Goal: Task Accomplishment & Management: Use online tool/utility

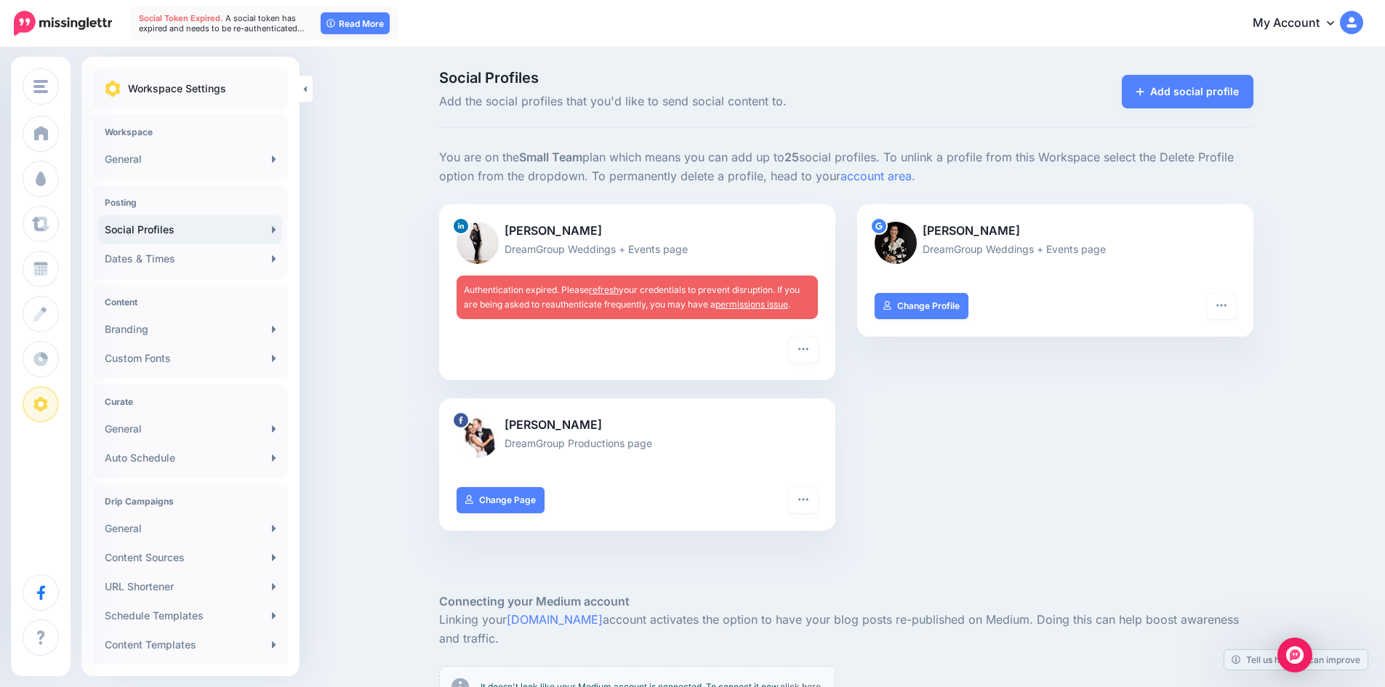
click at [614, 289] on link "refresh" at bounding box center [604, 289] width 30 height 11
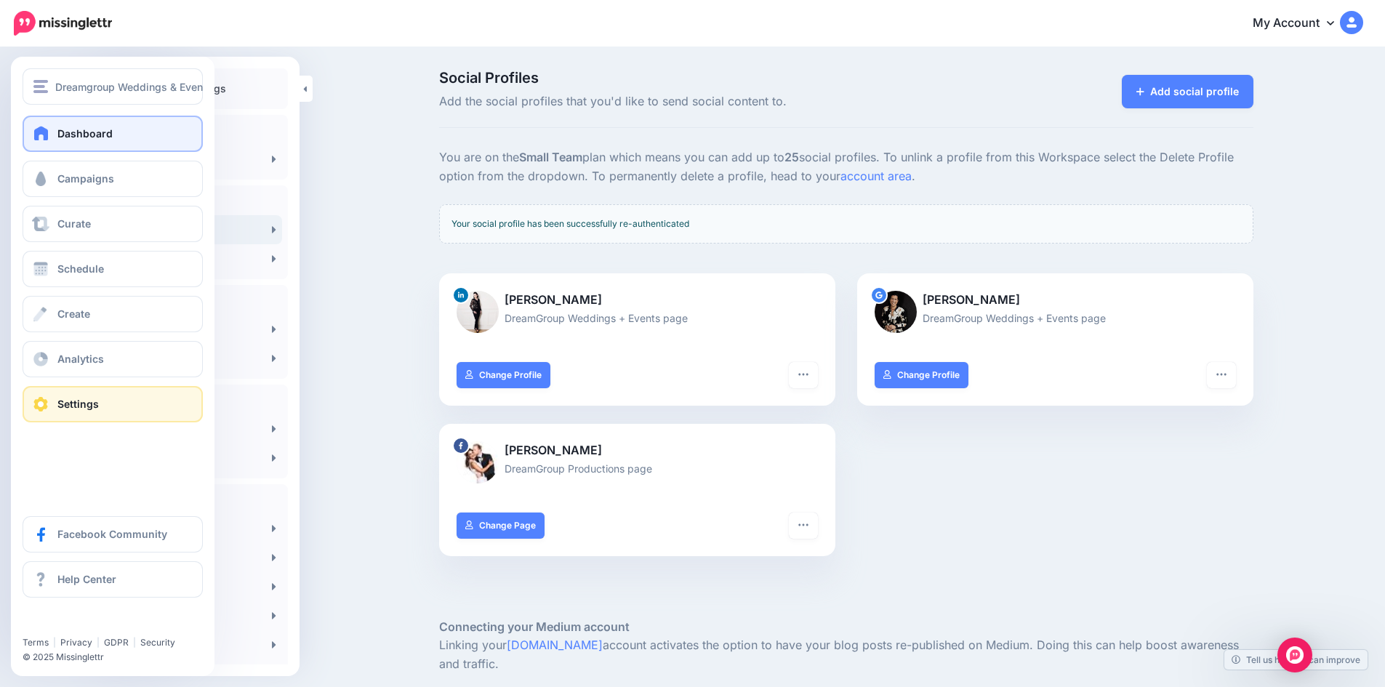
click at [56, 128] on link "Dashboard" at bounding box center [113, 134] width 180 height 36
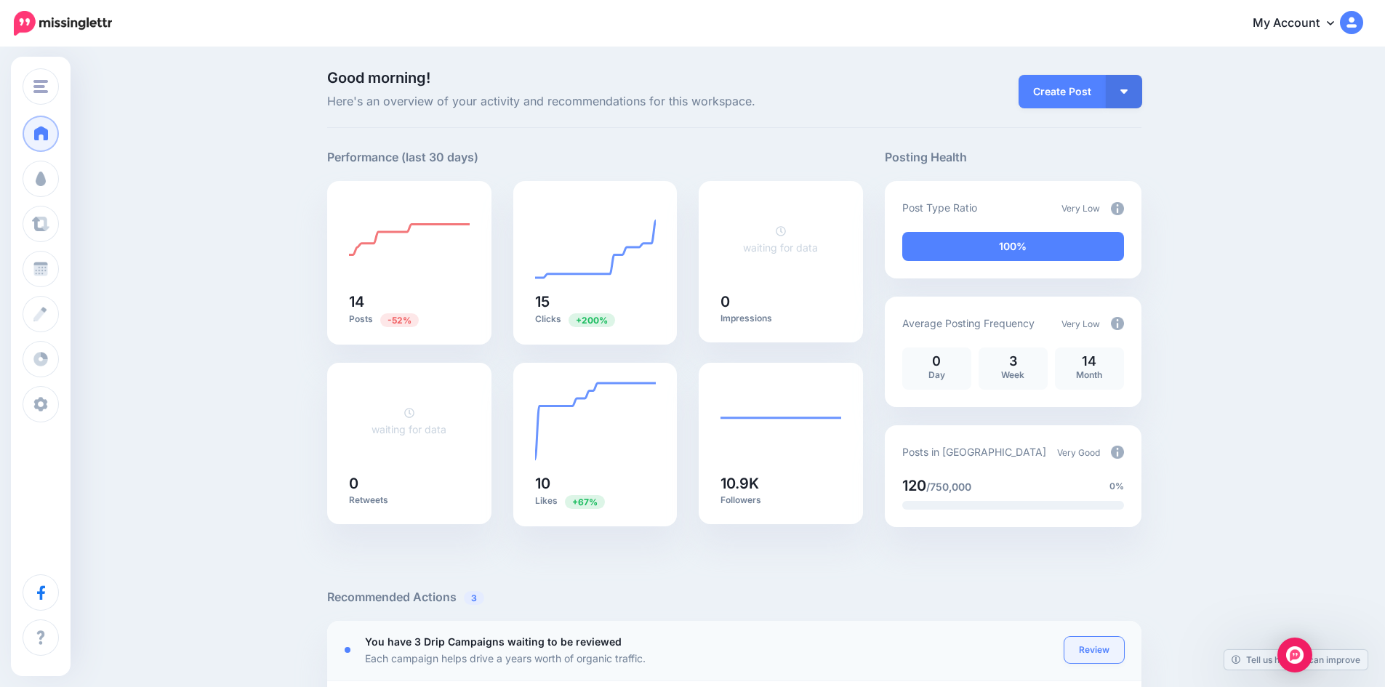
click at [1101, 645] on link "Review" at bounding box center [1095, 650] width 60 height 26
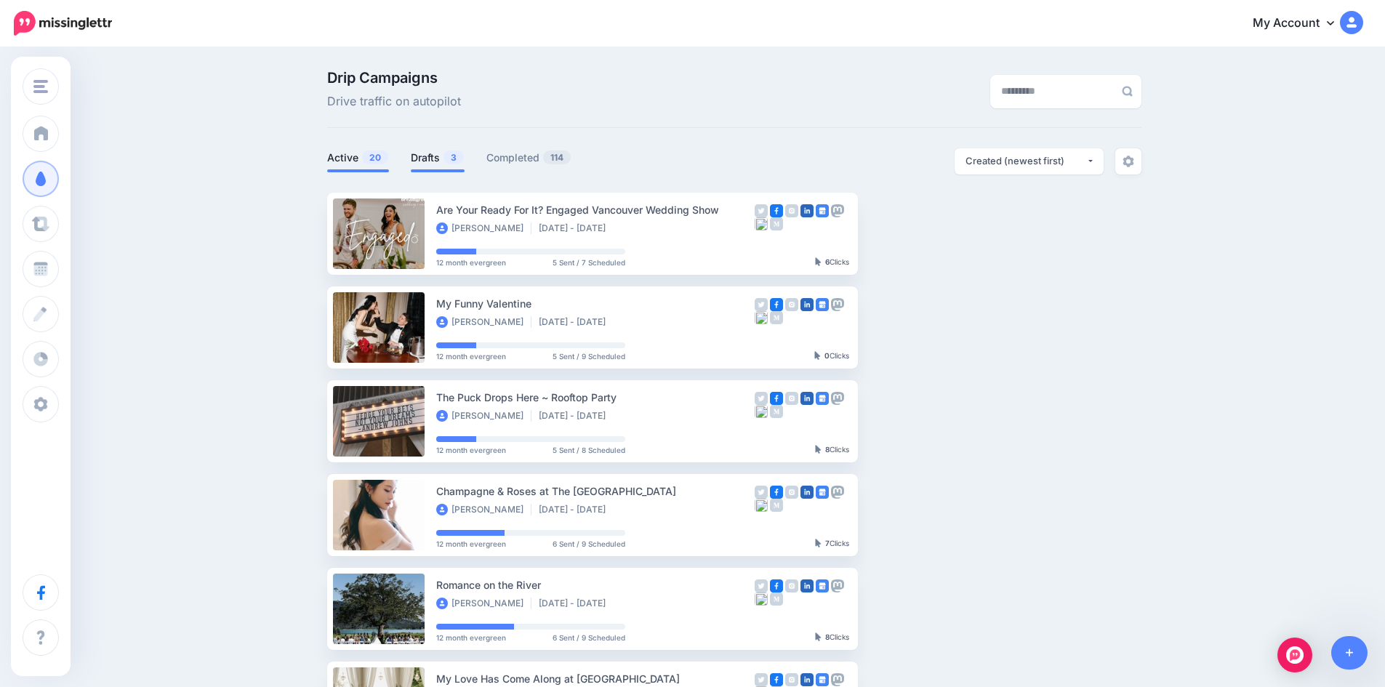
click at [428, 155] on link "Drafts 3" at bounding box center [438, 157] width 54 height 17
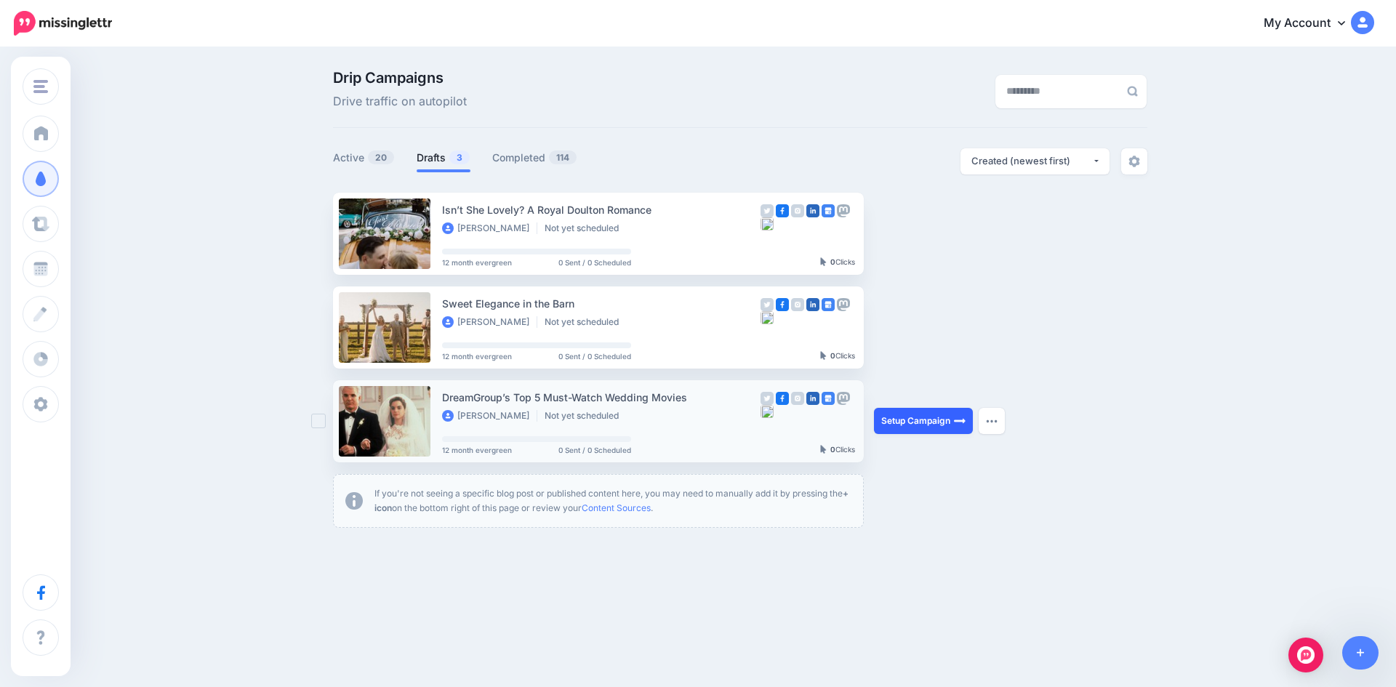
click at [905, 417] on link "Setup Campaign" at bounding box center [923, 421] width 99 height 26
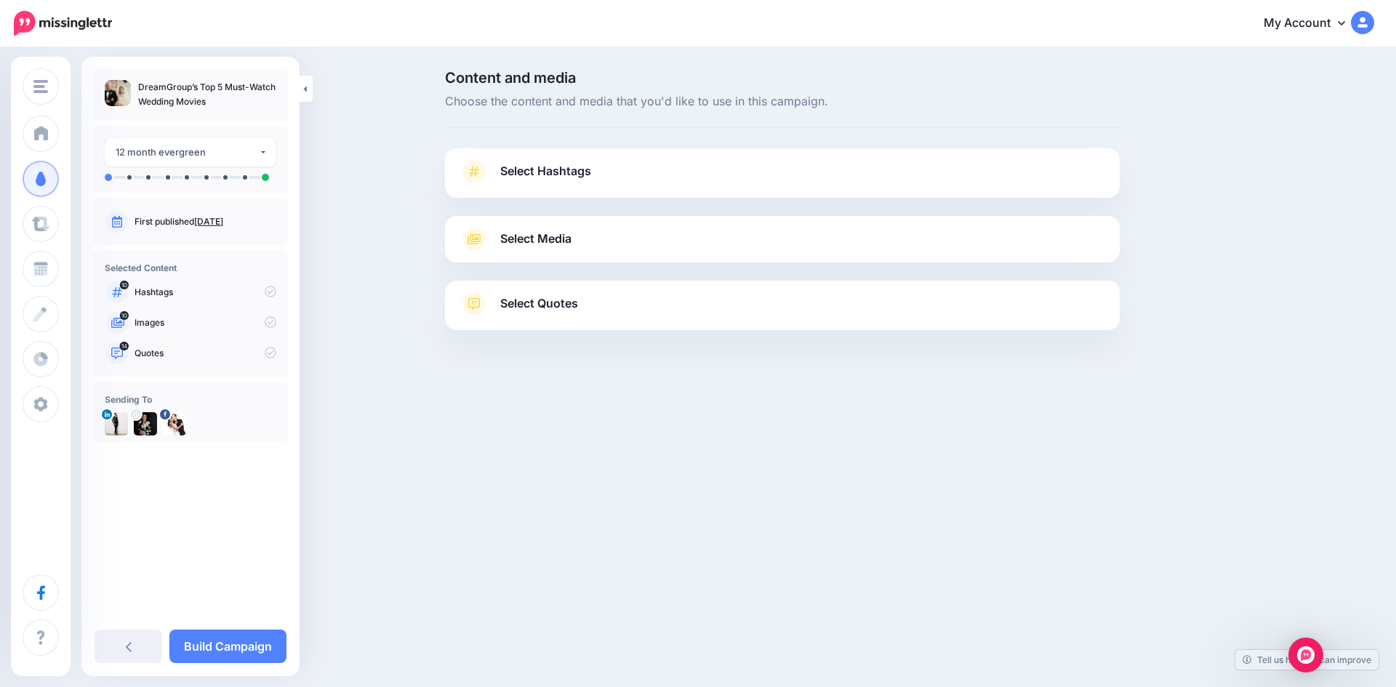
click at [560, 169] on span "Select Hashtags" at bounding box center [545, 171] width 91 height 20
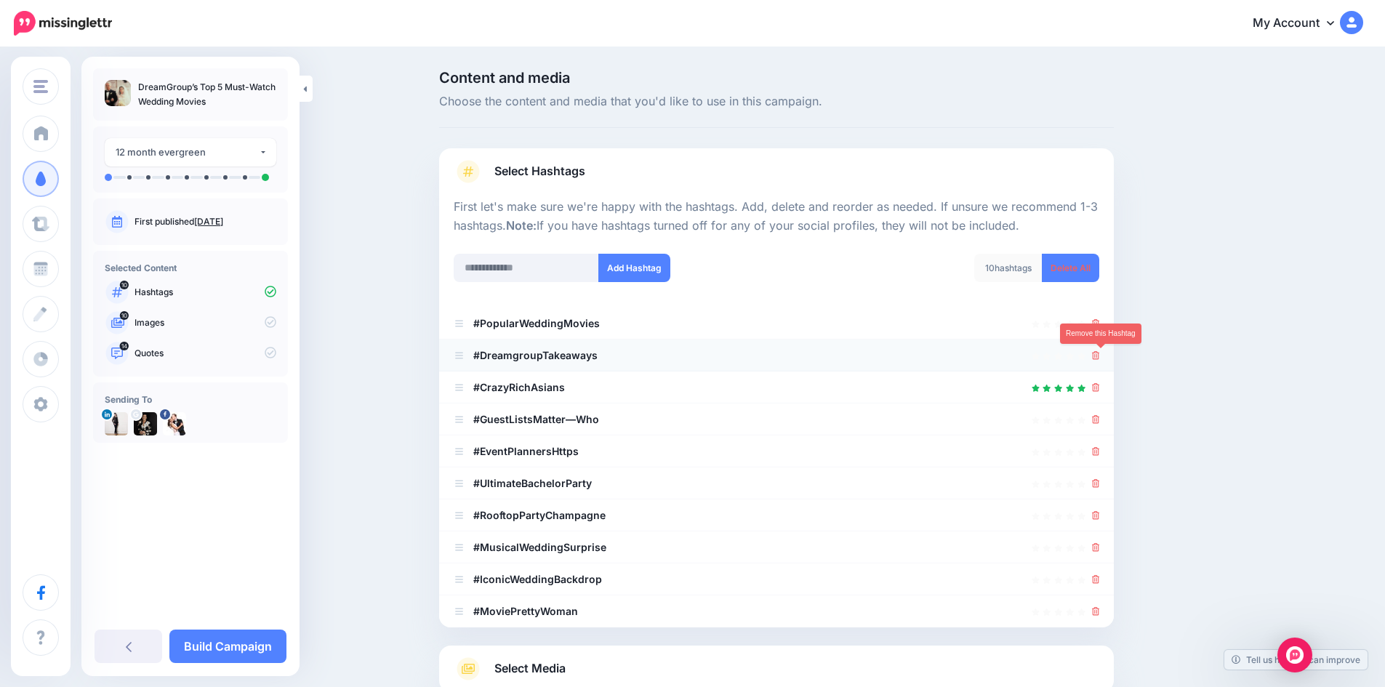
click at [1100, 354] on icon at bounding box center [1096, 355] width 8 height 9
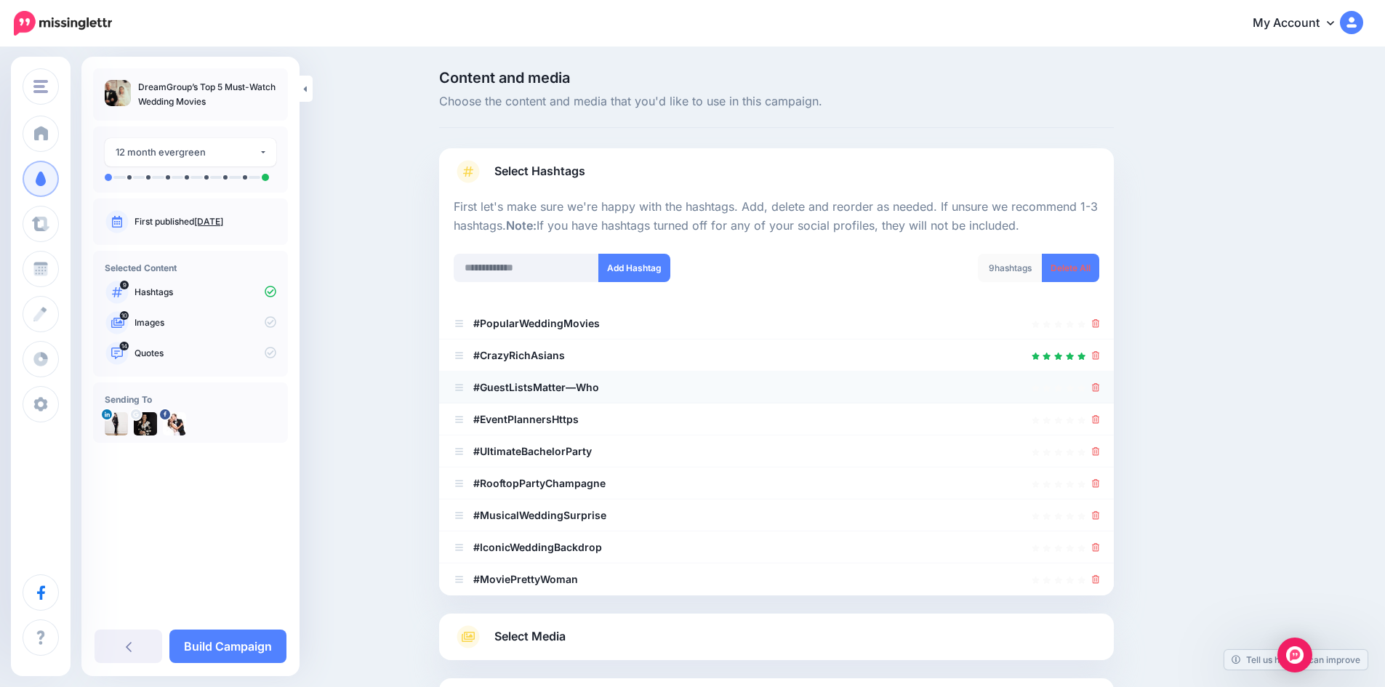
click at [1098, 386] on icon at bounding box center [1096, 387] width 8 height 9
click at [1094, 386] on icon at bounding box center [1088, 387] width 11 height 11
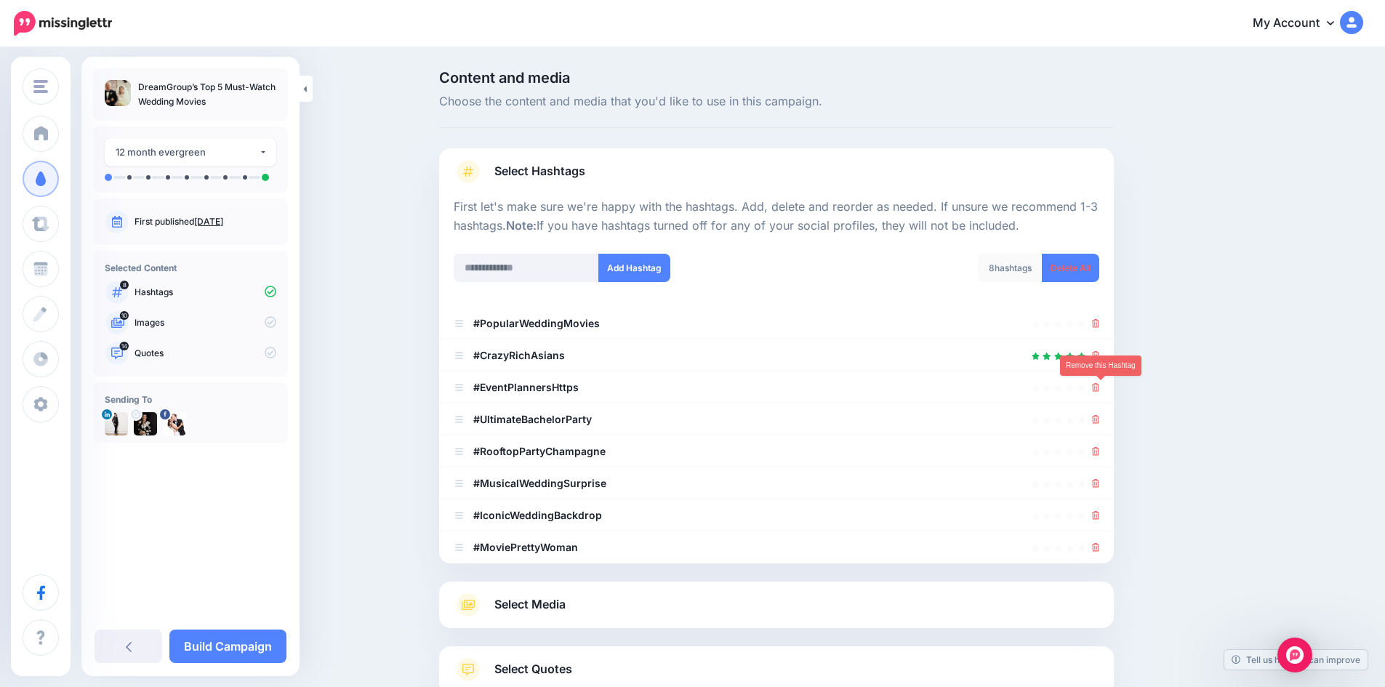
click at [1098, 386] on icon at bounding box center [1096, 387] width 8 height 9
click at [1094, 386] on icon at bounding box center [1088, 387] width 10 height 10
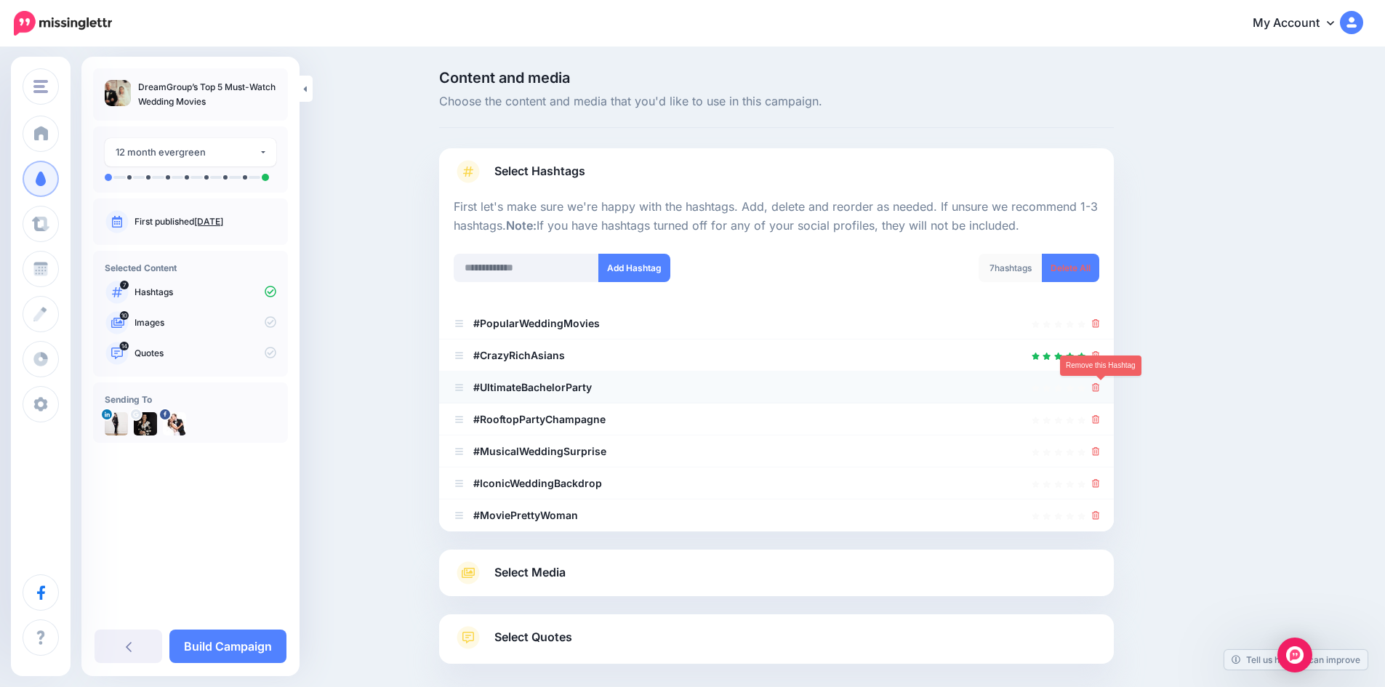
click at [1099, 388] on icon at bounding box center [1096, 387] width 8 height 9
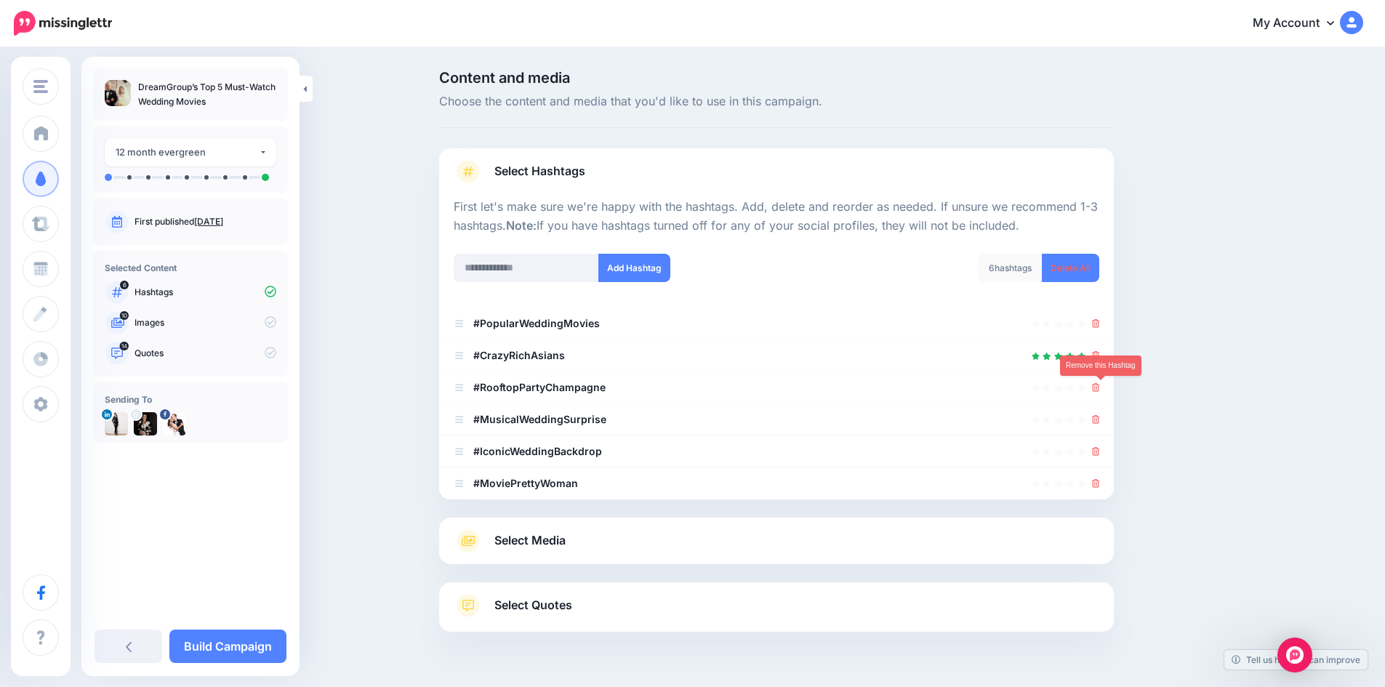
click at [1099, 388] on icon at bounding box center [1096, 387] width 8 height 9
click at [1094, 387] on icon at bounding box center [1088, 387] width 11 height 11
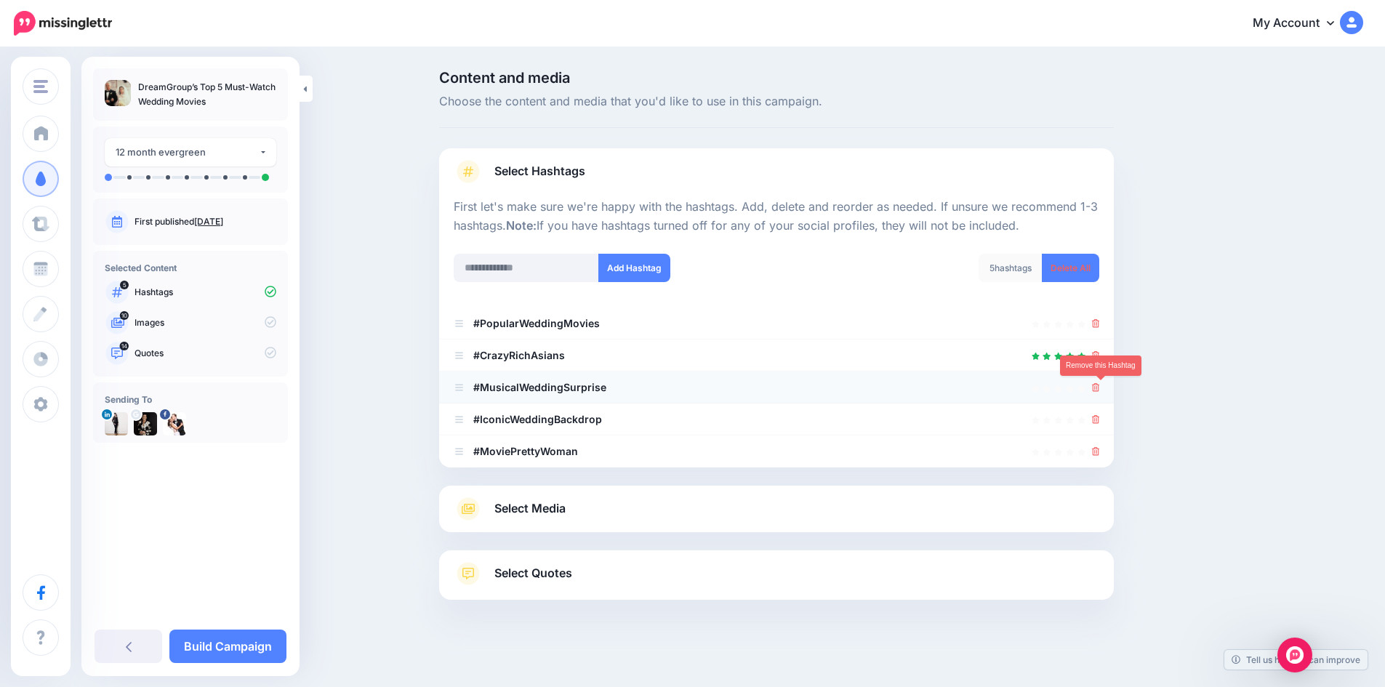
click at [1100, 389] on icon at bounding box center [1096, 387] width 8 height 9
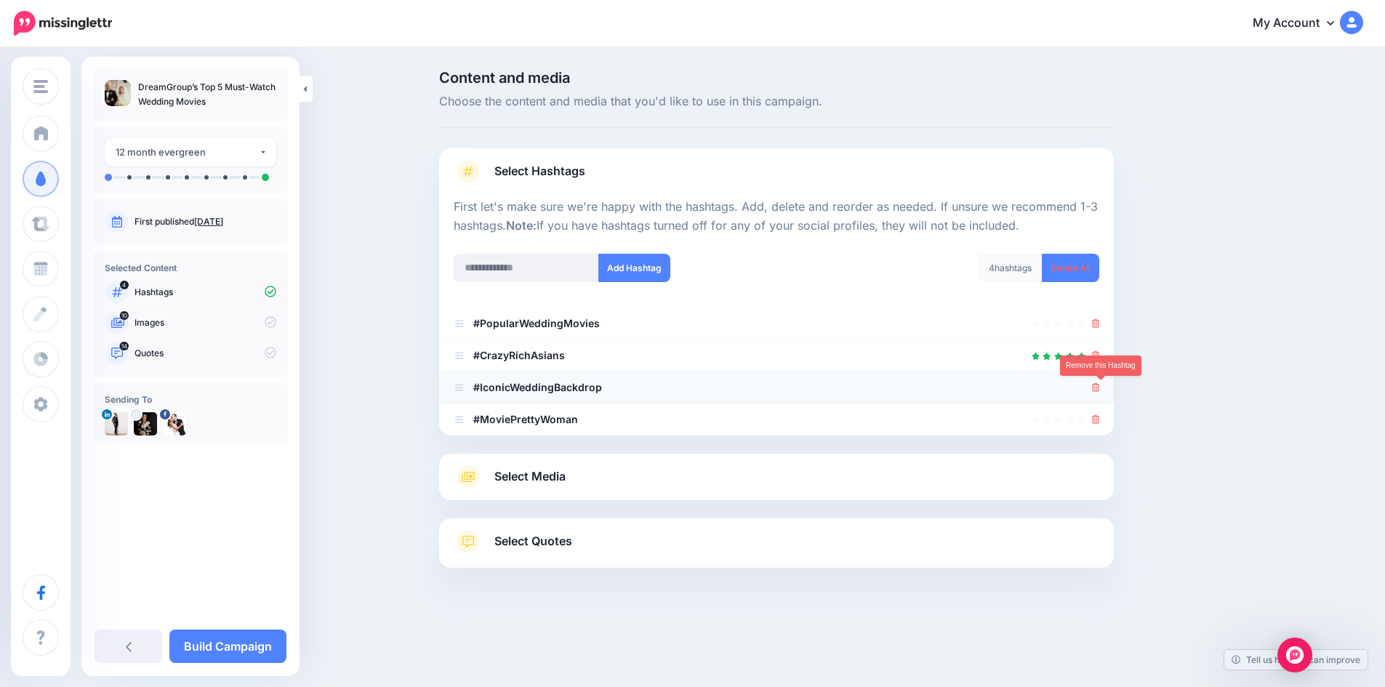
click at [1100, 388] on icon at bounding box center [1096, 387] width 8 height 9
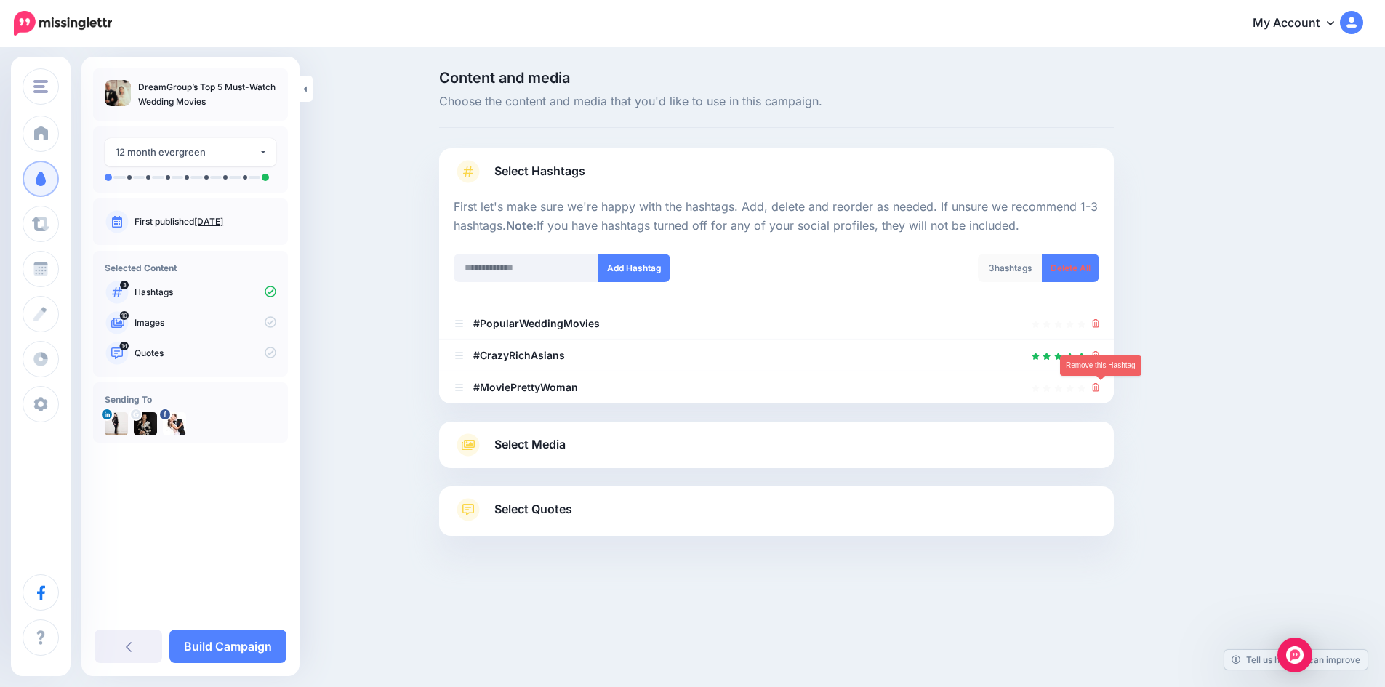
click at [1100, 388] on icon at bounding box center [1096, 387] width 8 height 9
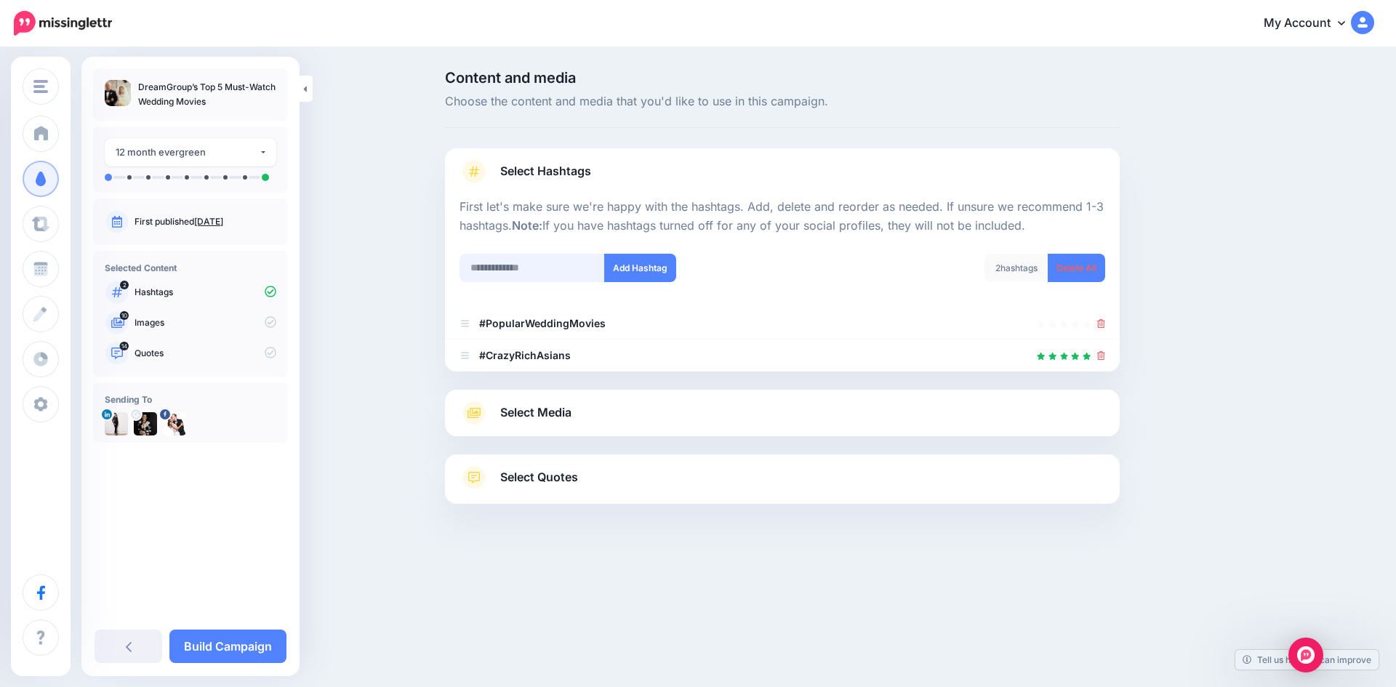
click at [537, 273] on input "text" at bounding box center [532, 268] width 145 height 28
click at [532, 269] on input "**********" at bounding box center [532, 268] width 145 height 28
type input "**********"
click at [627, 265] on button "Add Hashtag" at bounding box center [640, 268] width 72 height 28
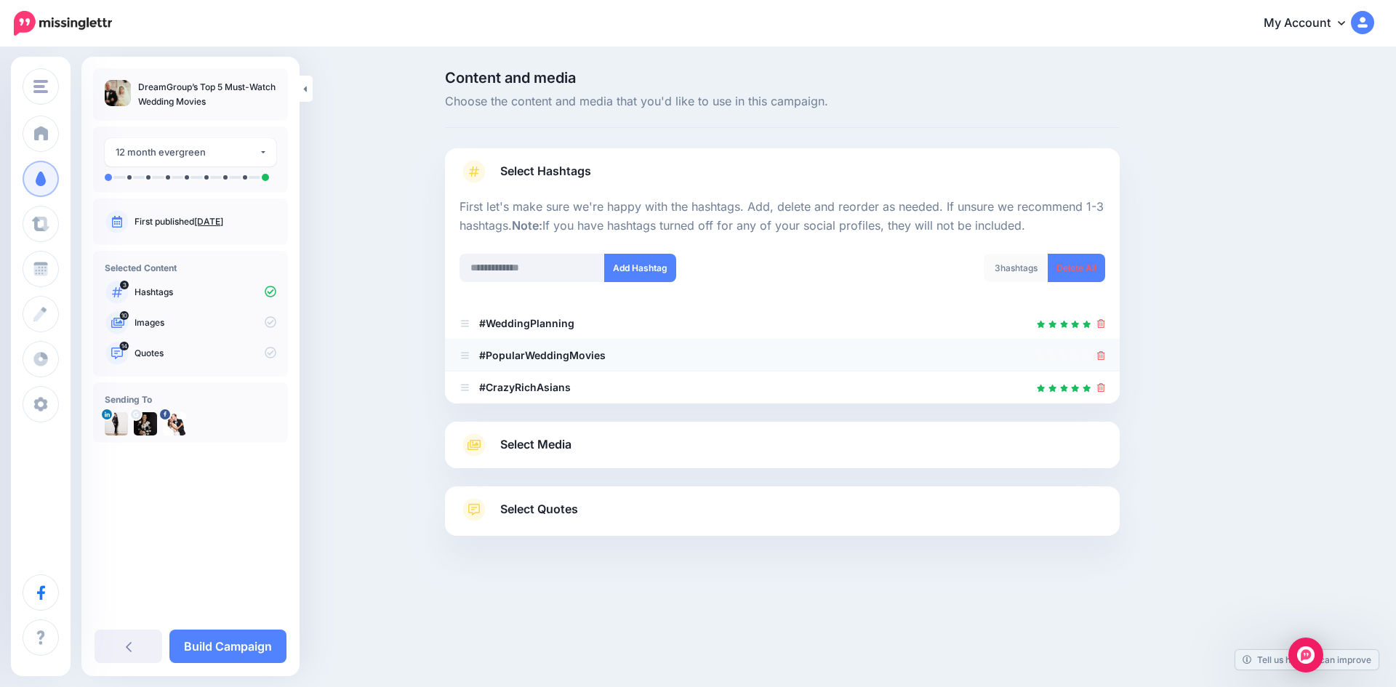
click at [1104, 355] on icon at bounding box center [1101, 355] width 8 height 9
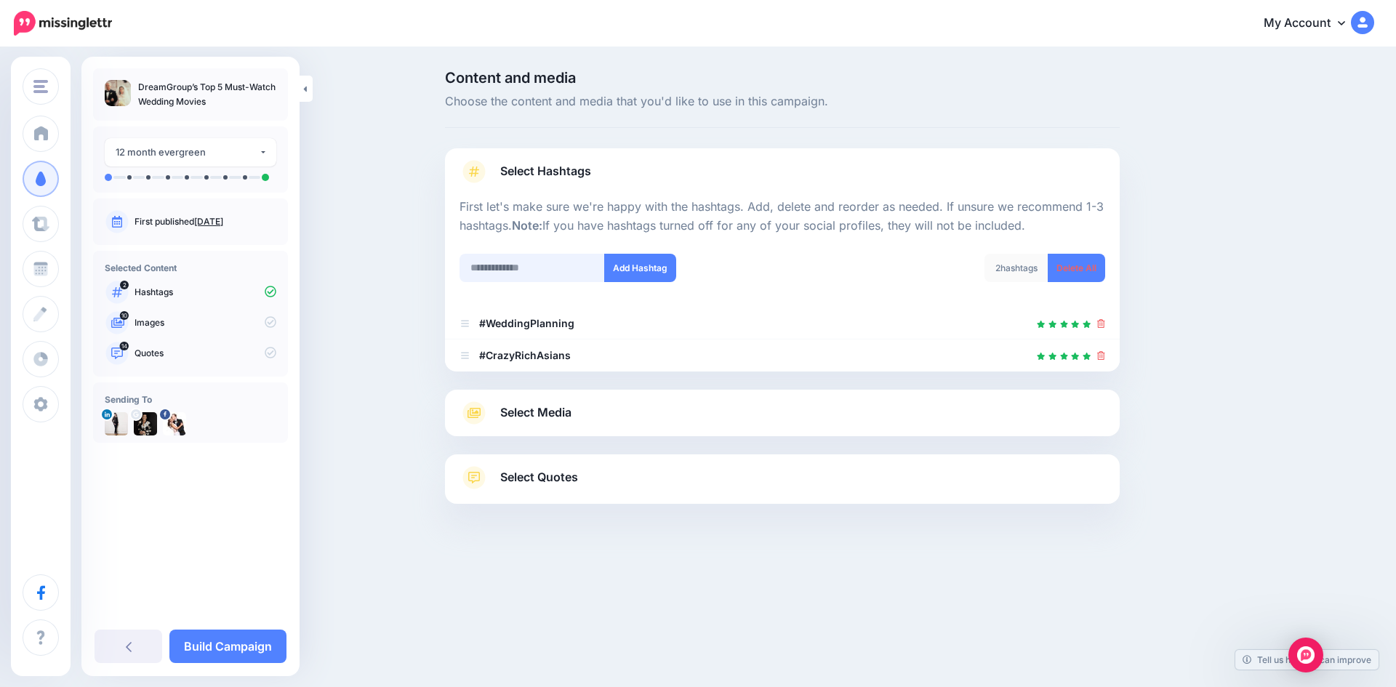
click at [514, 270] on input "text" at bounding box center [532, 268] width 145 height 28
type input "**********"
click at [628, 266] on button "Add Hashtag" at bounding box center [640, 268] width 72 height 28
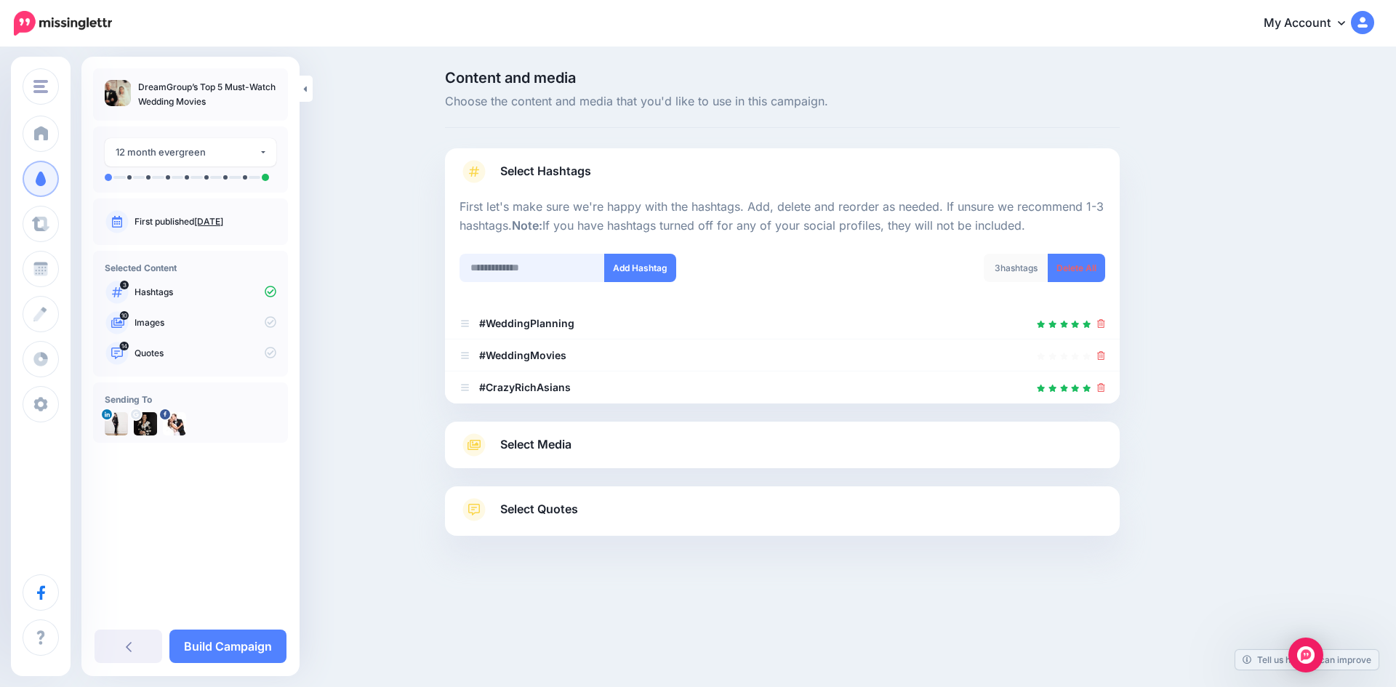
click at [506, 270] on input "text" at bounding box center [532, 268] width 145 height 28
type input "**********"
click at [654, 270] on button "Add Hashtag" at bounding box center [640, 268] width 72 height 28
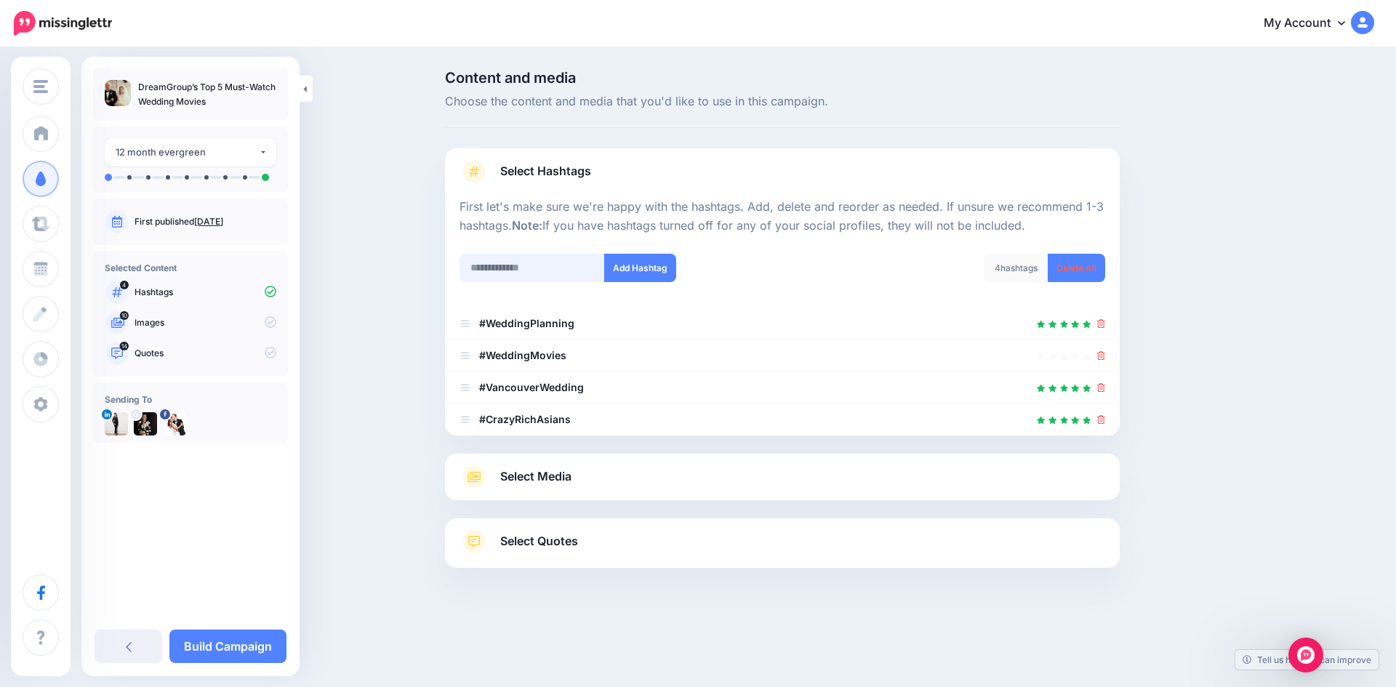
click at [508, 268] on input "text" at bounding box center [532, 268] width 145 height 28
type input "**********"
click at [648, 272] on button "Add Hashtag" at bounding box center [640, 268] width 72 height 28
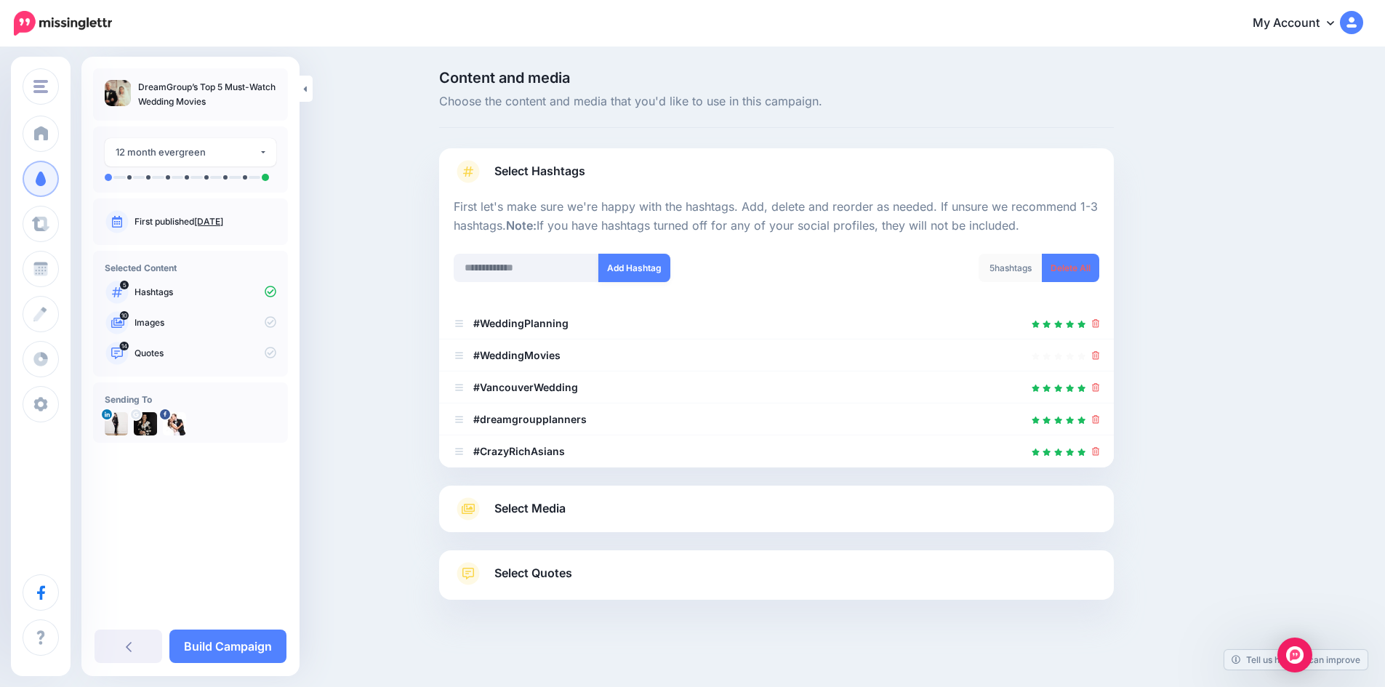
scroll to position [7, 0]
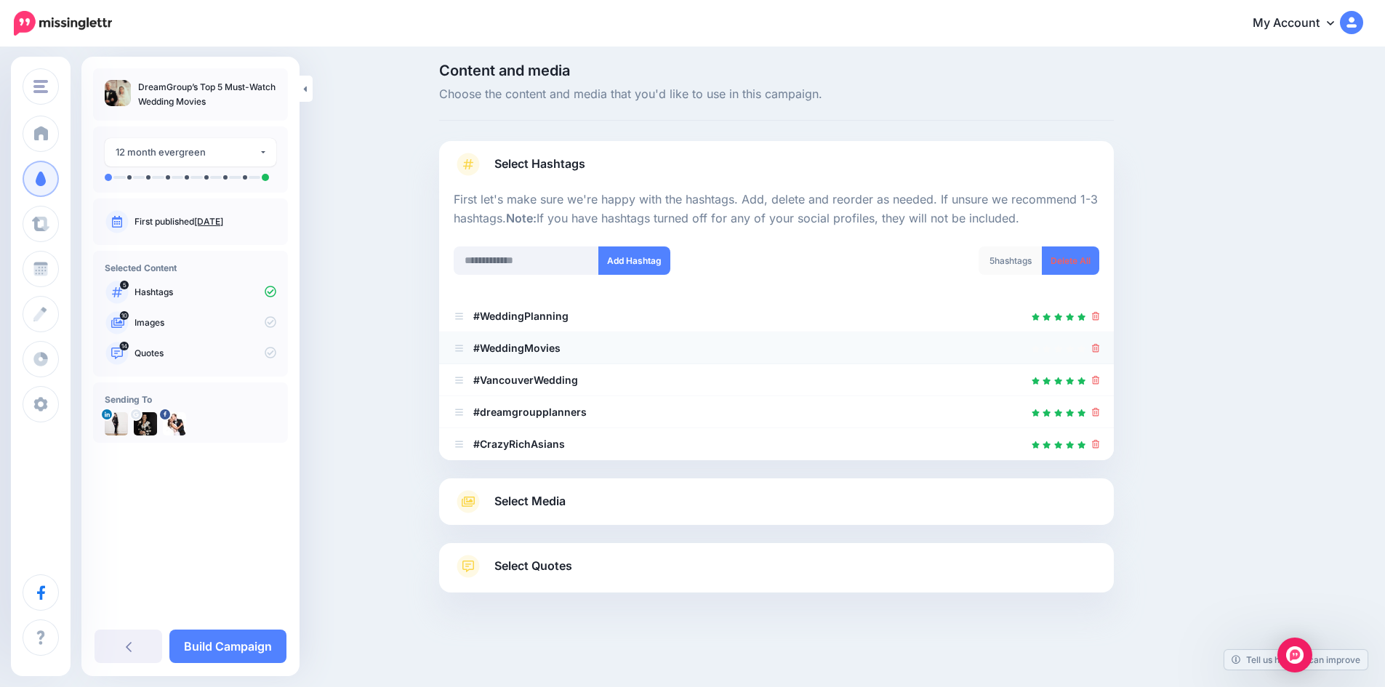
click at [1099, 349] on icon at bounding box center [1096, 348] width 8 height 9
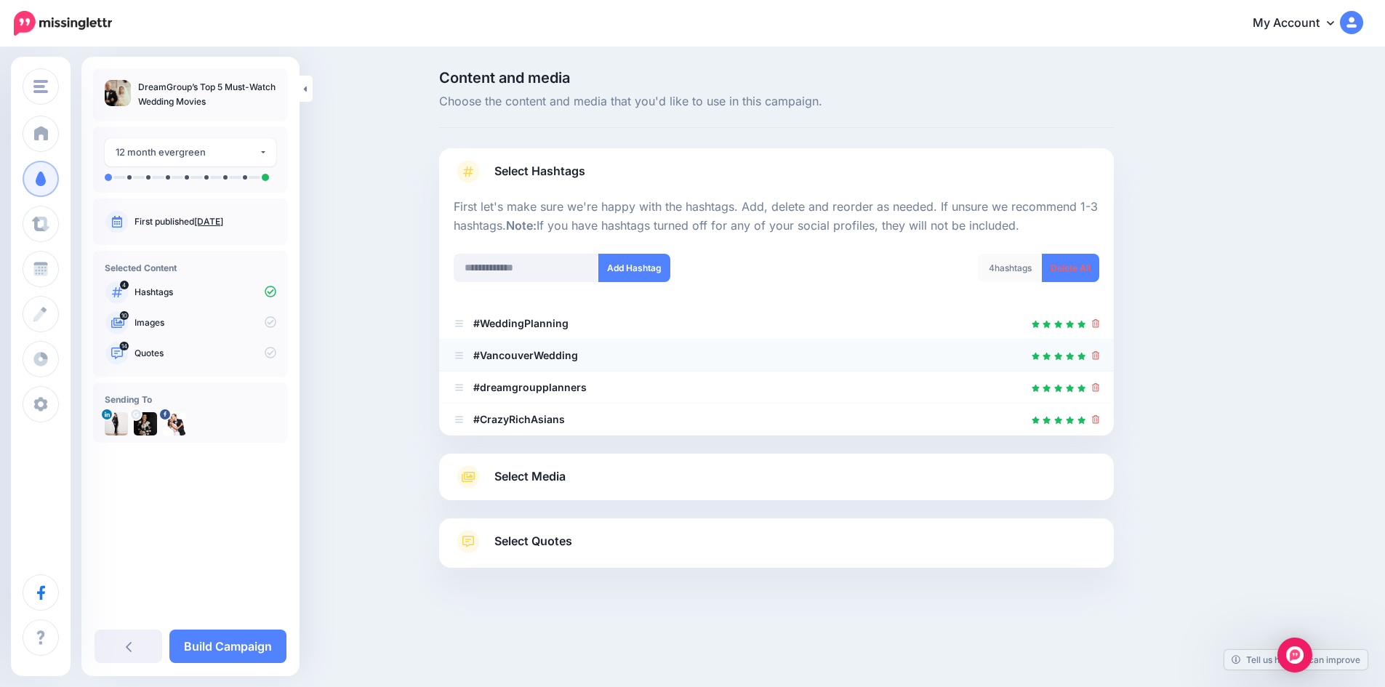
scroll to position [0, 0]
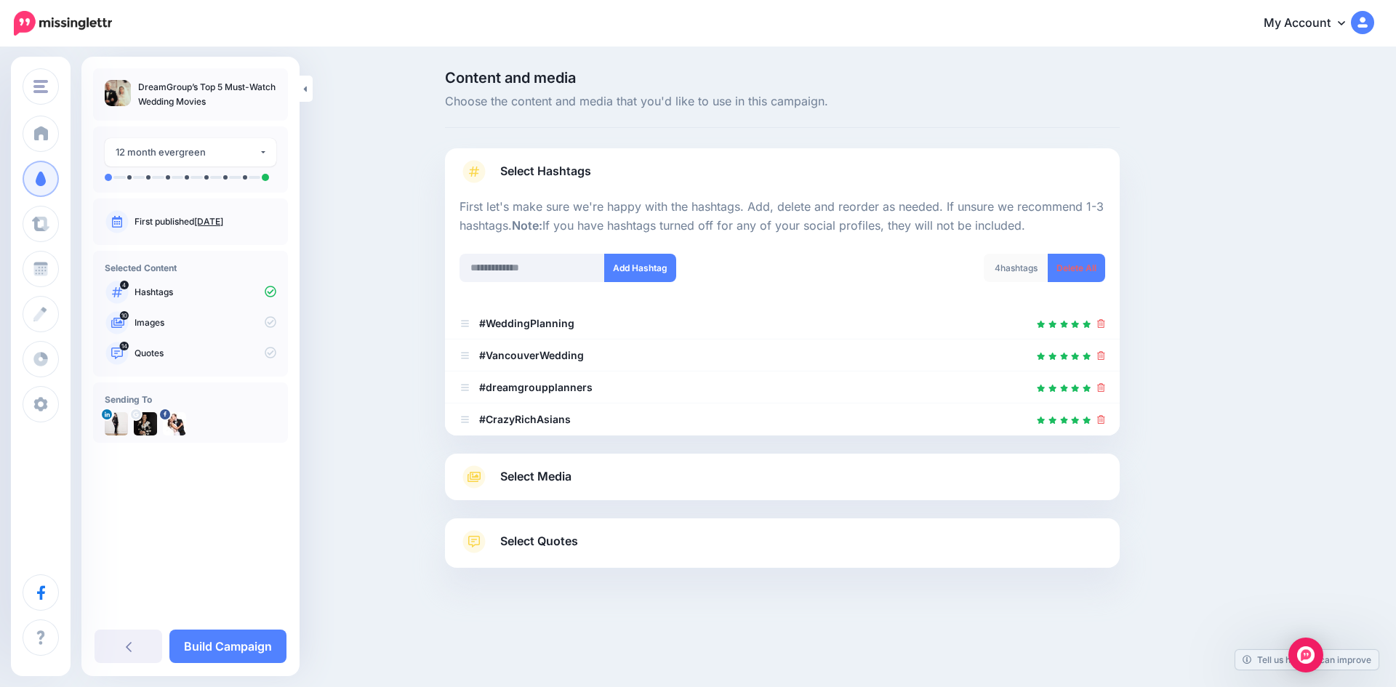
click at [592, 471] on link "Select Media" at bounding box center [783, 476] width 646 height 23
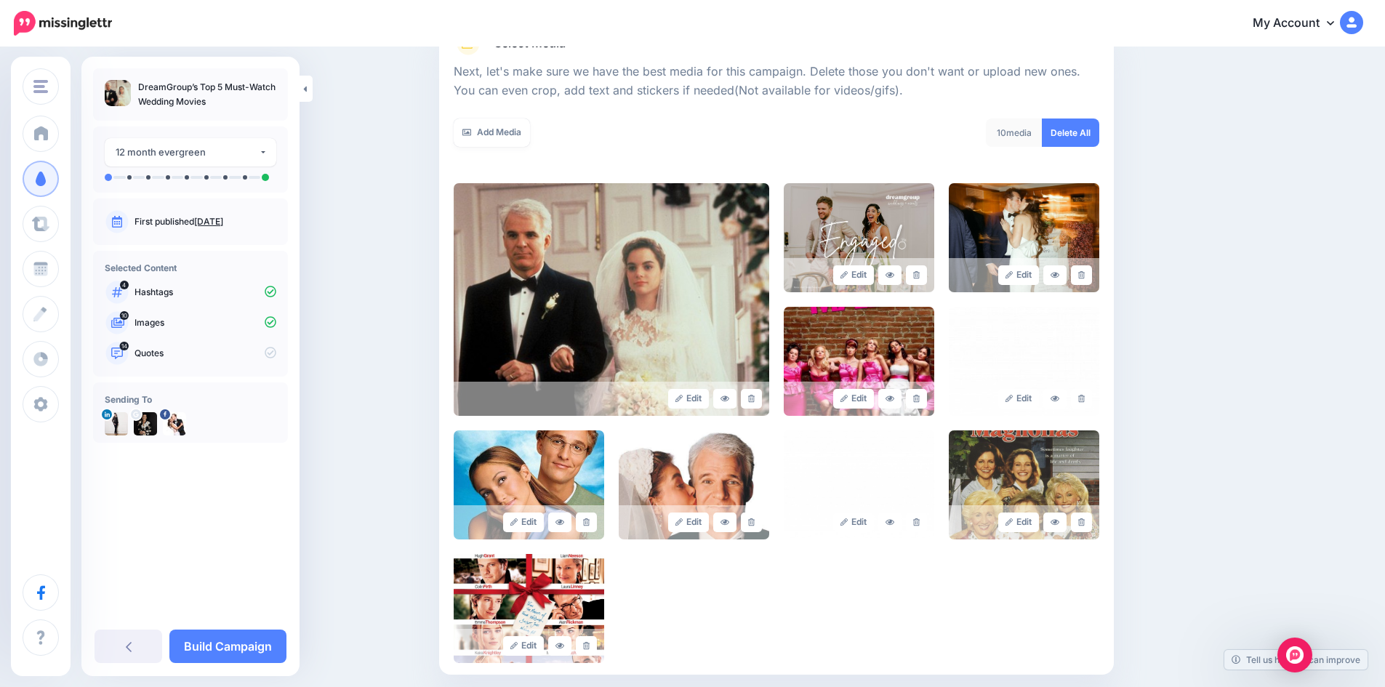
scroll to position [264, 0]
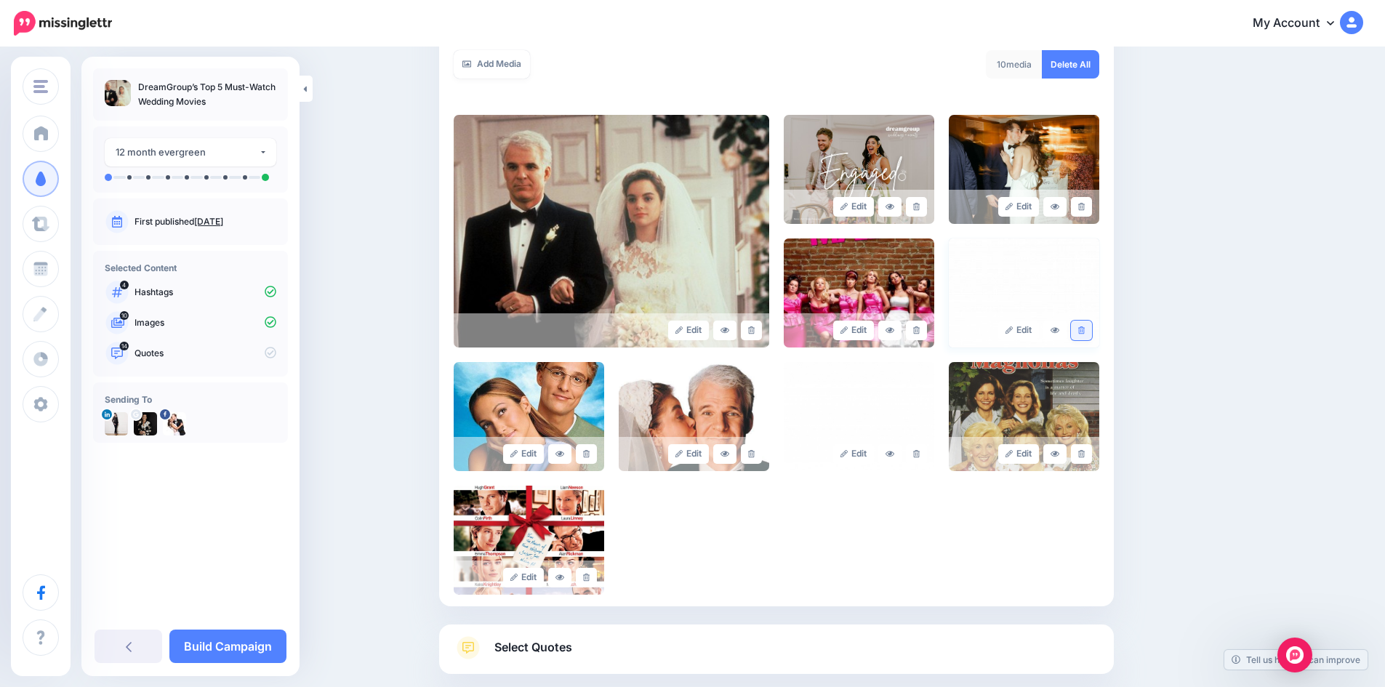
click at [1085, 330] on icon at bounding box center [1081, 330] width 7 height 8
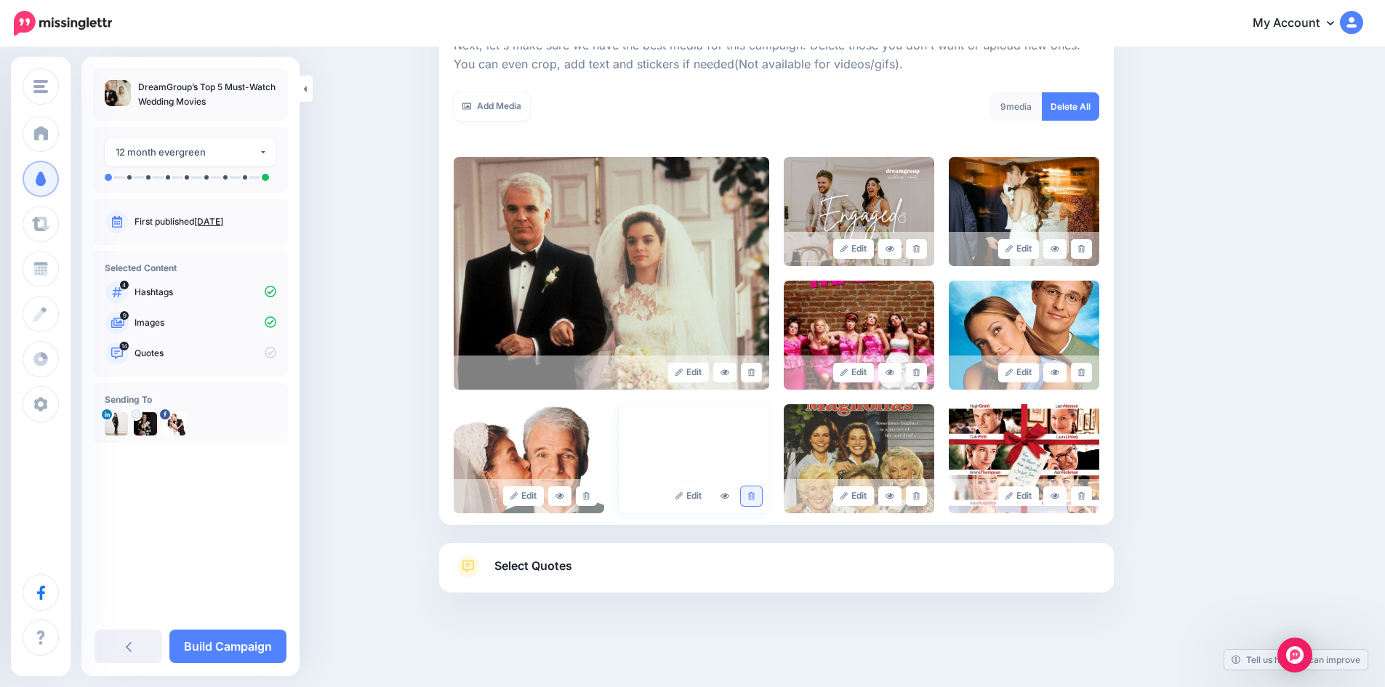
click at [753, 497] on link at bounding box center [751, 496] width 21 height 20
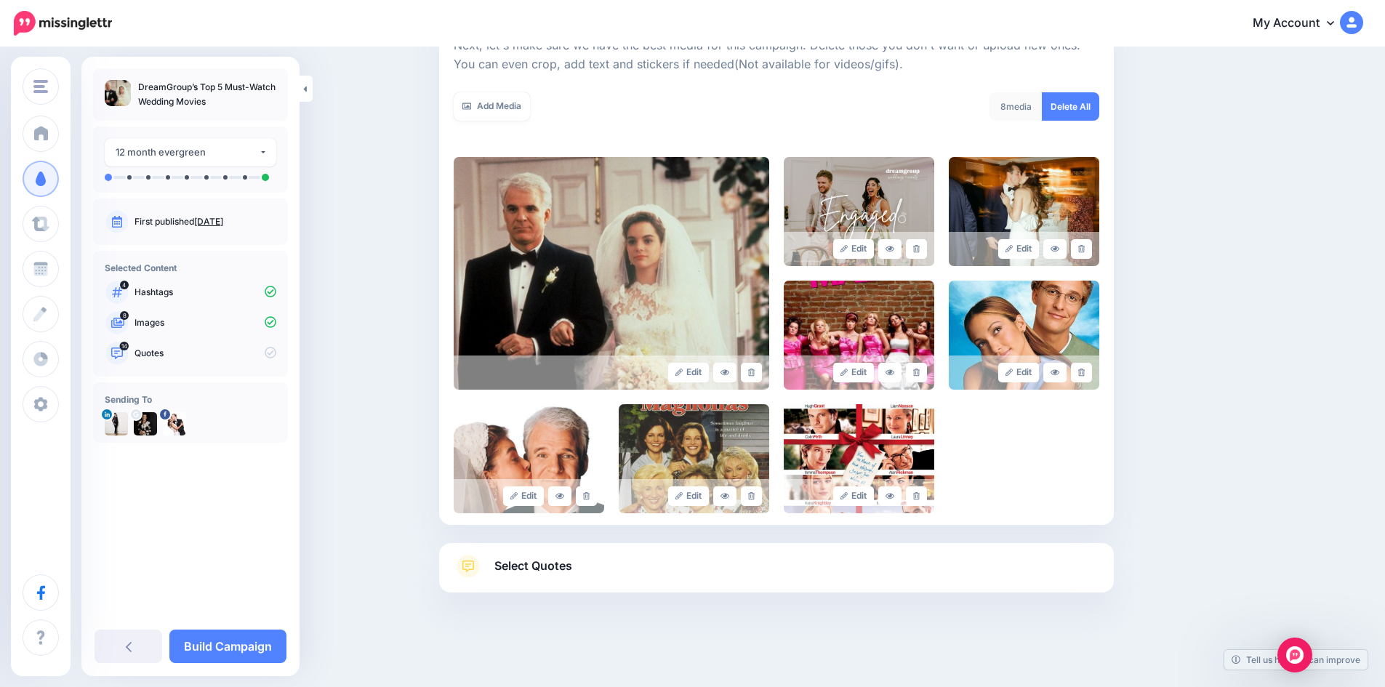
click at [630, 570] on link "Select Quotes" at bounding box center [777, 574] width 646 height 38
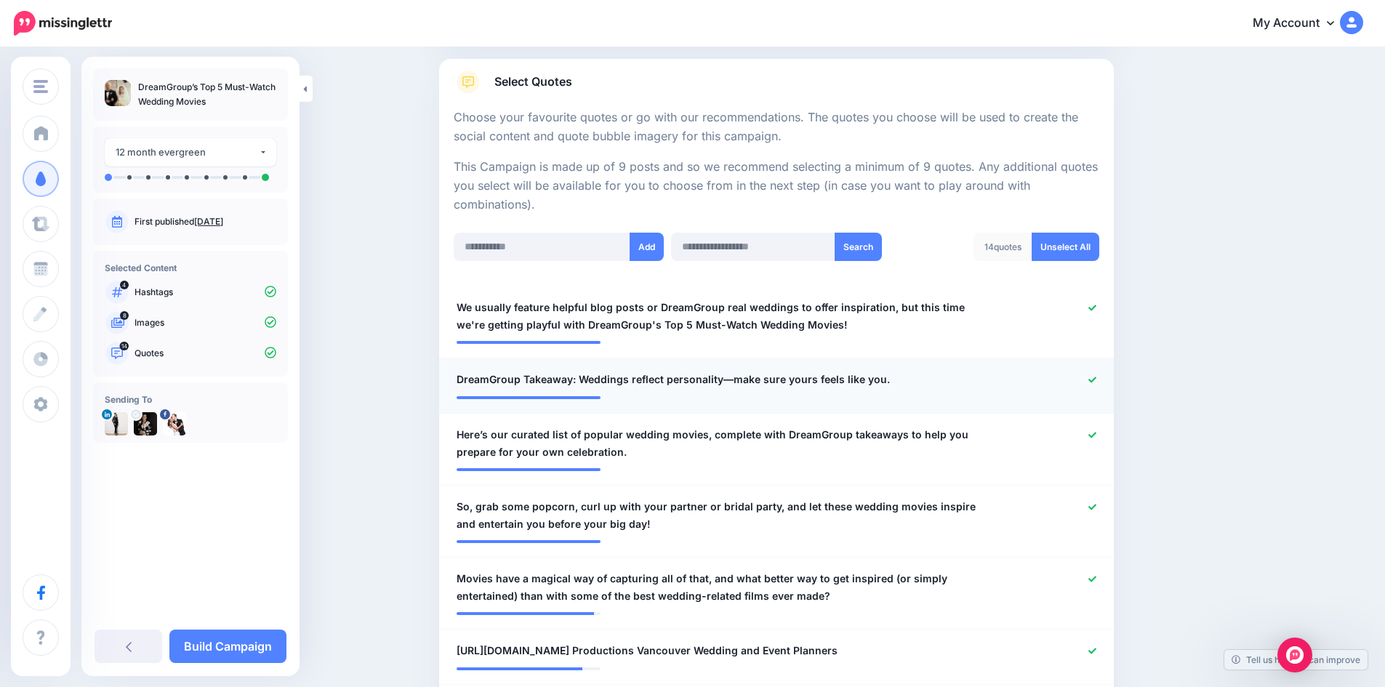
click at [1097, 380] on icon at bounding box center [1093, 380] width 8 height 8
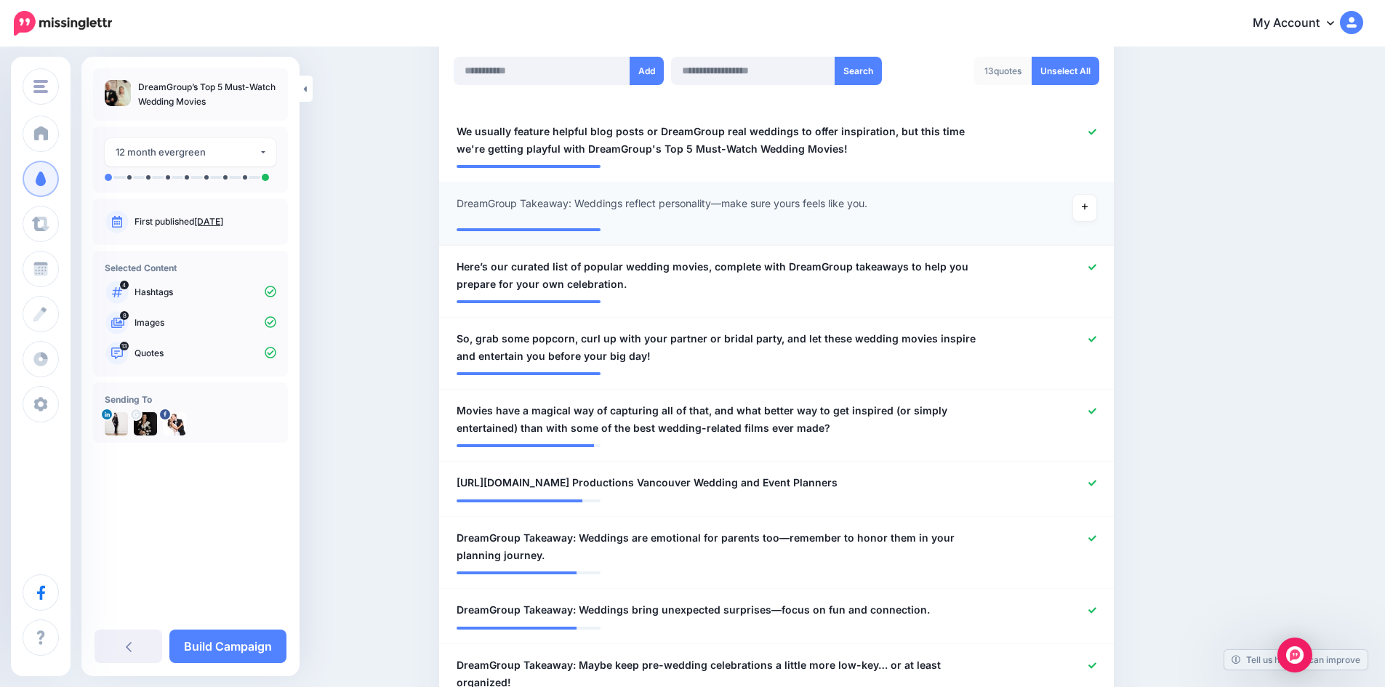
scroll to position [513, 0]
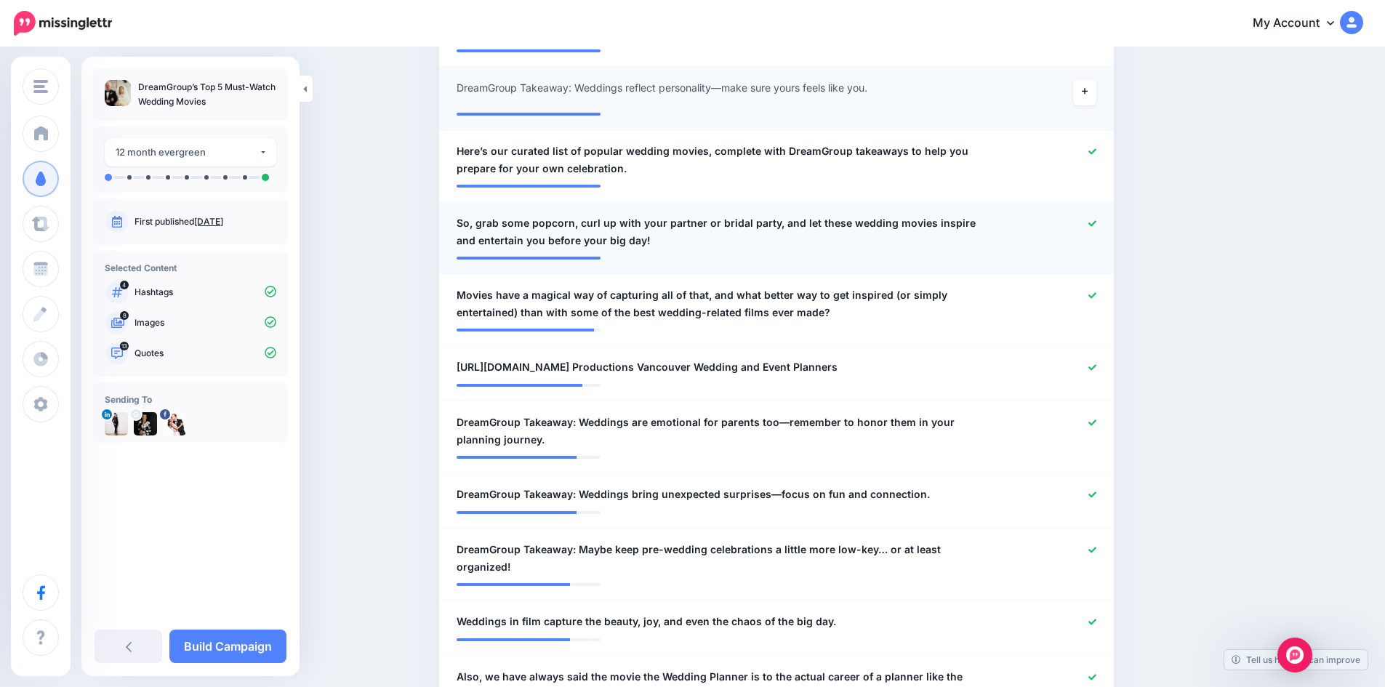
click at [486, 223] on span "So, grab some popcorn, curl up with your partner or bridal party, and let these…" at bounding box center [722, 232] width 530 height 35
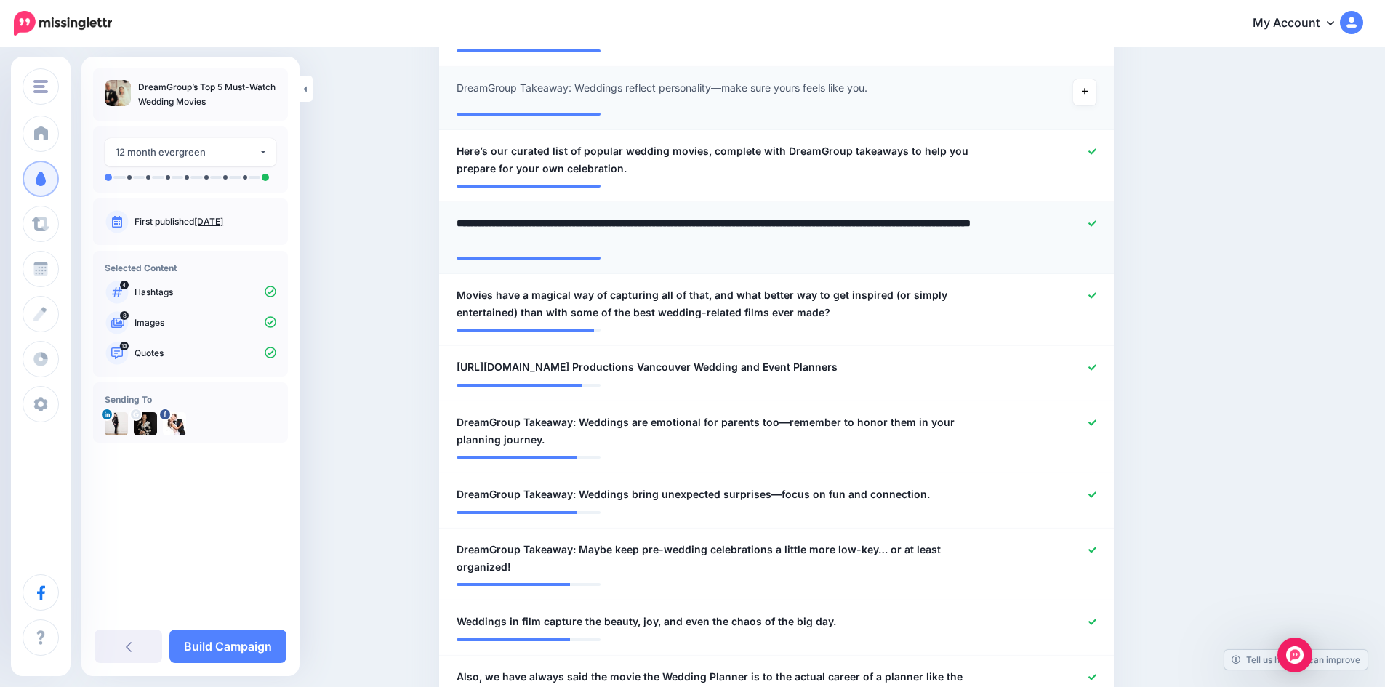
click at [484, 222] on textarea "**********" at bounding box center [722, 232] width 530 height 35
type textarea "**********"
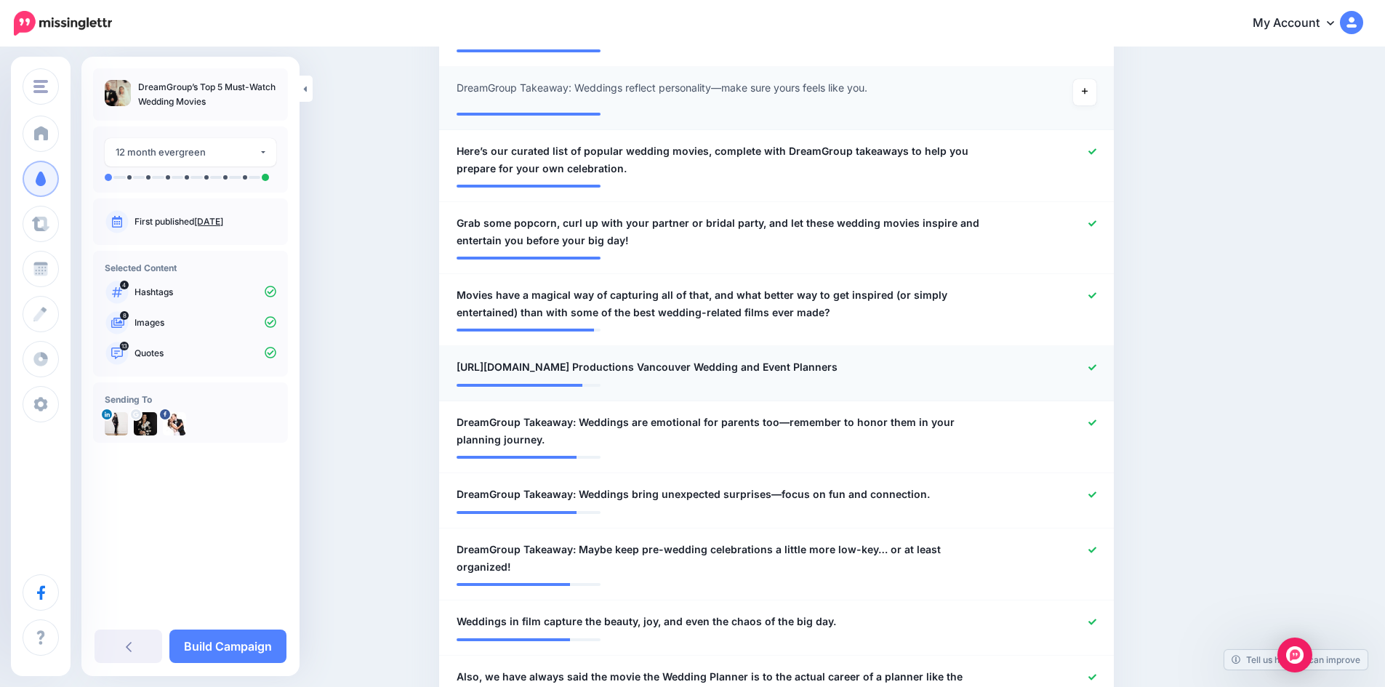
click at [1097, 364] on icon at bounding box center [1093, 368] width 8 height 8
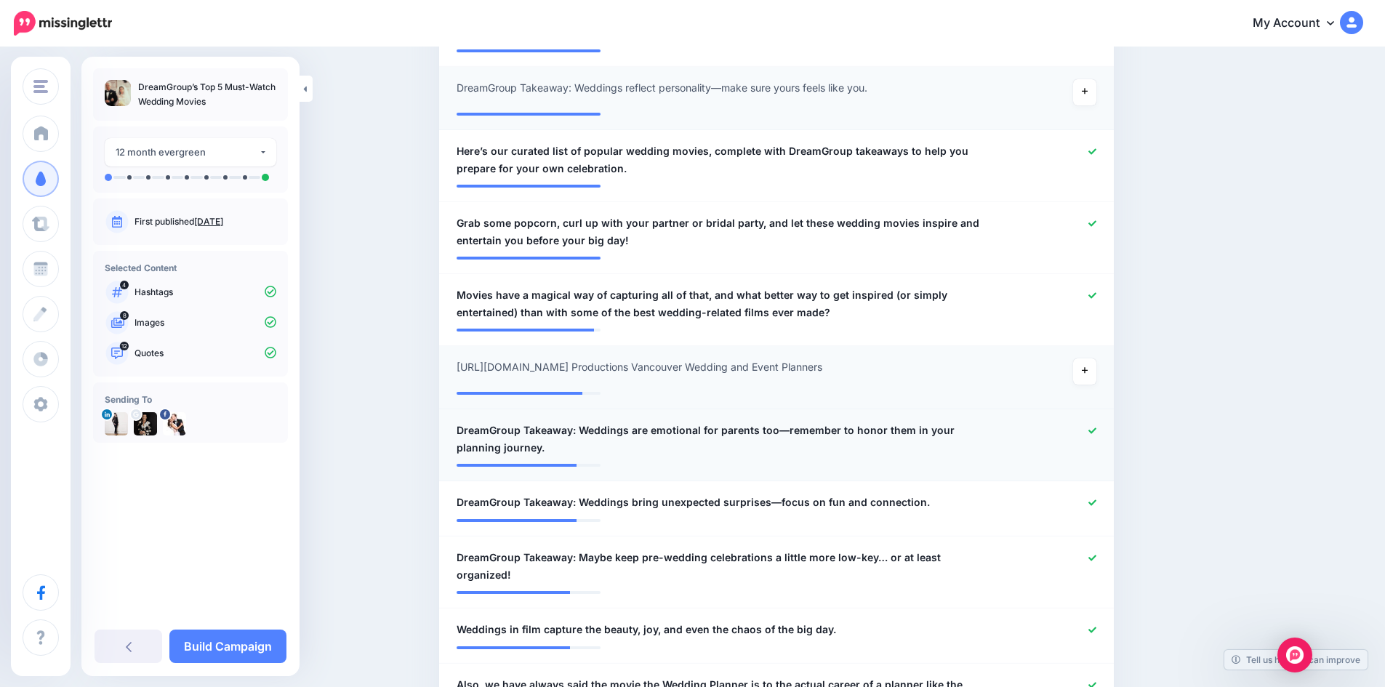
click at [1097, 433] on icon at bounding box center [1093, 431] width 8 height 6
click at [1097, 507] on icon at bounding box center [1093, 503] width 8 height 8
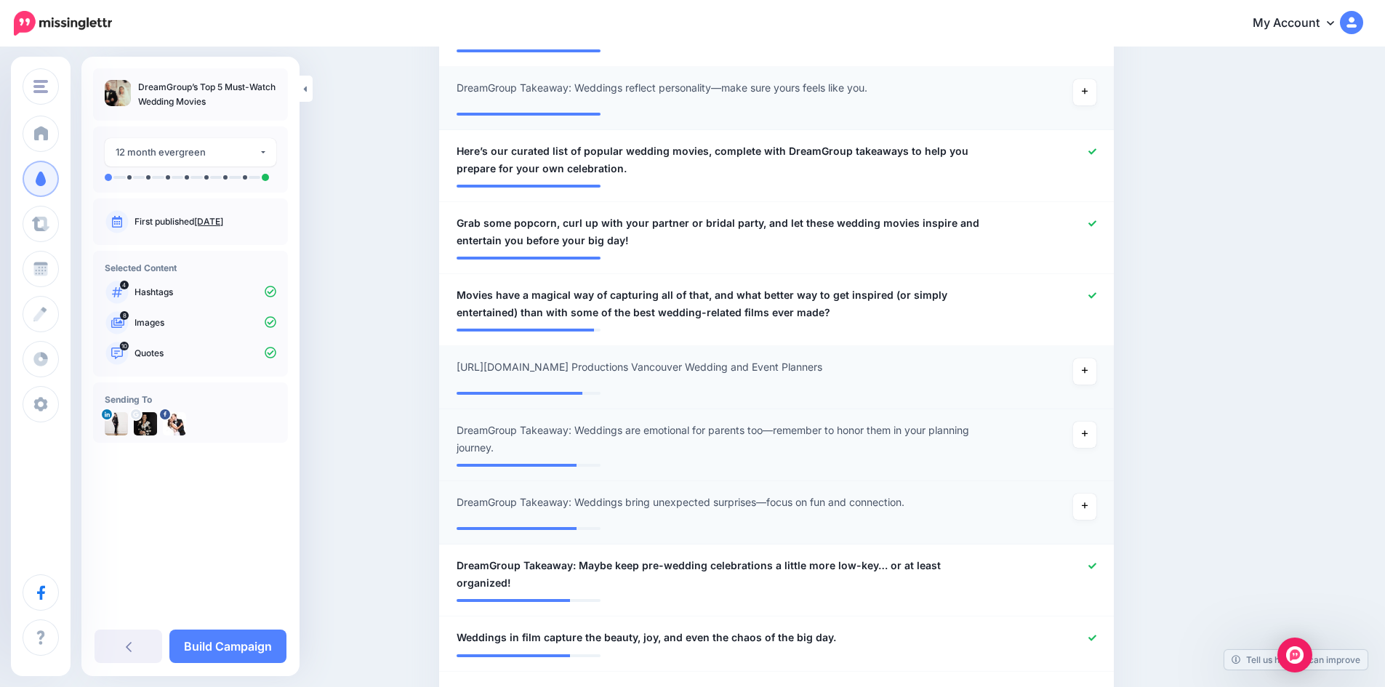
scroll to position [740, 0]
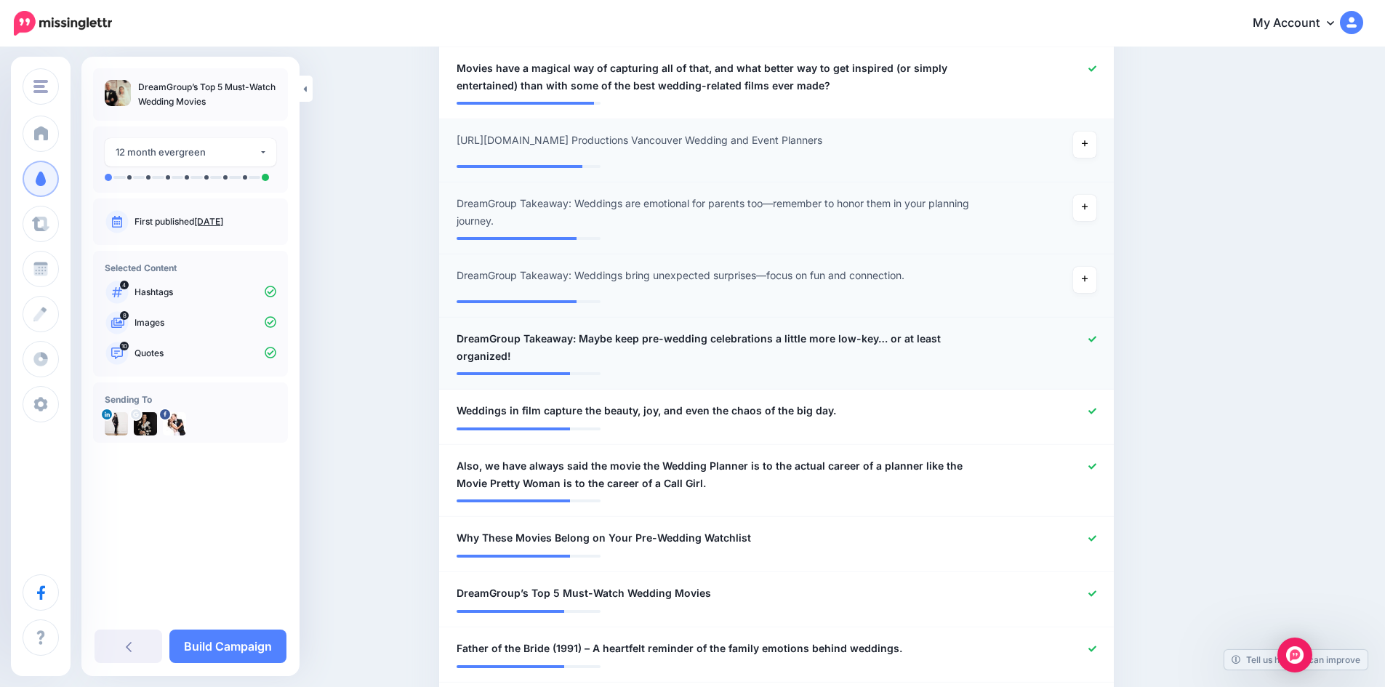
click at [1096, 343] on icon at bounding box center [1093, 339] width 8 height 8
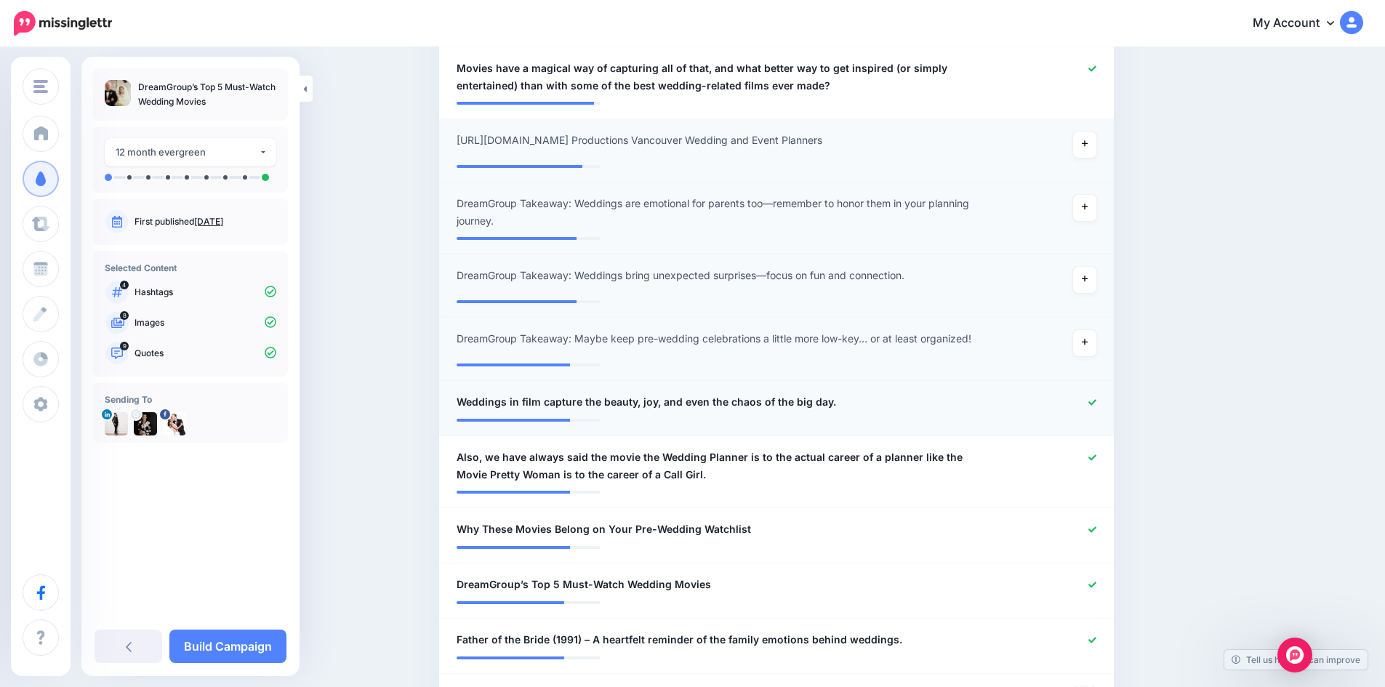
click at [1097, 406] on icon at bounding box center [1093, 402] width 8 height 8
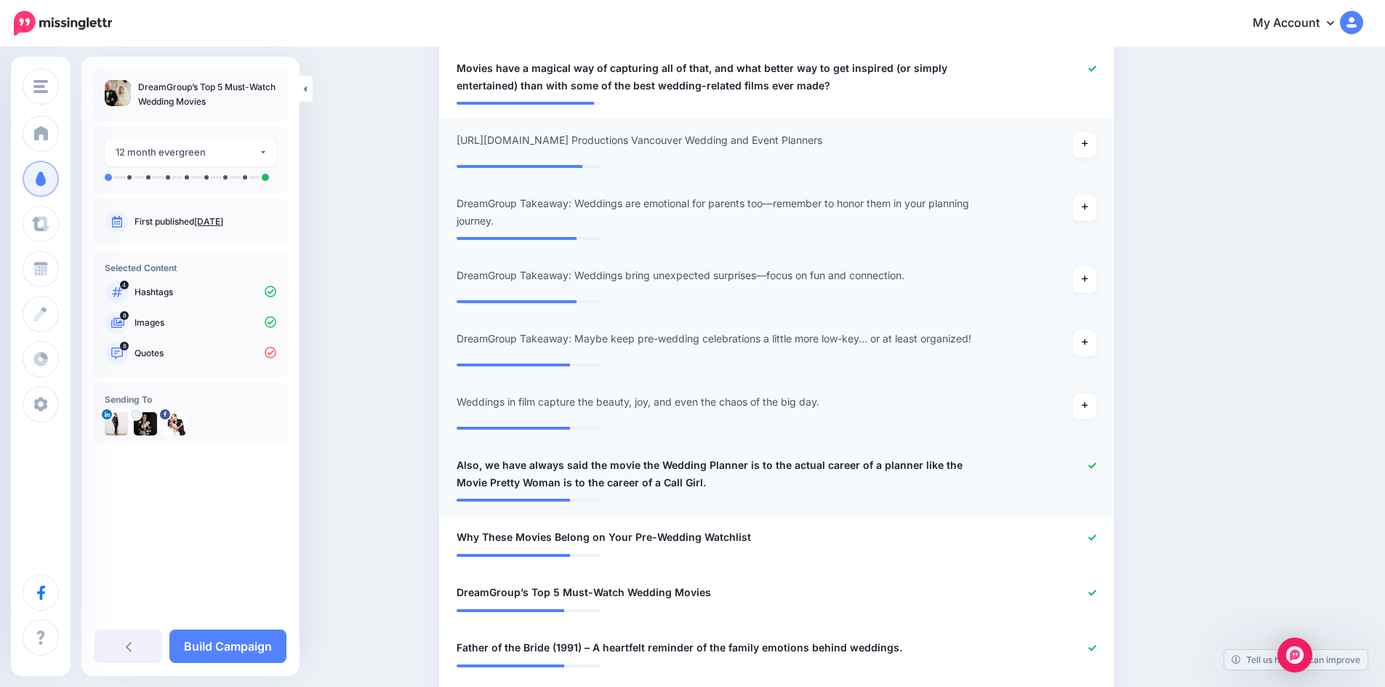
click at [1097, 470] on icon at bounding box center [1093, 466] width 8 height 8
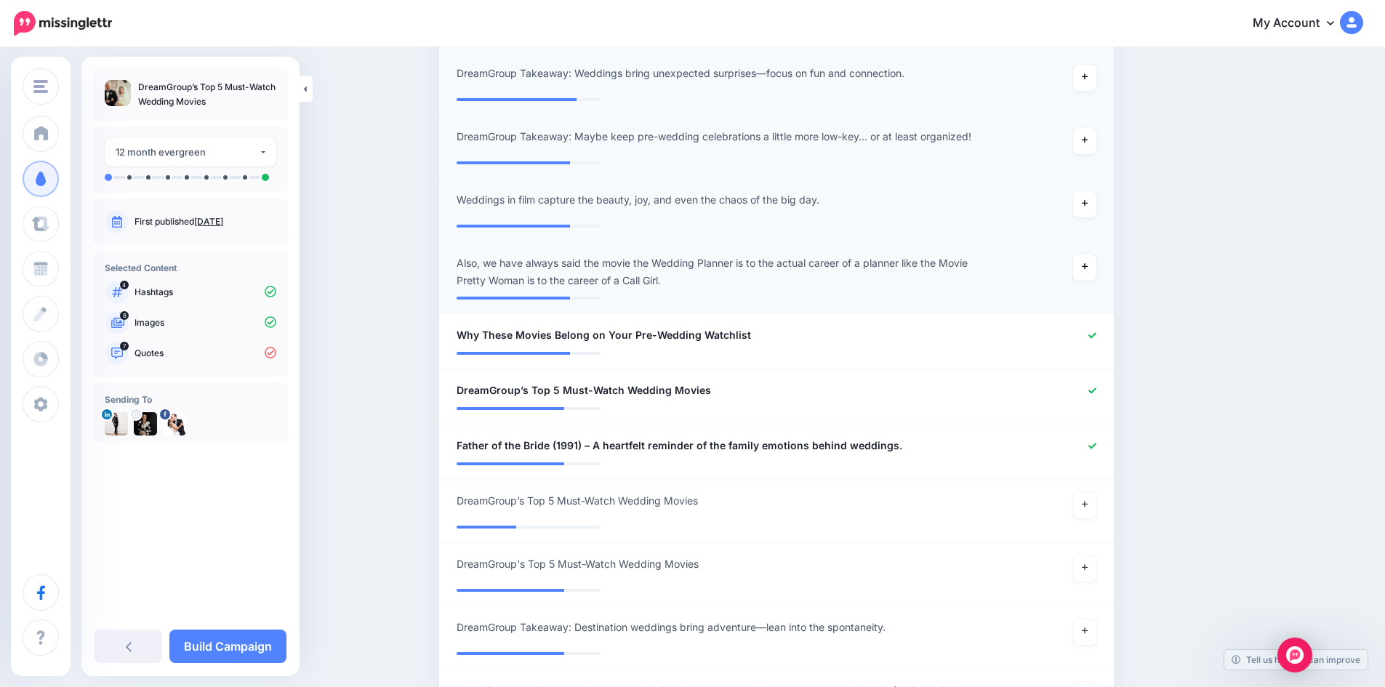
scroll to position [1094, 0]
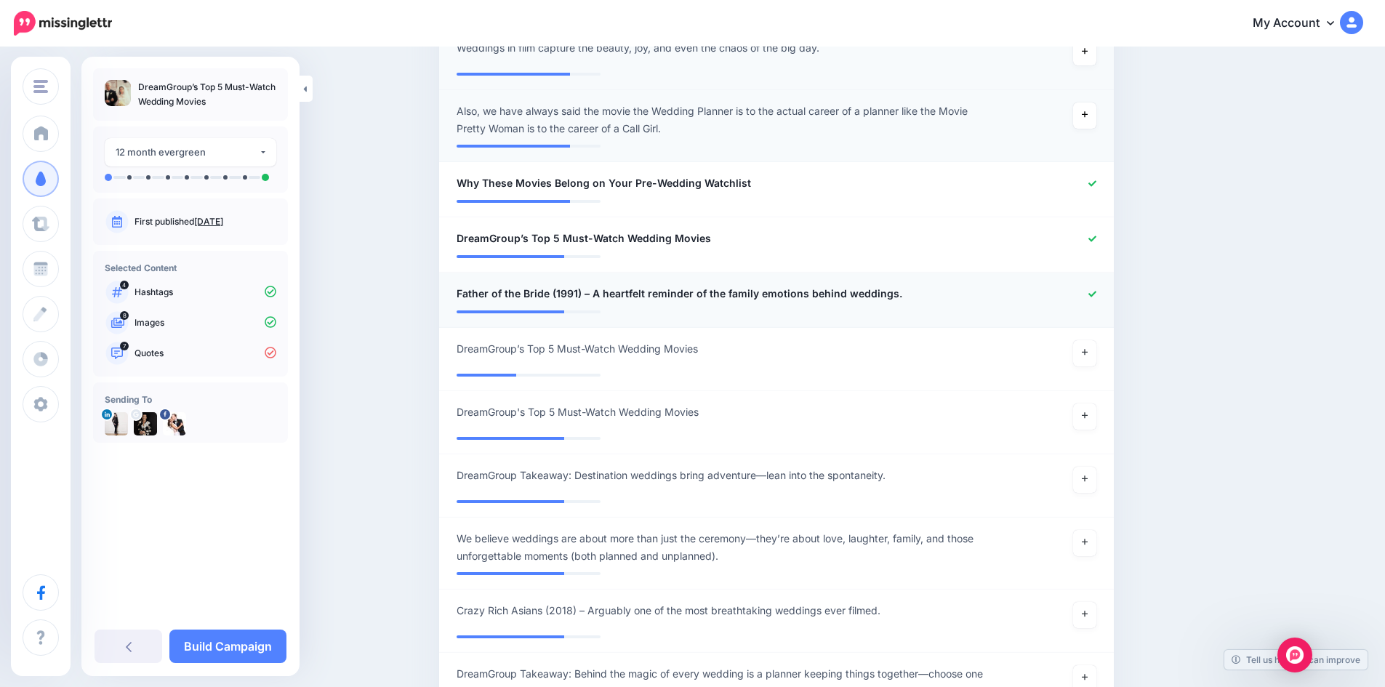
click at [1097, 298] on icon at bounding box center [1093, 294] width 8 height 8
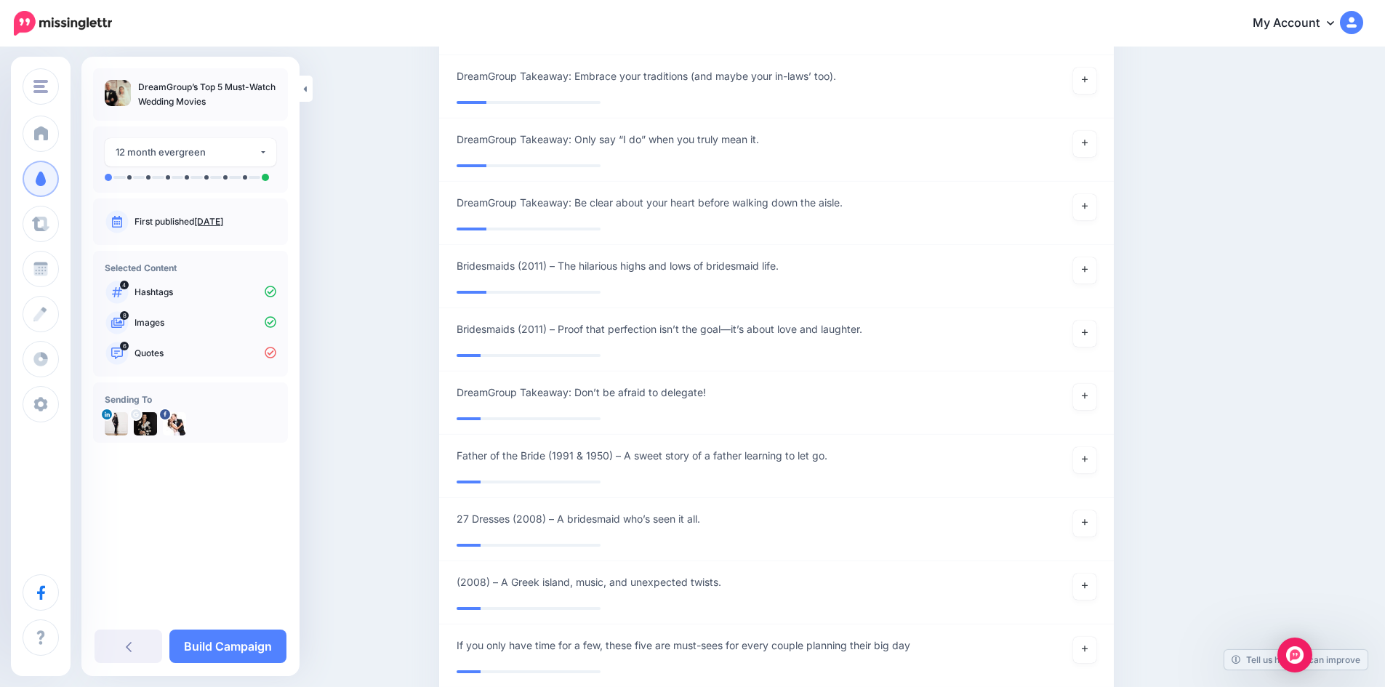
scroll to position [3420, 0]
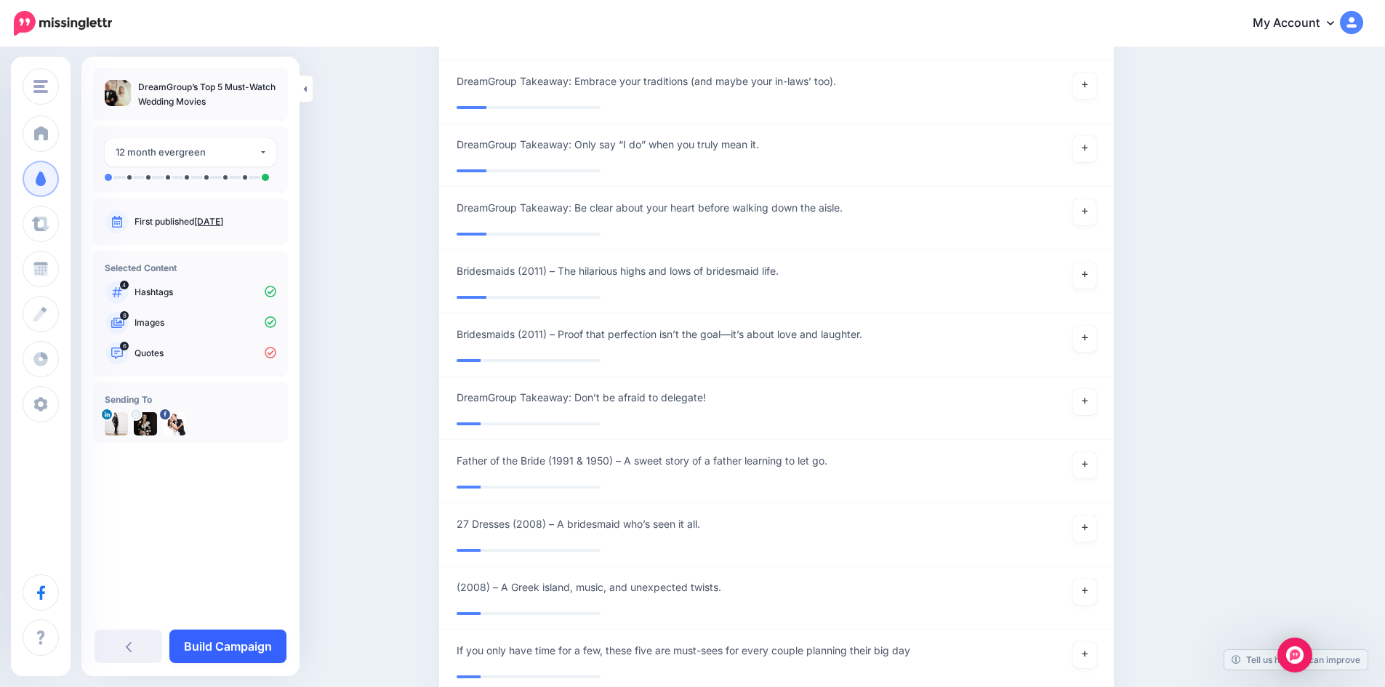
click at [252, 643] on link "Build Campaign" at bounding box center [227, 646] width 117 height 33
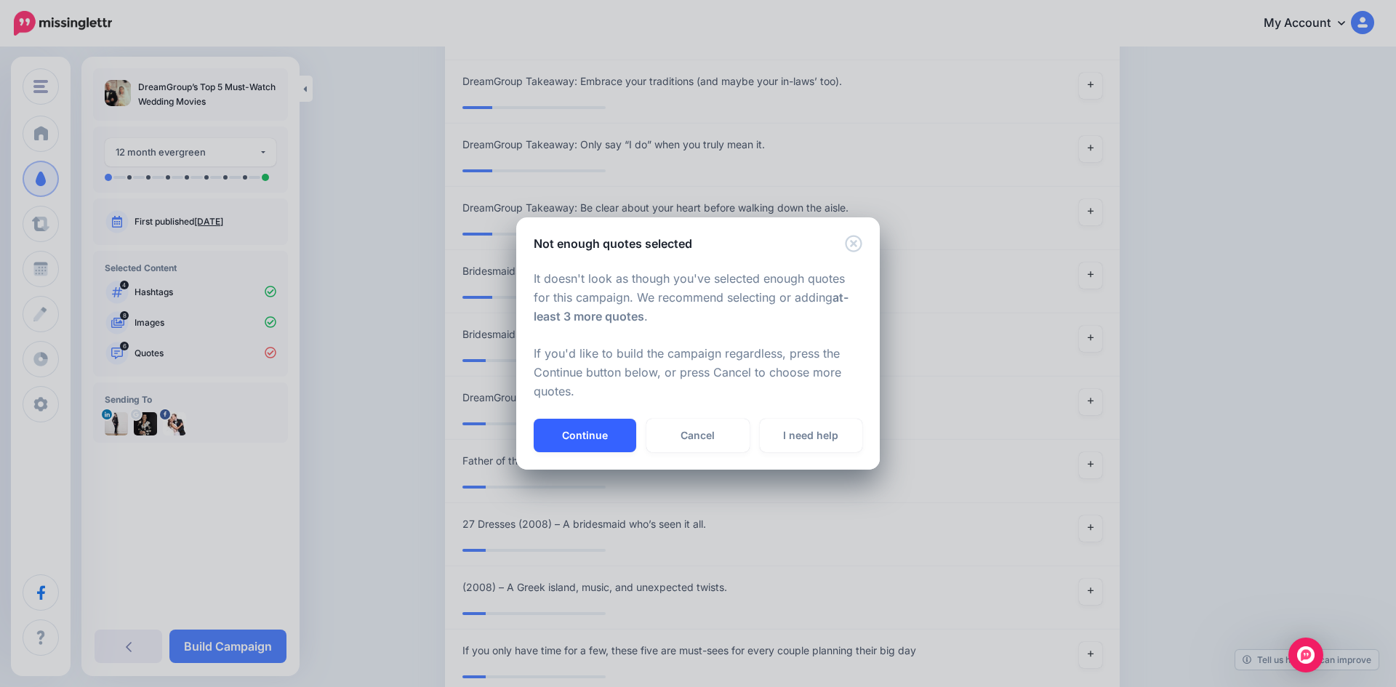
click at [582, 432] on button "Continue" at bounding box center [585, 435] width 103 height 33
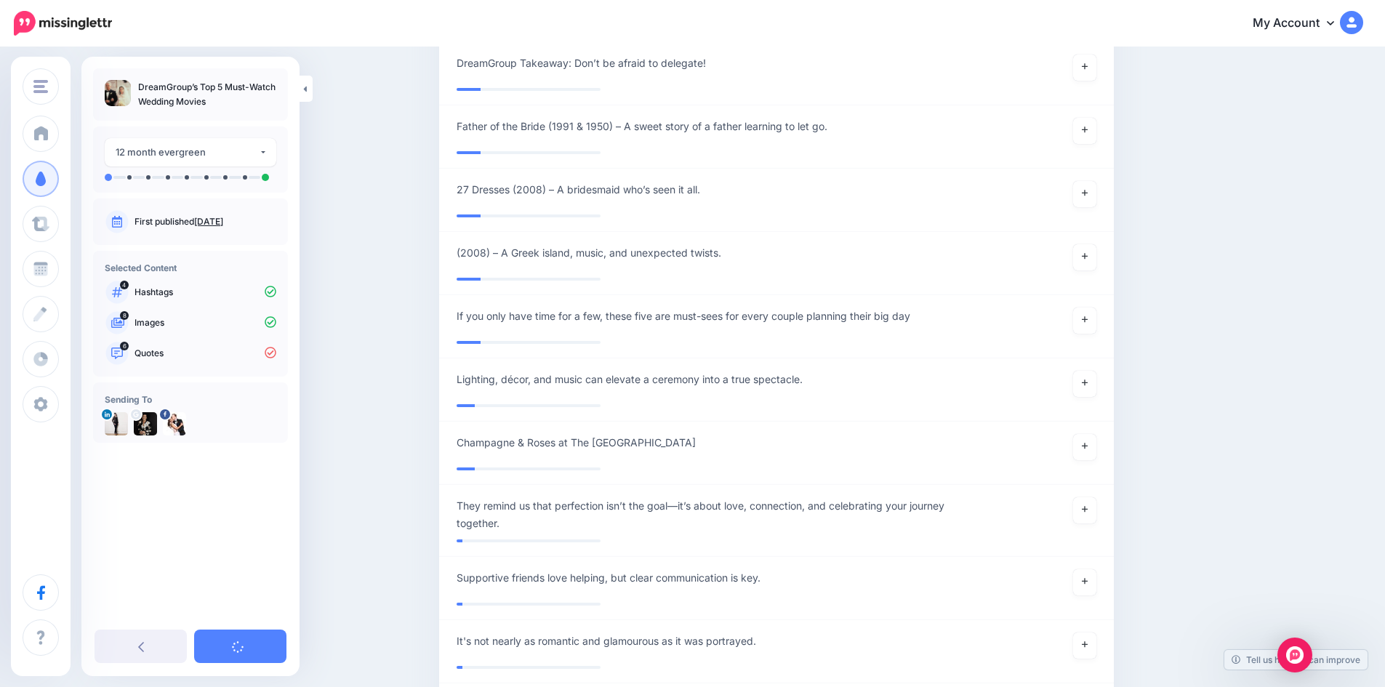
scroll to position [3806, 0]
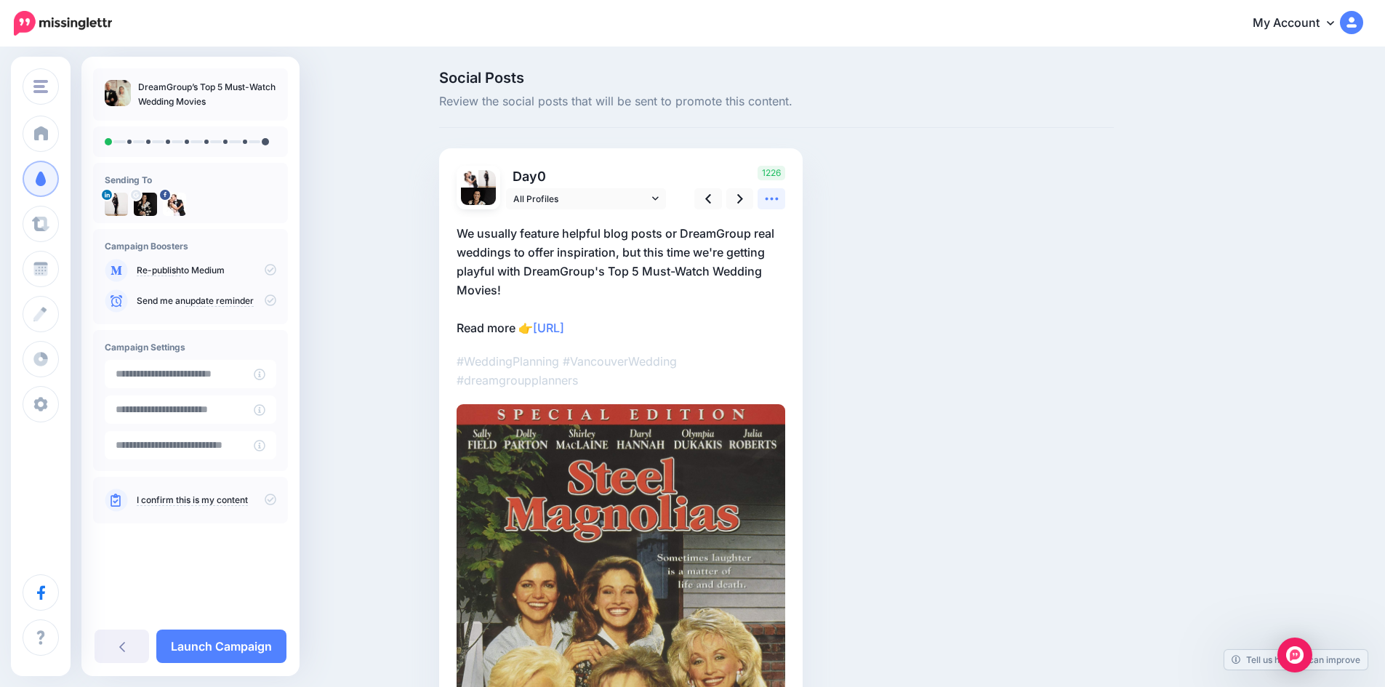
click at [779, 201] on icon at bounding box center [771, 198] width 15 height 15
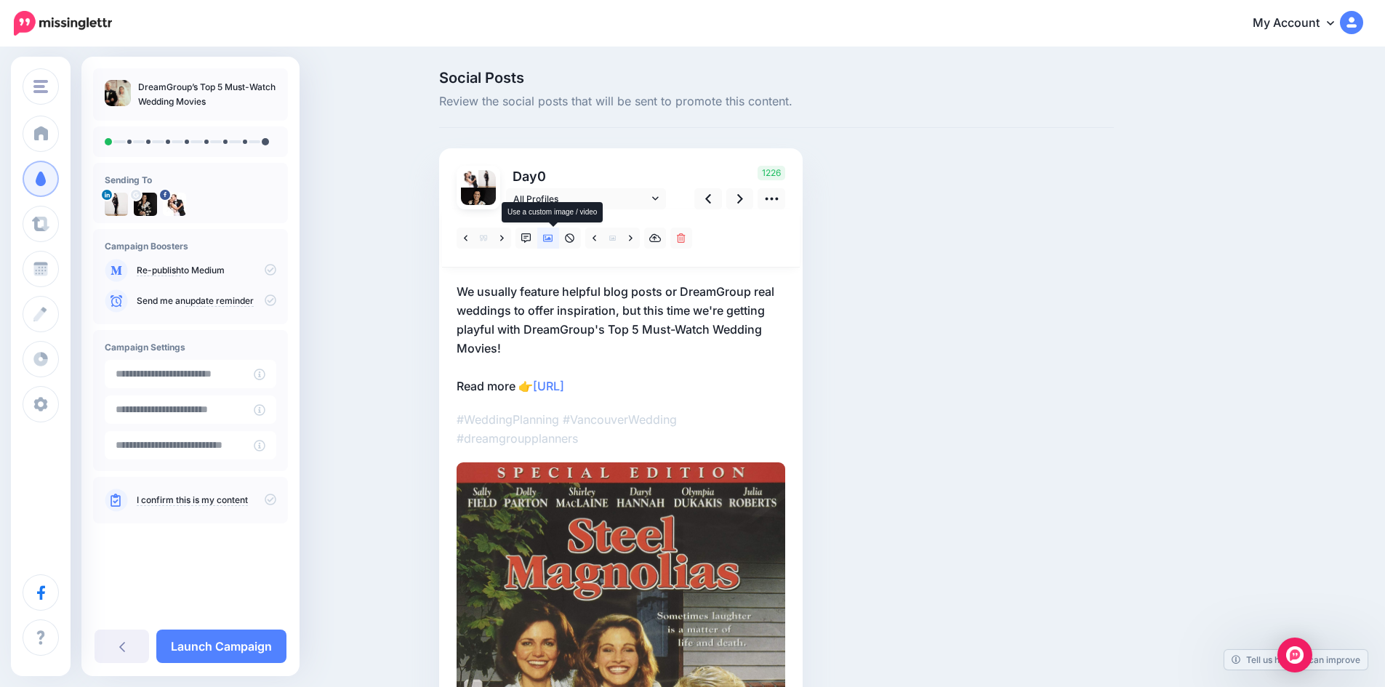
click at [553, 237] on icon at bounding box center [548, 238] width 10 height 10
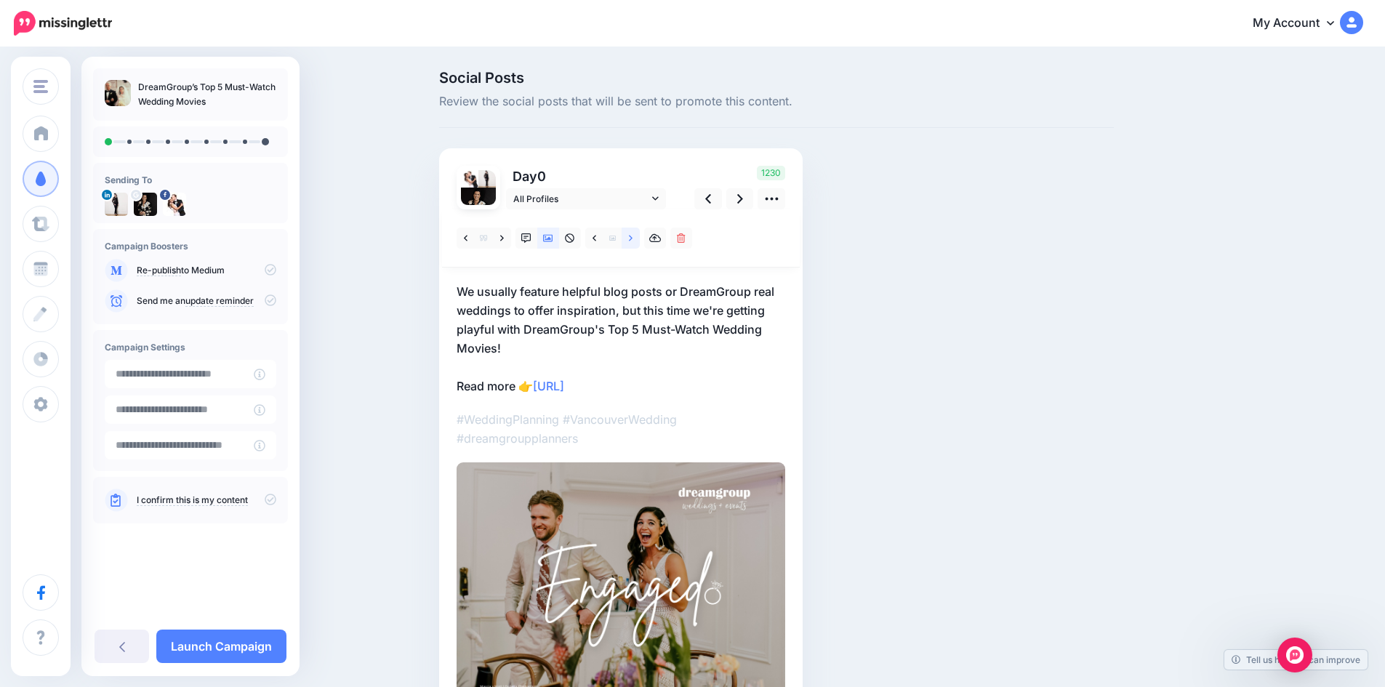
click at [633, 239] on icon at bounding box center [631, 238] width 4 height 10
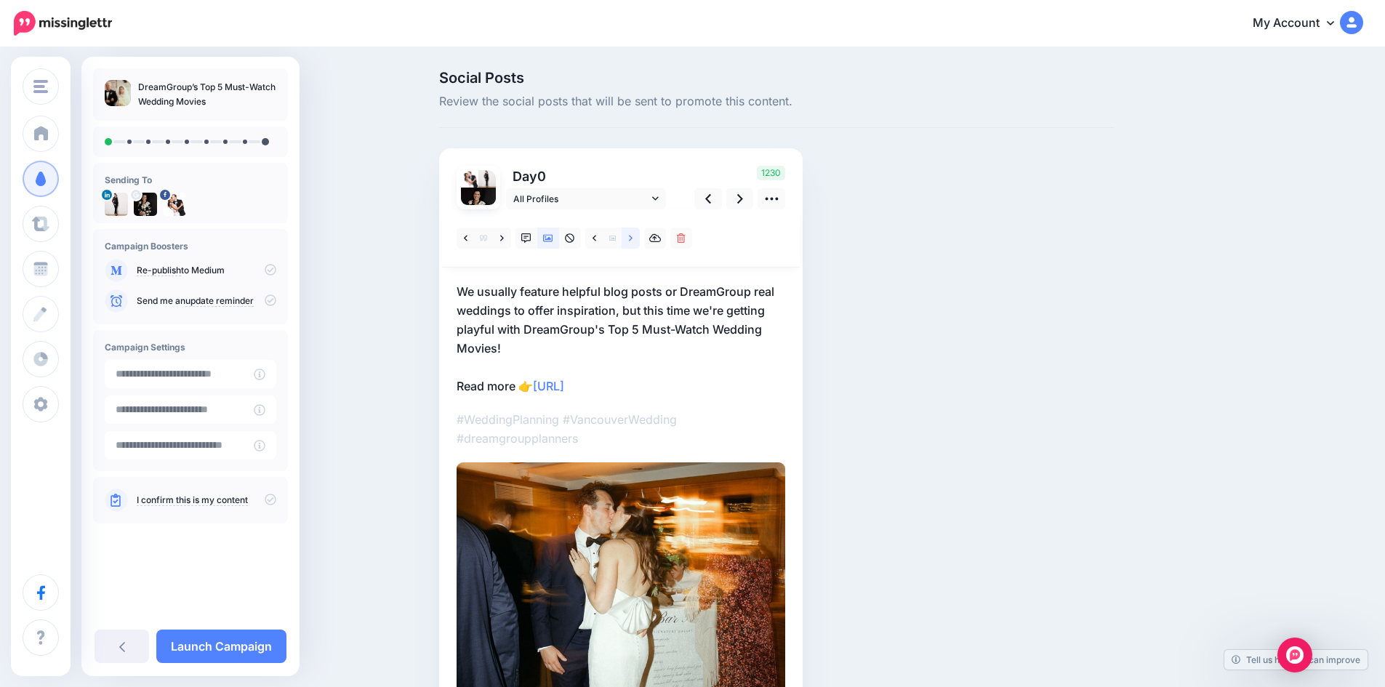
click at [633, 239] on icon at bounding box center [631, 238] width 4 height 10
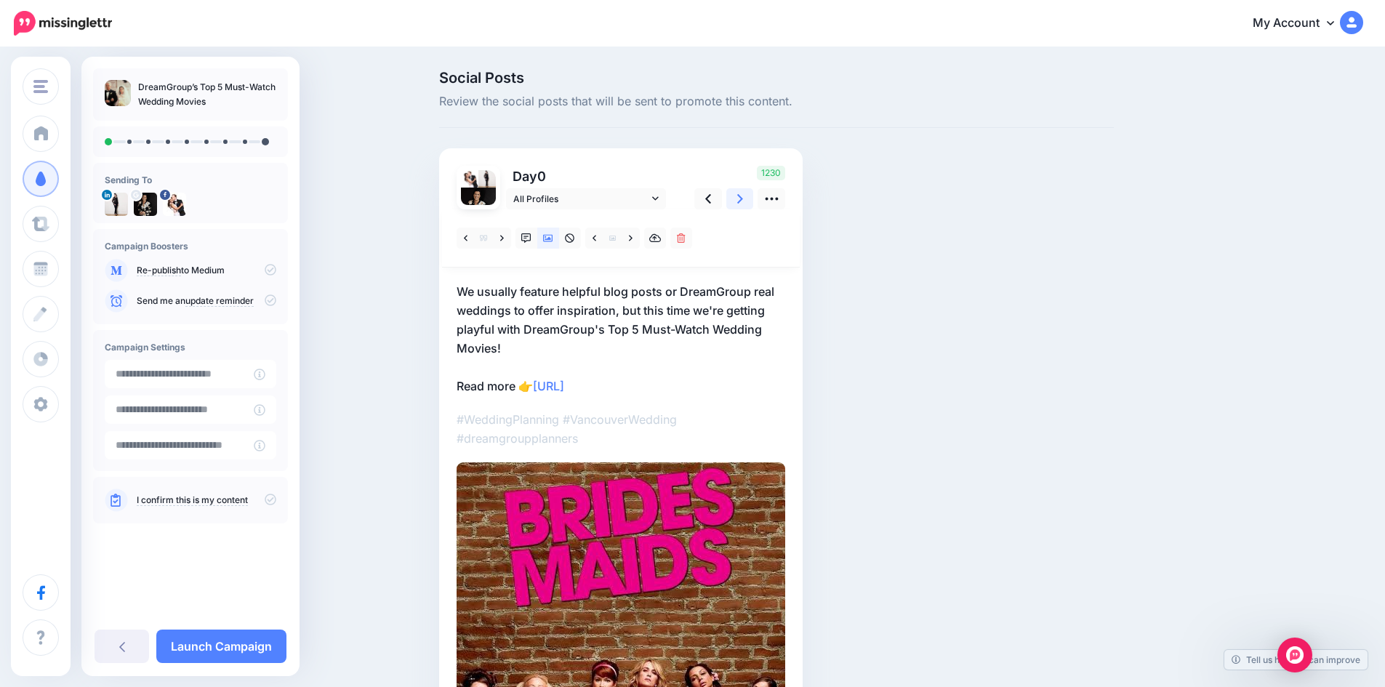
click at [743, 196] on icon at bounding box center [740, 198] width 6 height 15
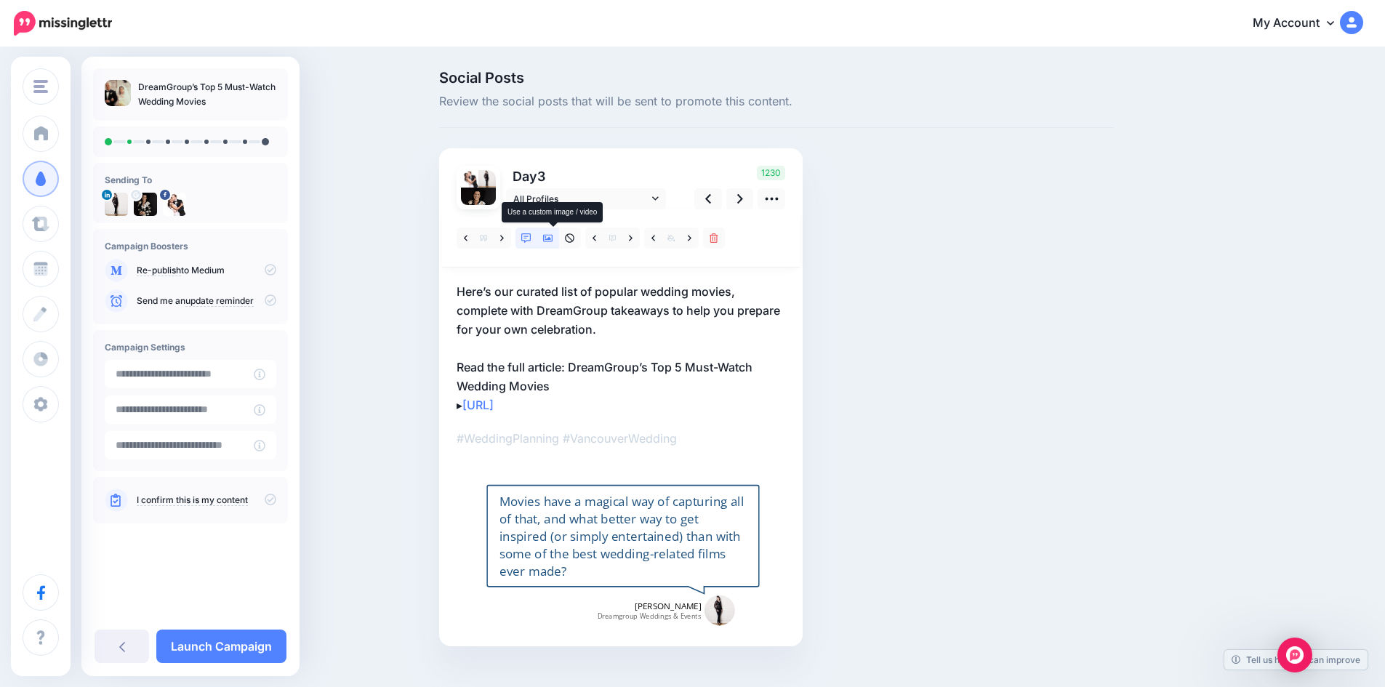
click at [553, 237] on icon at bounding box center [548, 238] width 10 height 10
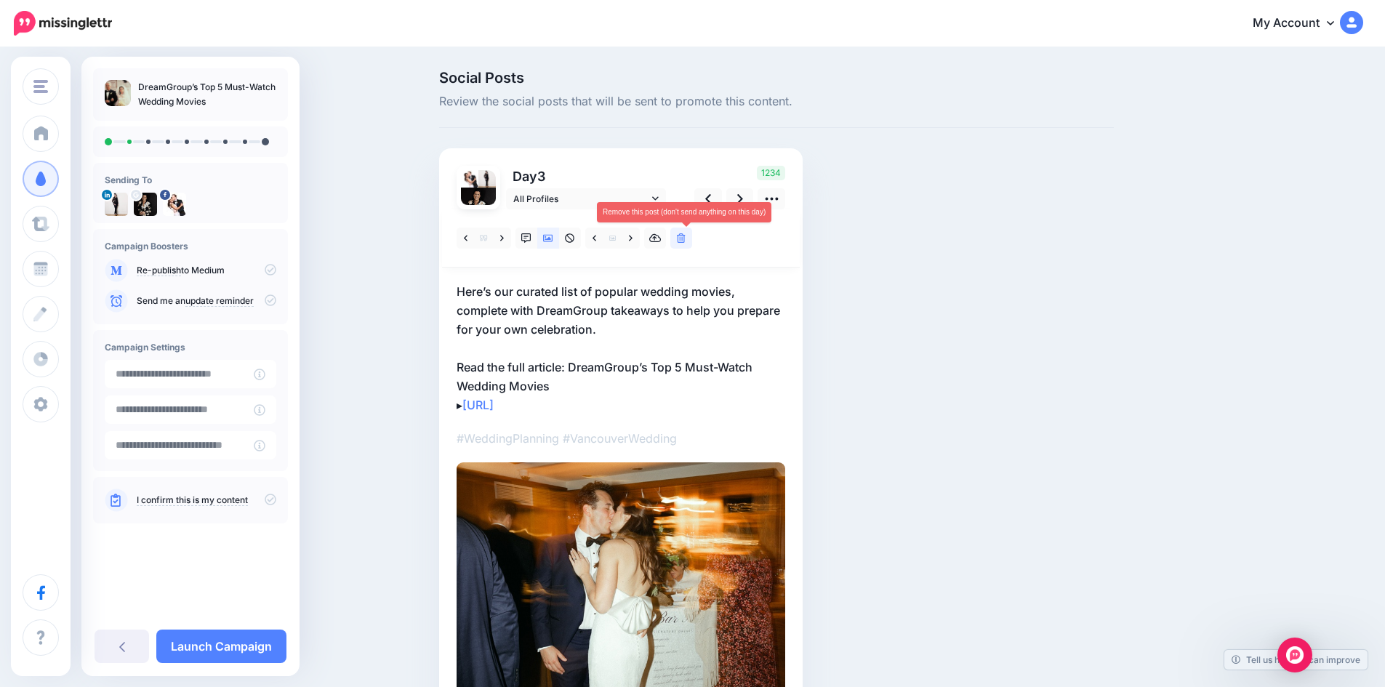
click at [686, 236] on icon at bounding box center [681, 238] width 9 height 10
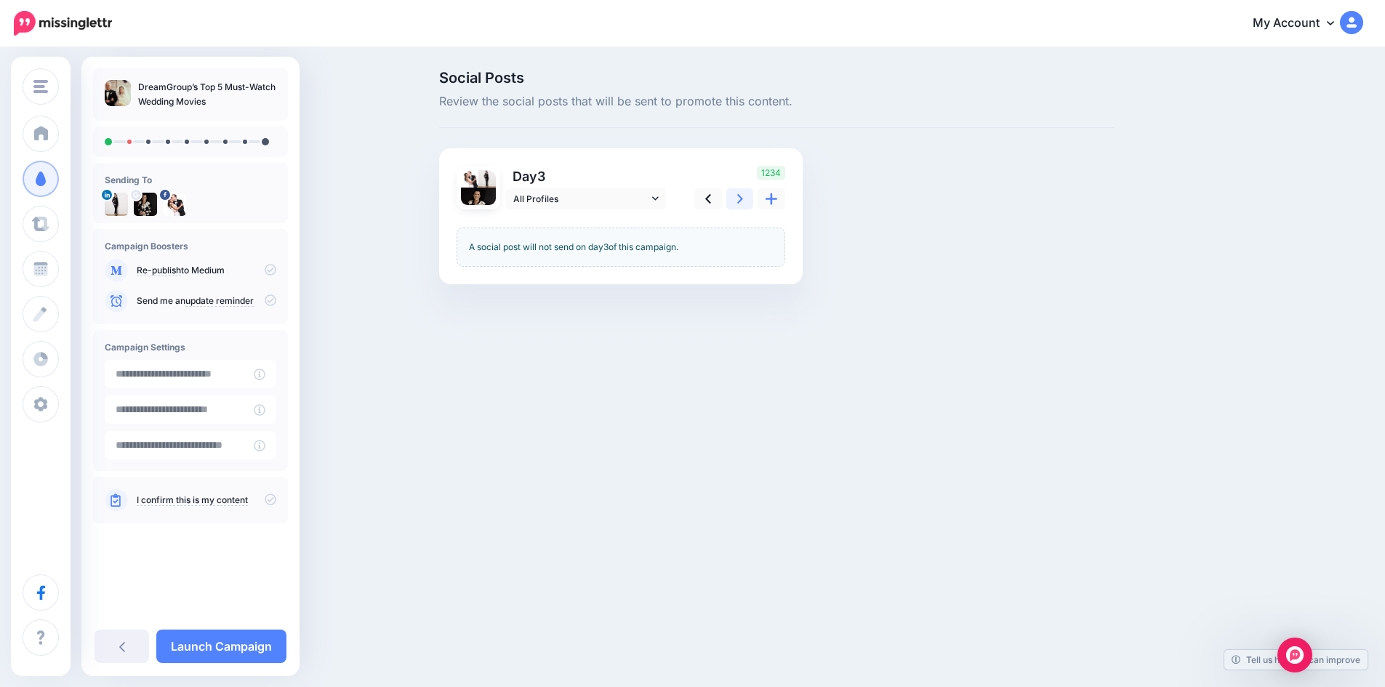
click at [743, 198] on icon at bounding box center [740, 198] width 6 height 15
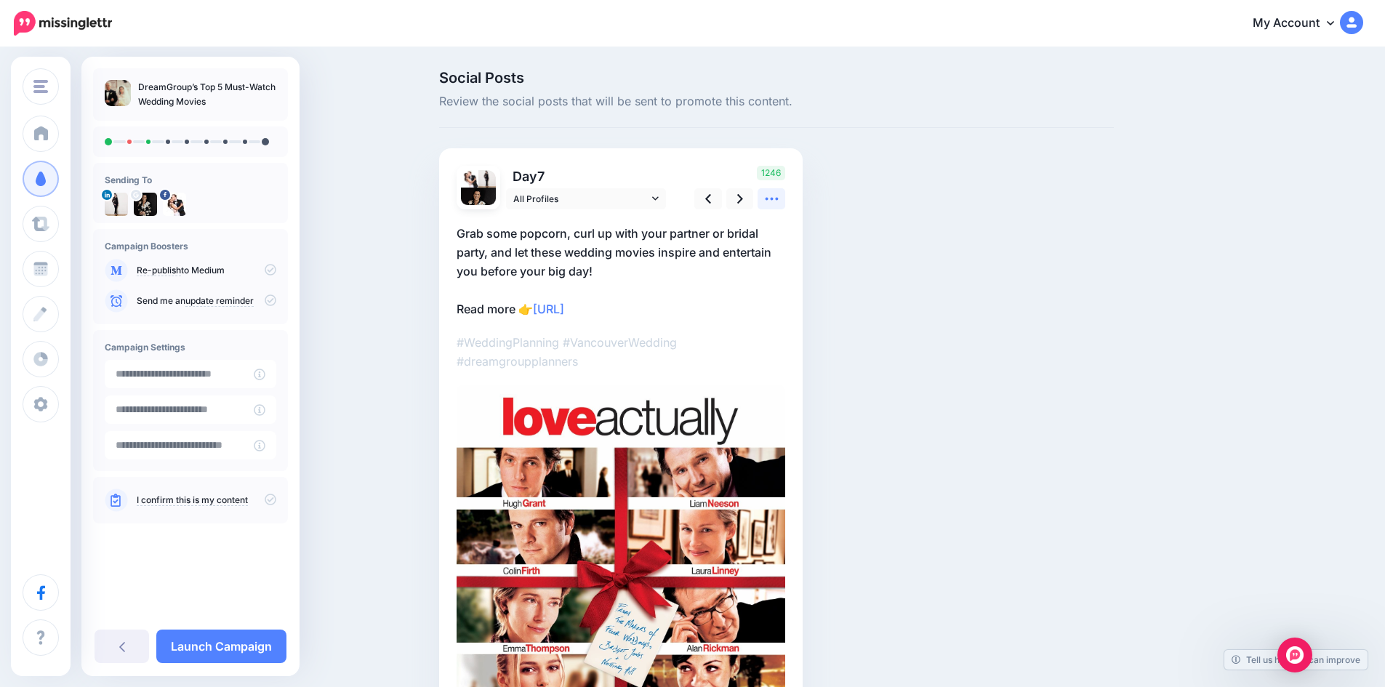
click at [778, 197] on icon at bounding box center [771, 198] width 15 height 15
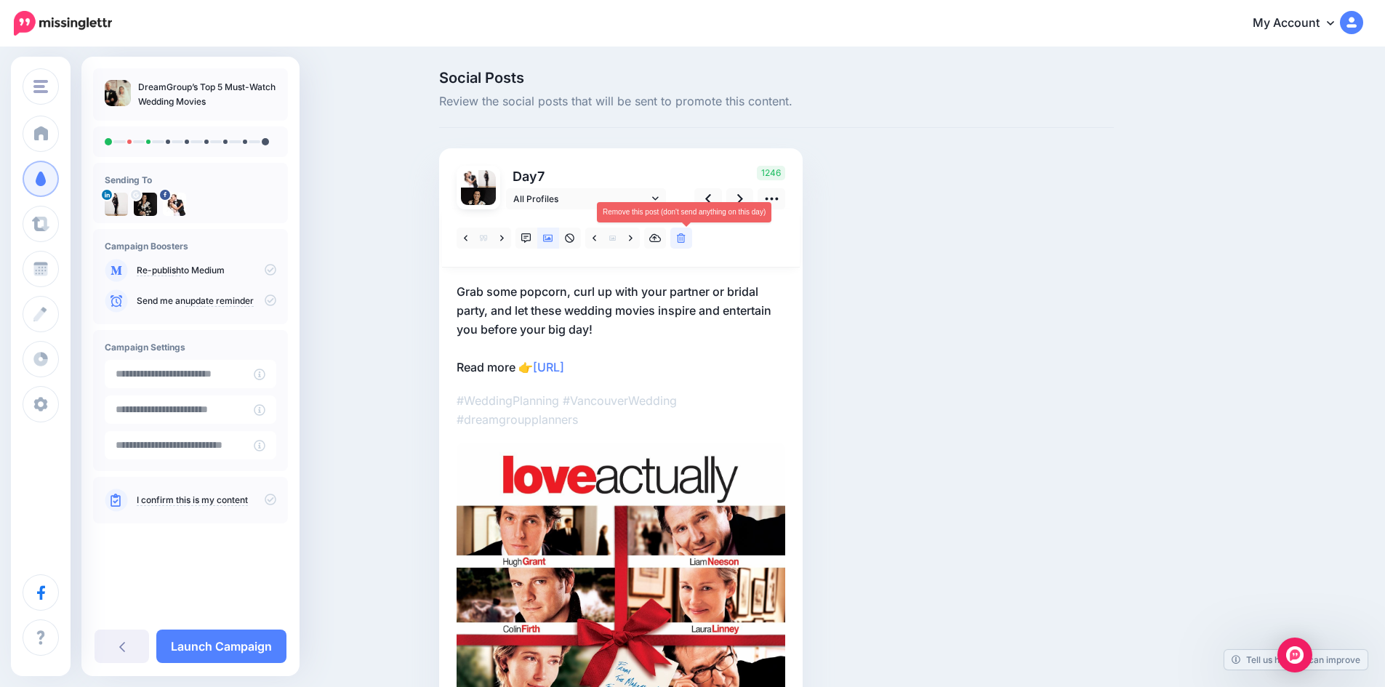
click at [685, 239] on icon at bounding box center [681, 238] width 9 height 10
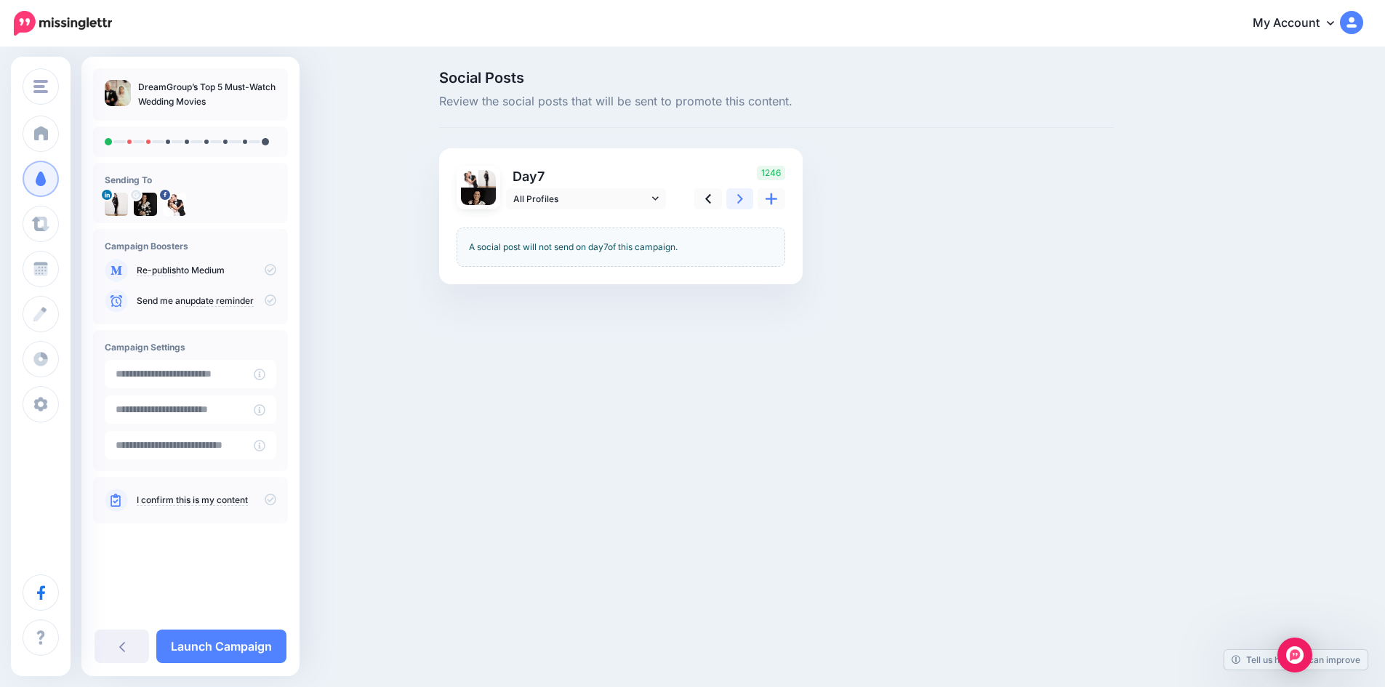
click at [743, 199] on icon at bounding box center [740, 198] width 6 height 15
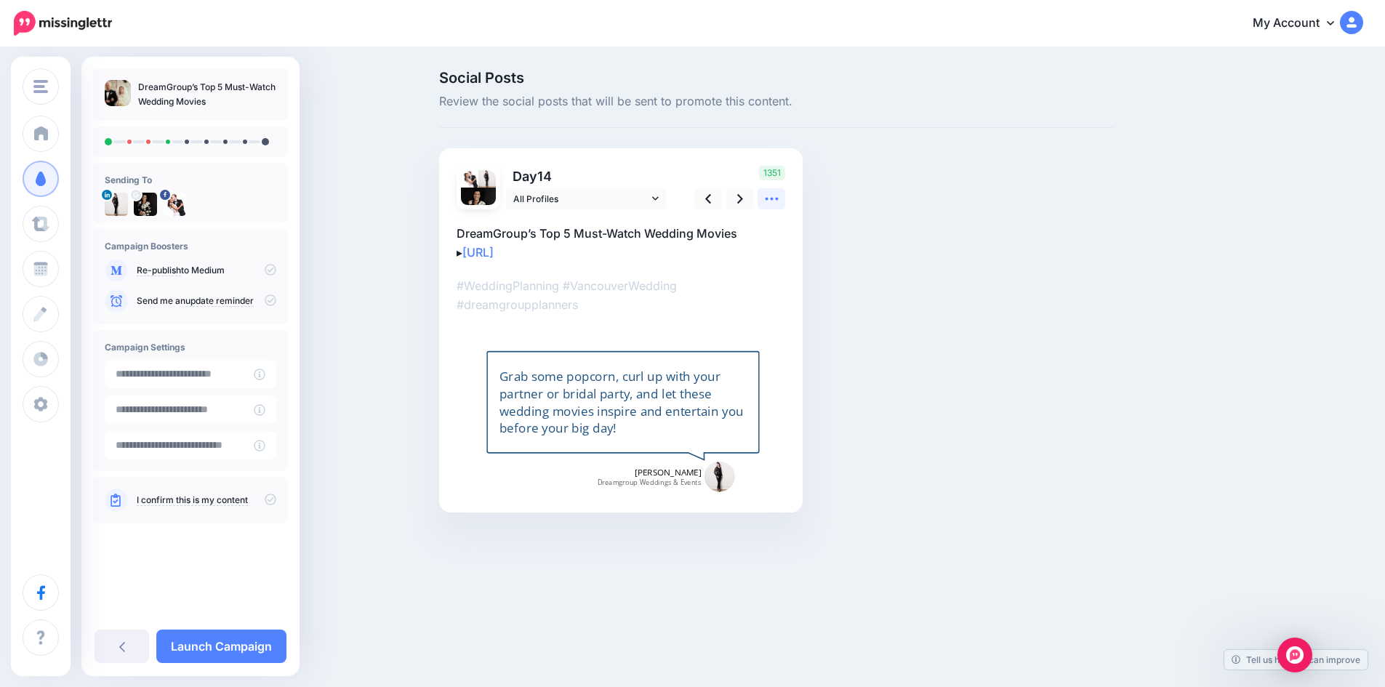
click at [777, 196] on icon at bounding box center [771, 198] width 15 height 15
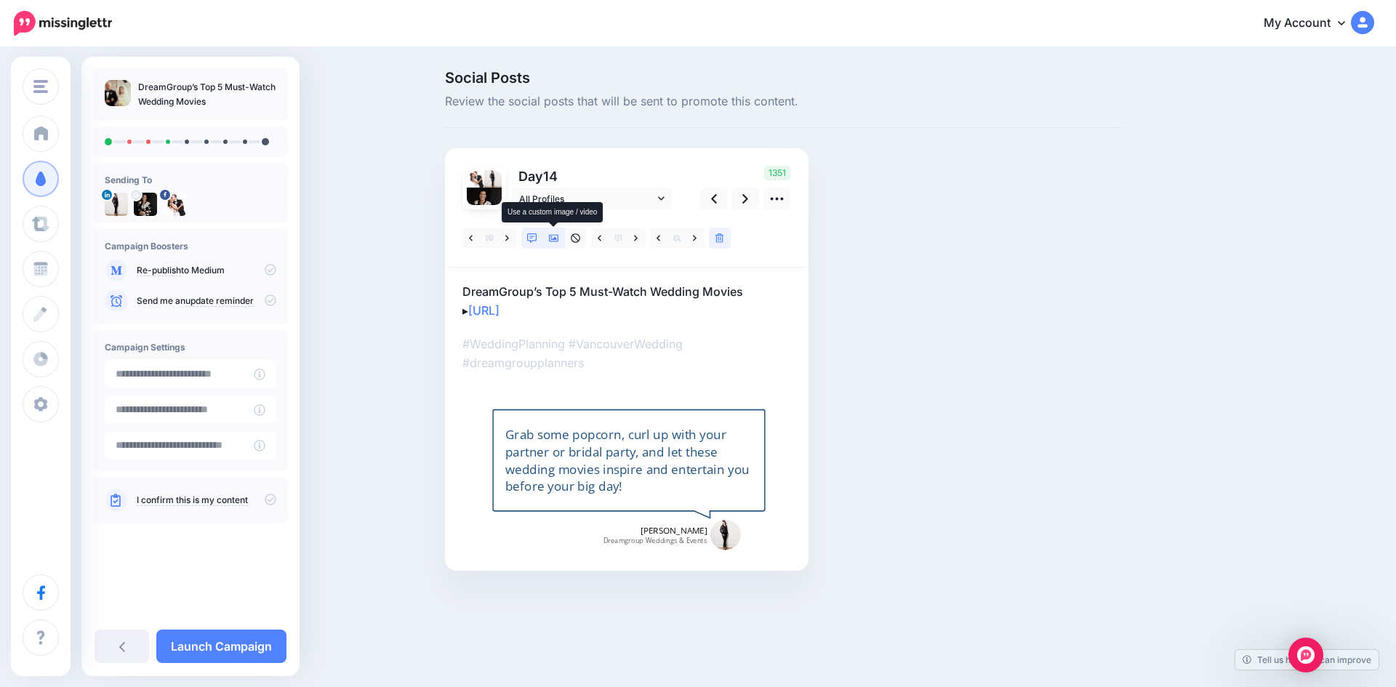
click at [555, 235] on icon at bounding box center [554, 238] width 10 height 7
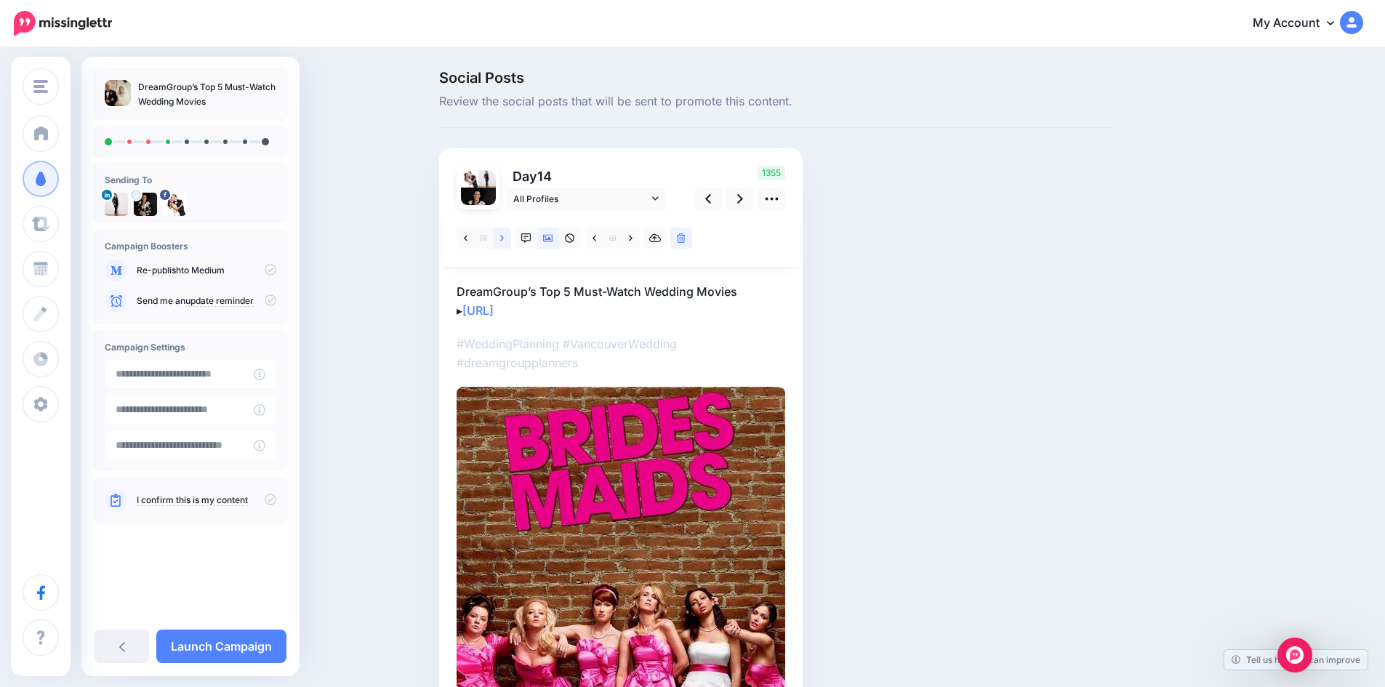
click at [505, 236] on link at bounding box center [502, 238] width 18 height 21
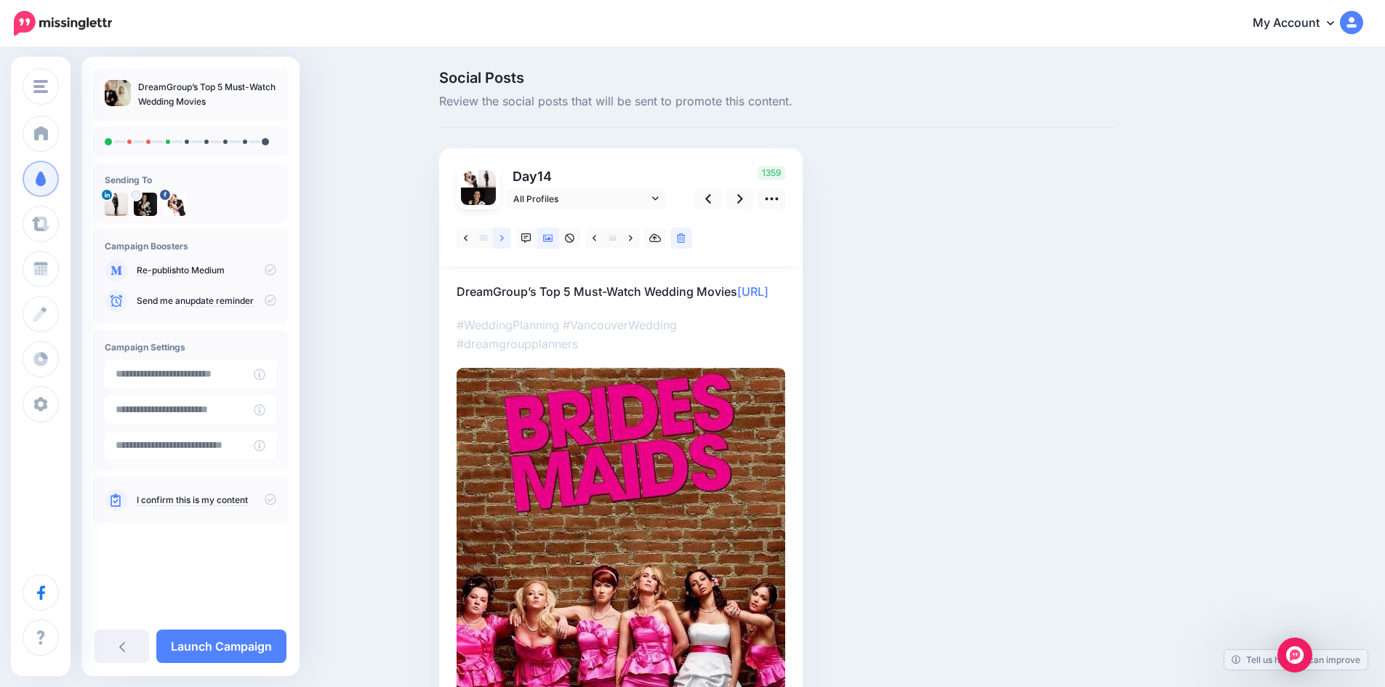
click at [510, 233] on link at bounding box center [502, 238] width 18 height 21
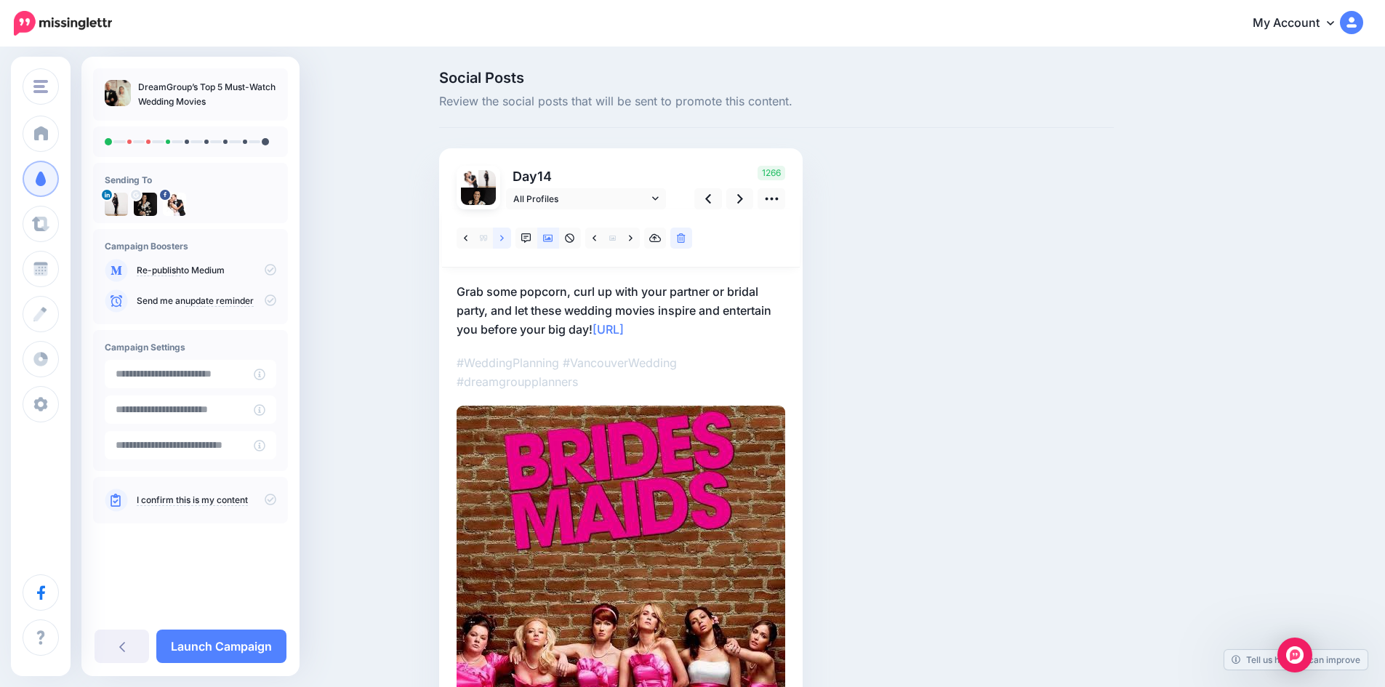
click at [504, 234] on icon at bounding box center [502, 238] width 4 height 10
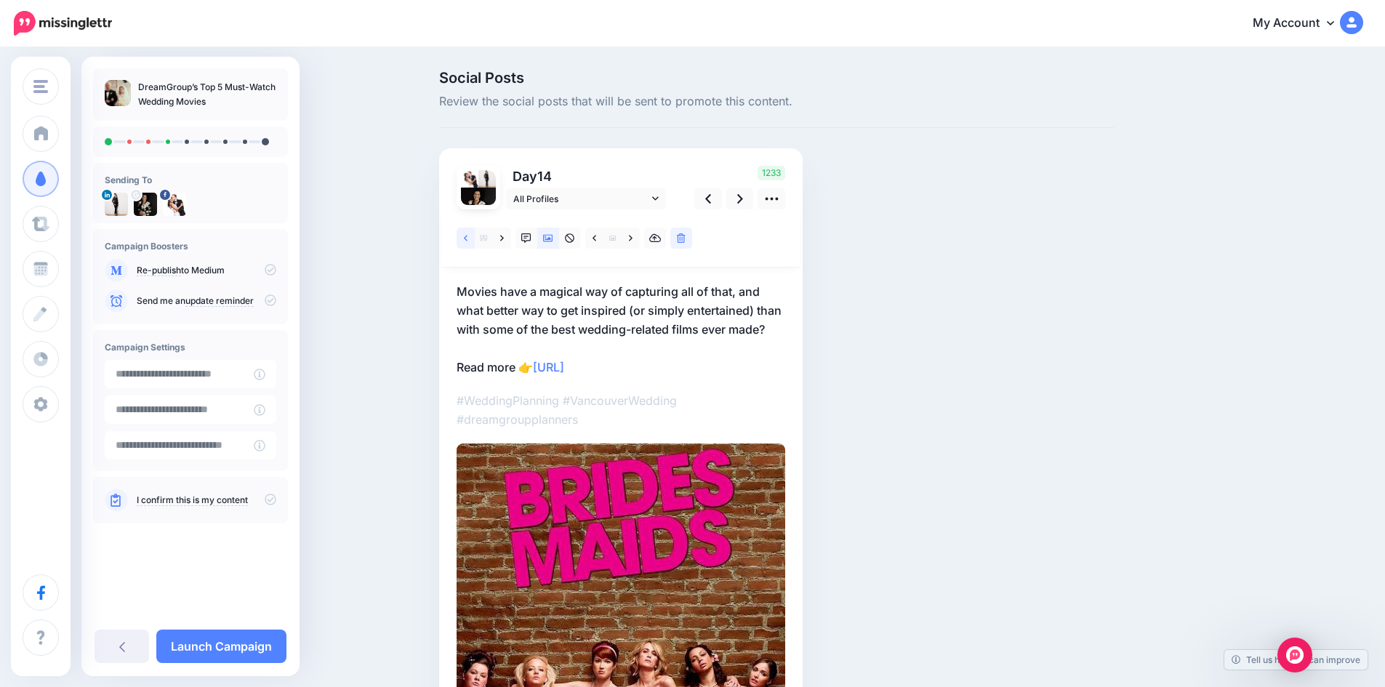
click at [466, 236] on link at bounding box center [466, 238] width 18 height 21
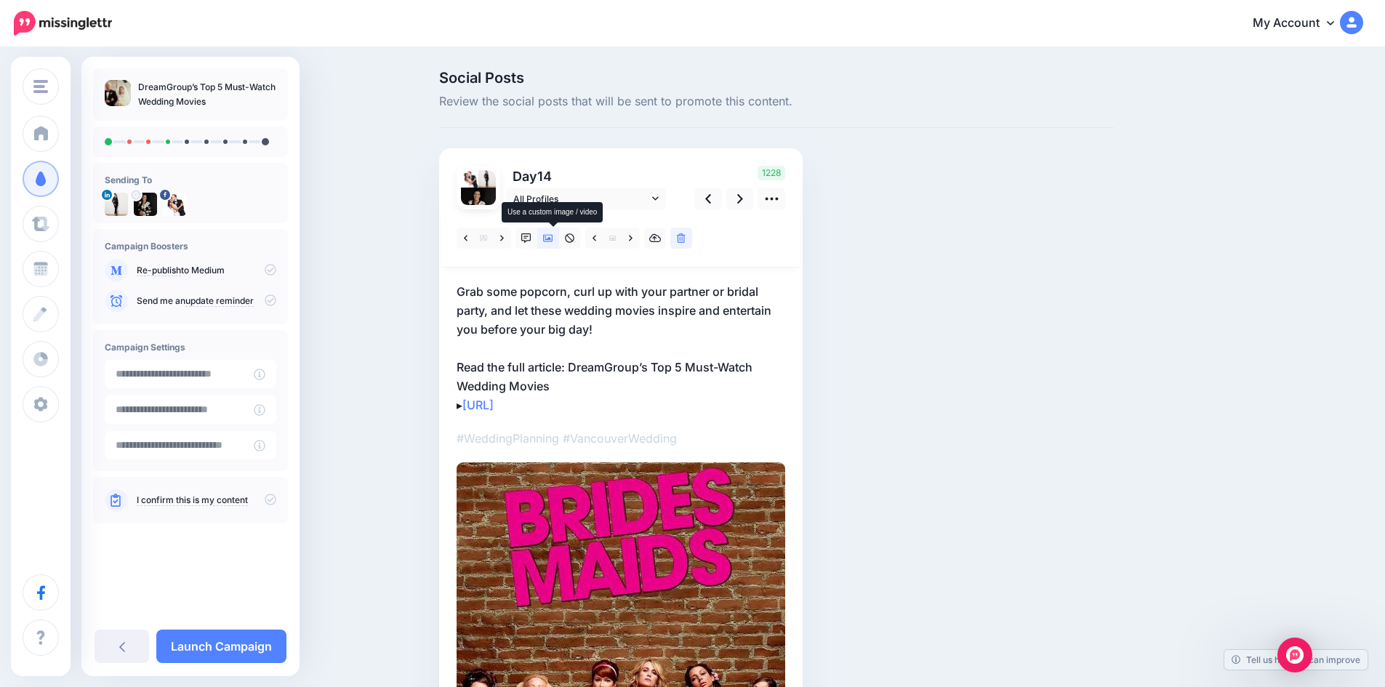
click at [553, 237] on icon at bounding box center [548, 238] width 10 height 10
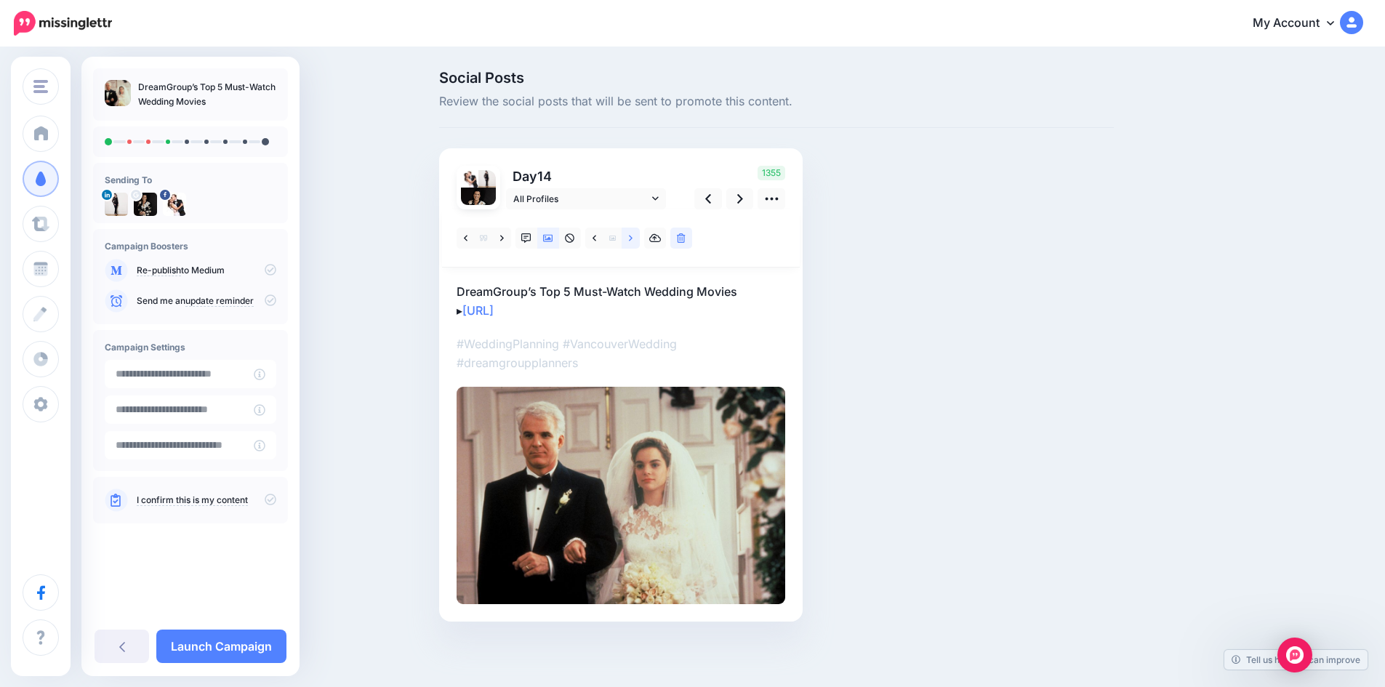
click at [638, 238] on link at bounding box center [631, 238] width 18 height 21
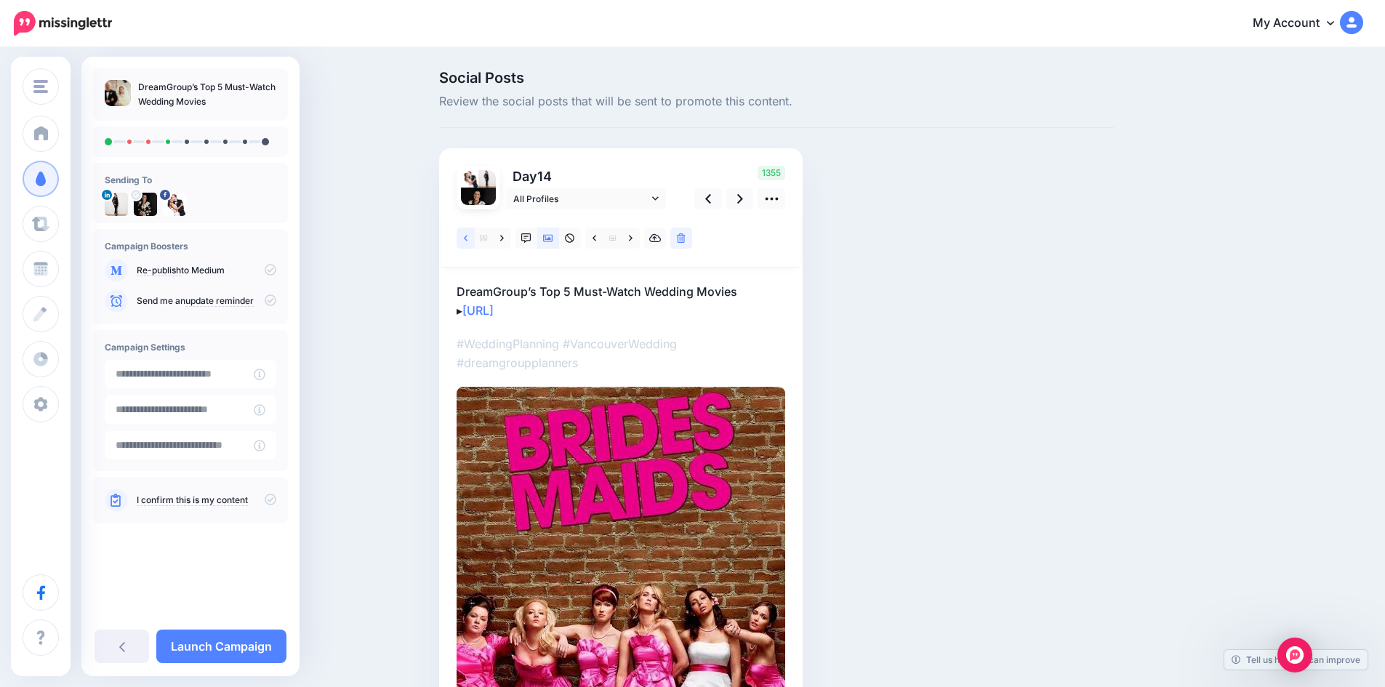
click at [468, 239] on icon at bounding box center [466, 238] width 4 height 10
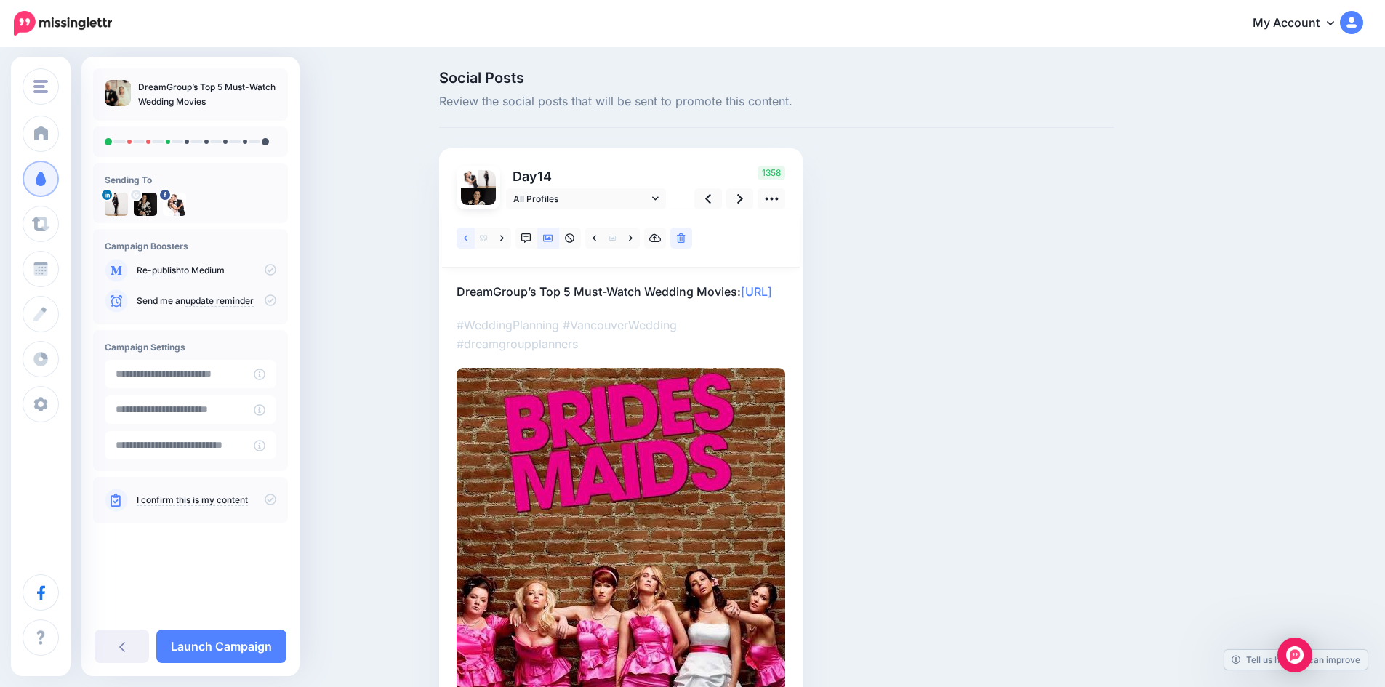
click at [468, 239] on icon at bounding box center [466, 238] width 4 height 6
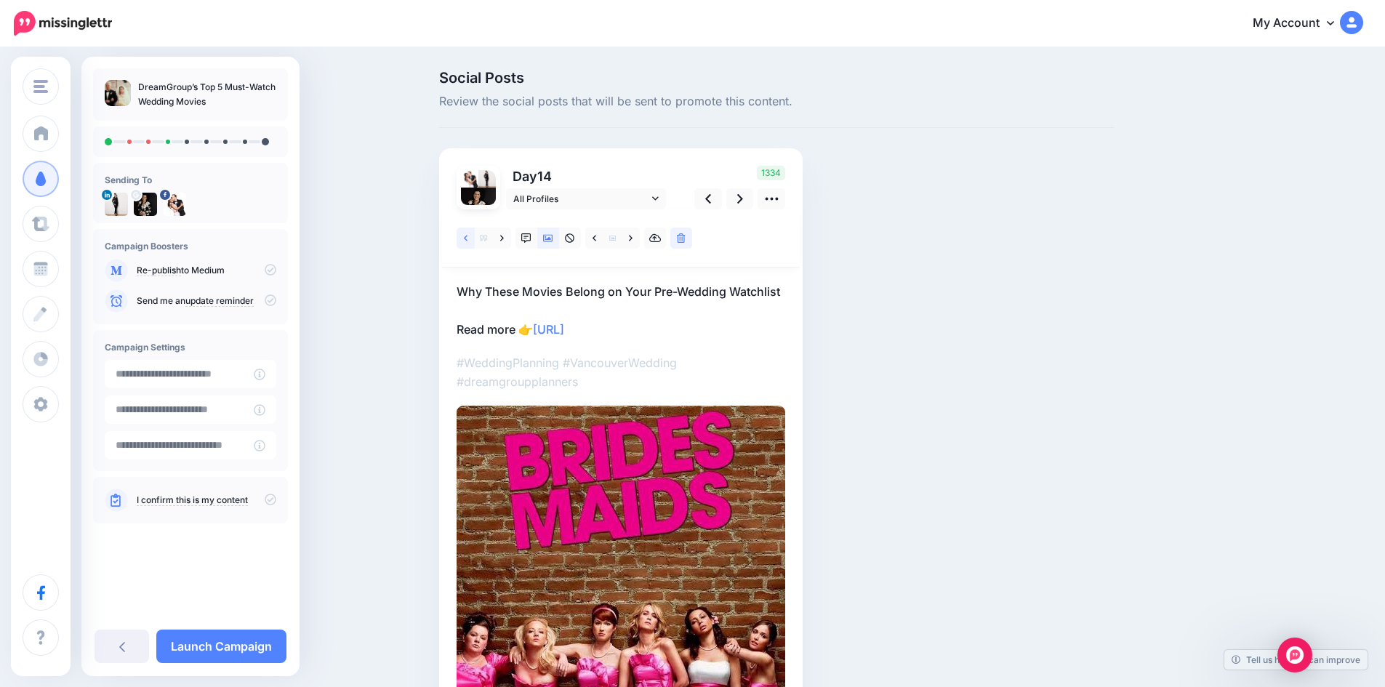
click at [468, 239] on icon at bounding box center [466, 238] width 4 height 10
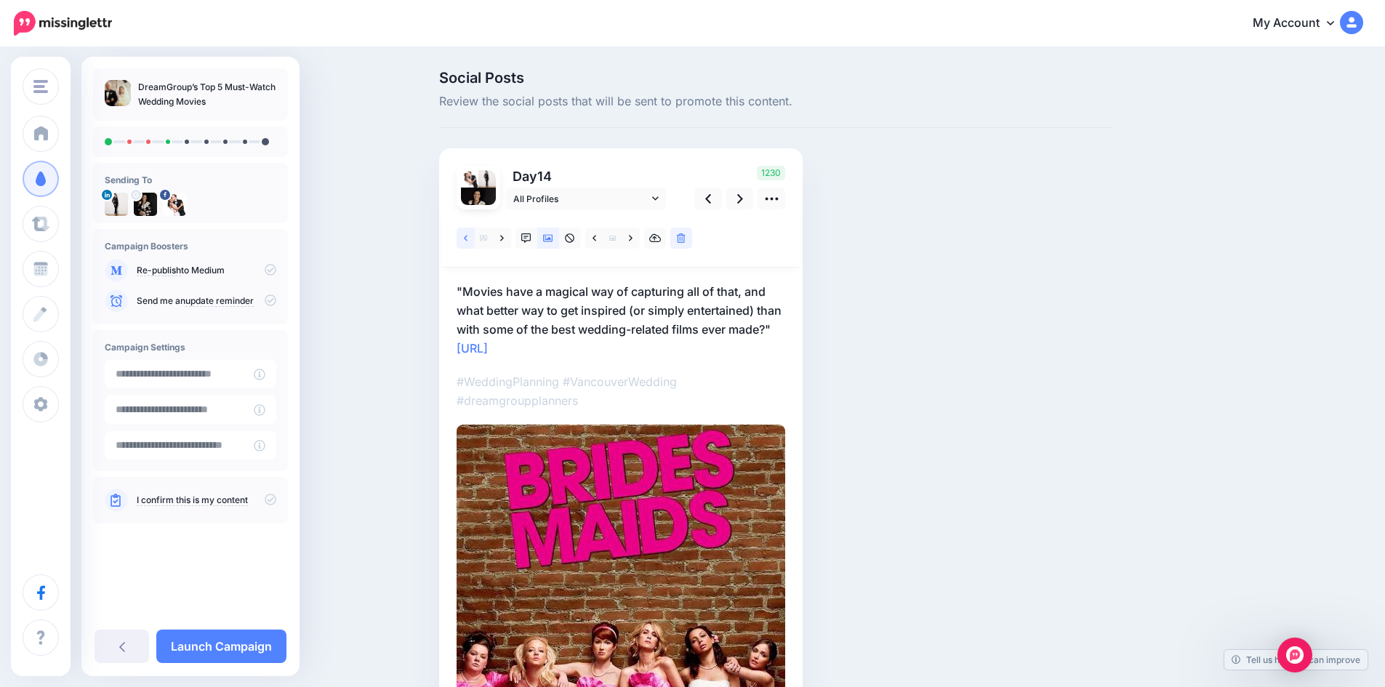
click at [468, 239] on icon at bounding box center [466, 238] width 4 height 10
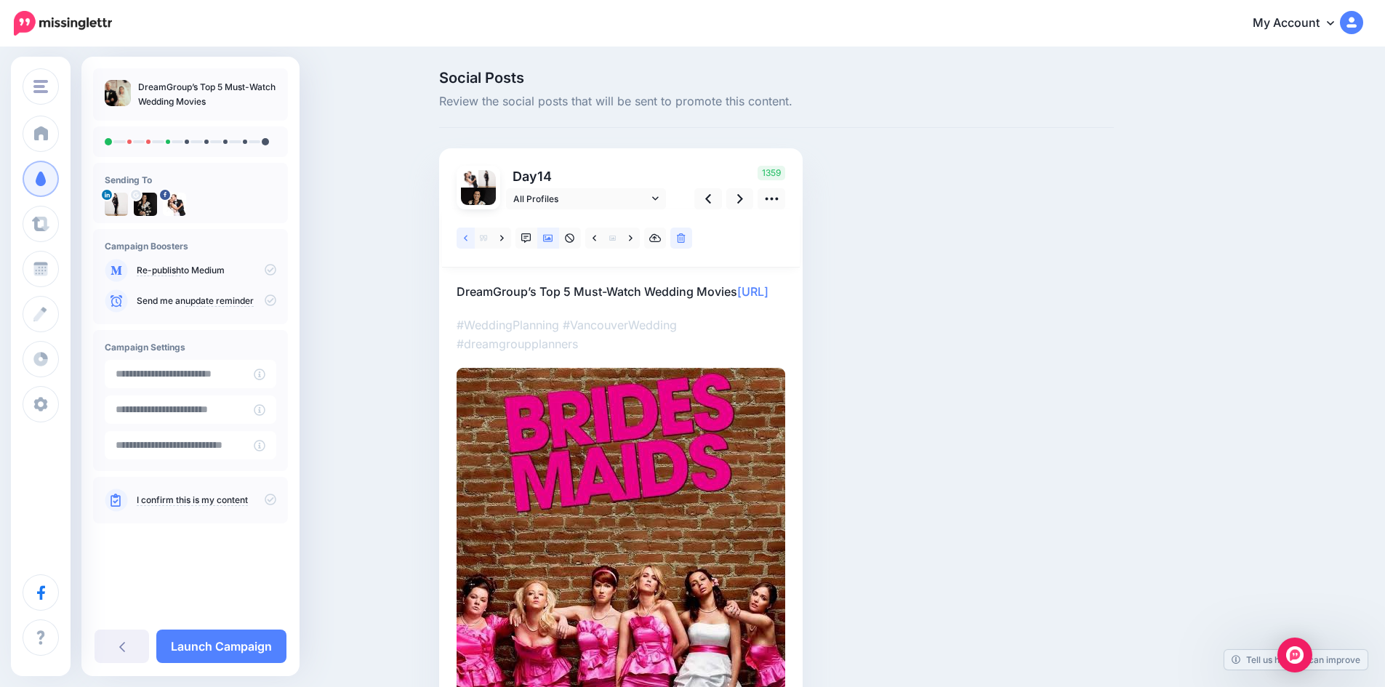
click at [468, 239] on icon at bounding box center [466, 238] width 4 height 10
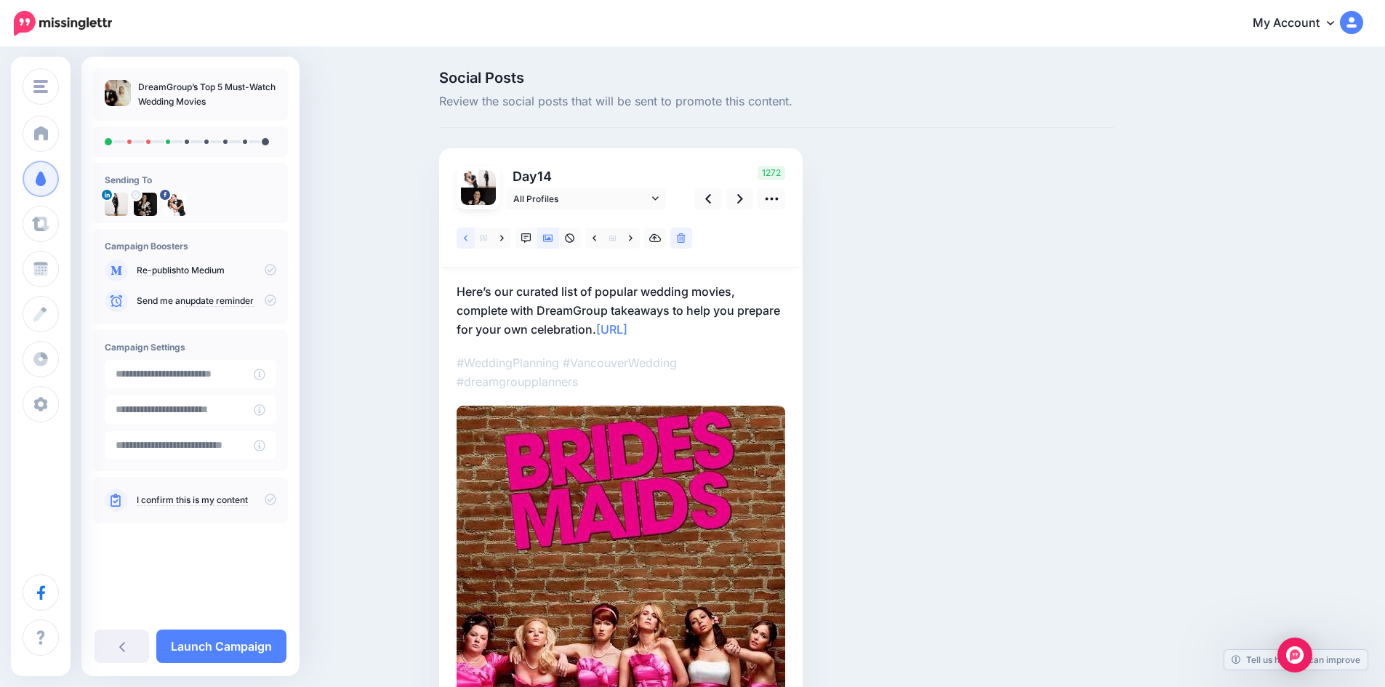
click at [468, 239] on icon at bounding box center [466, 238] width 4 height 10
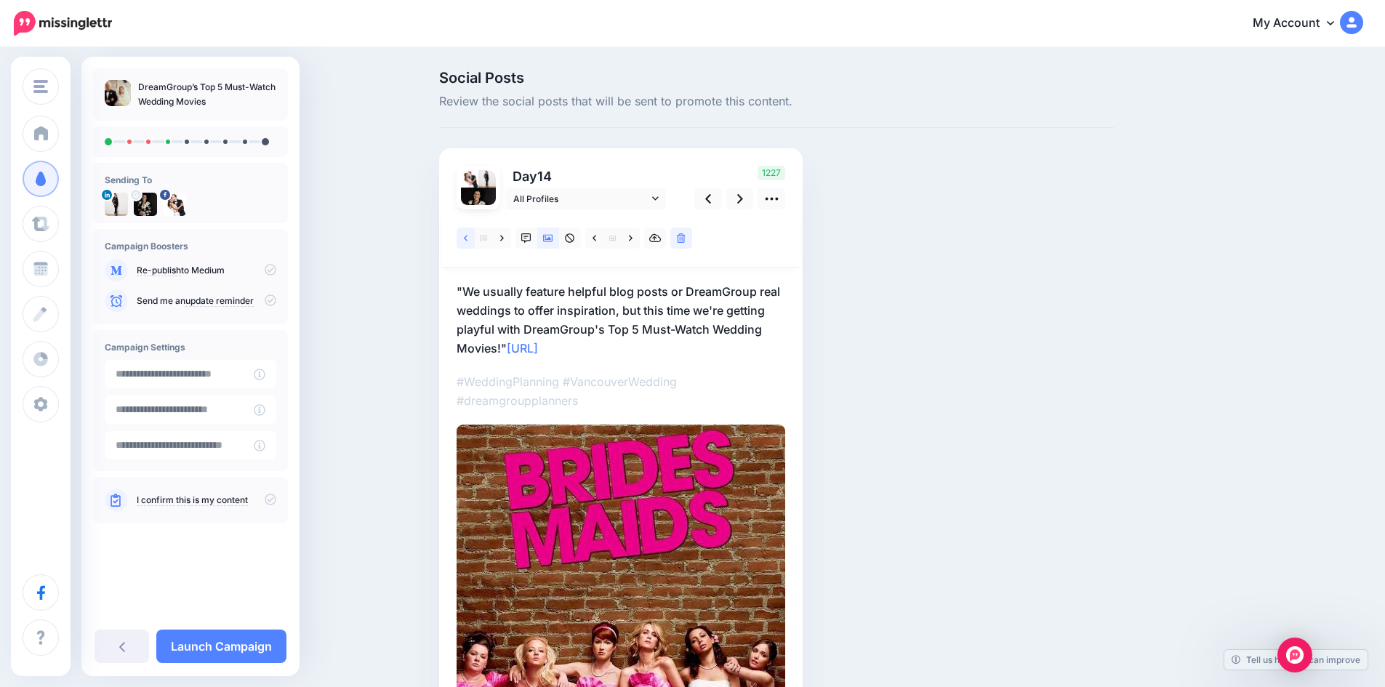
click at [468, 239] on icon at bounding box center [466, 238] width 4 height 10
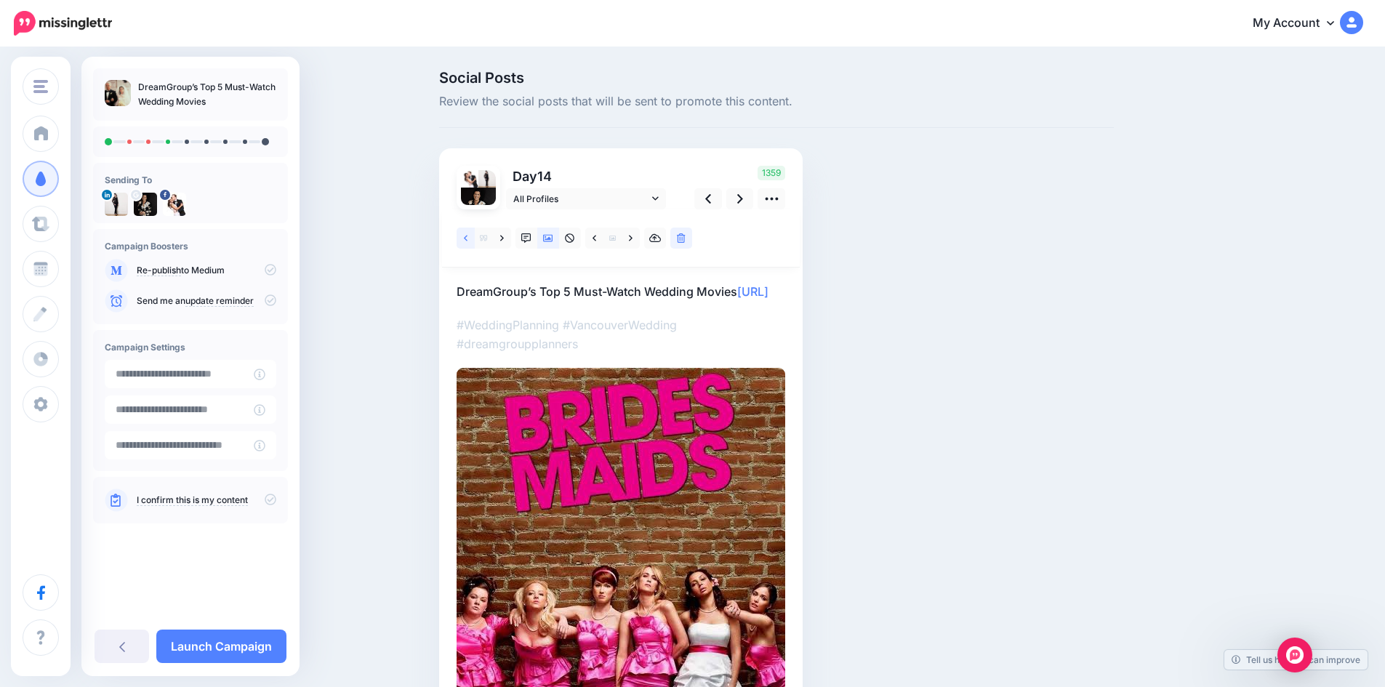
click at [468, 239] on icon at bounding box center [466, 238] width 4 height 10
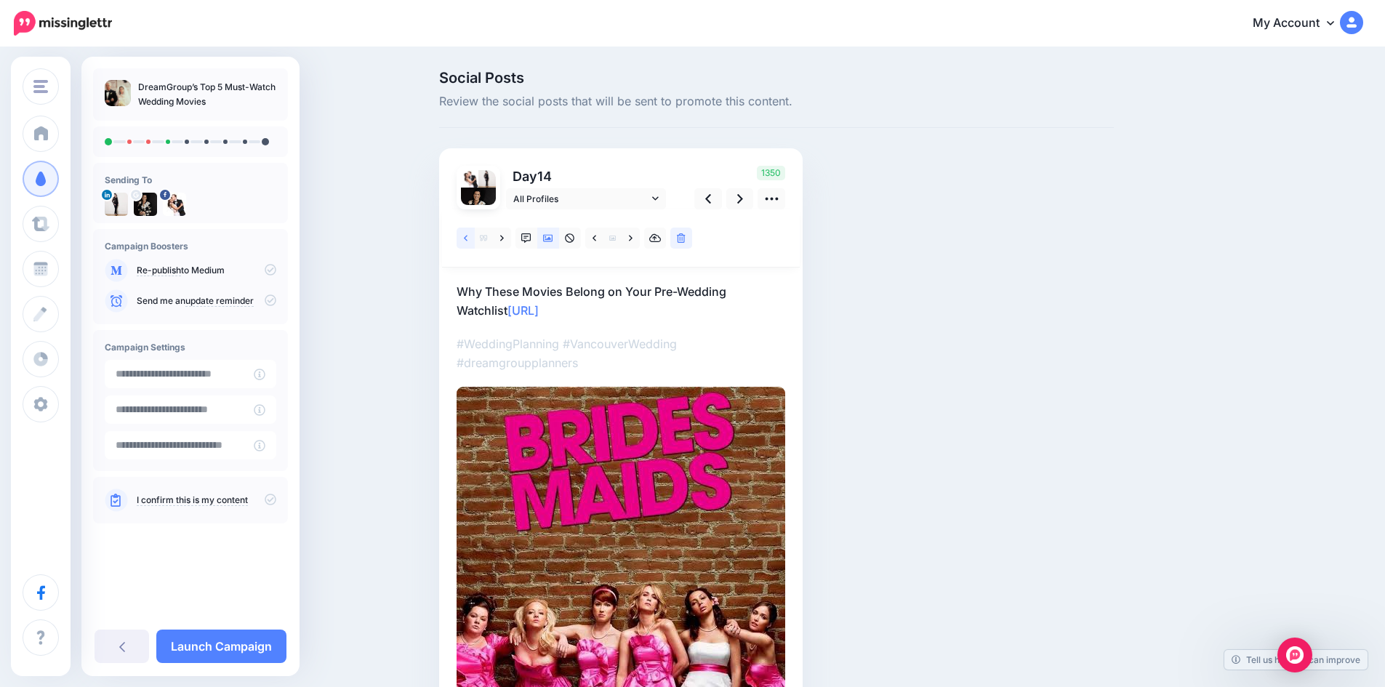
click at [468, 239] on icon at bounding box center [466, 238] width 4 height 10
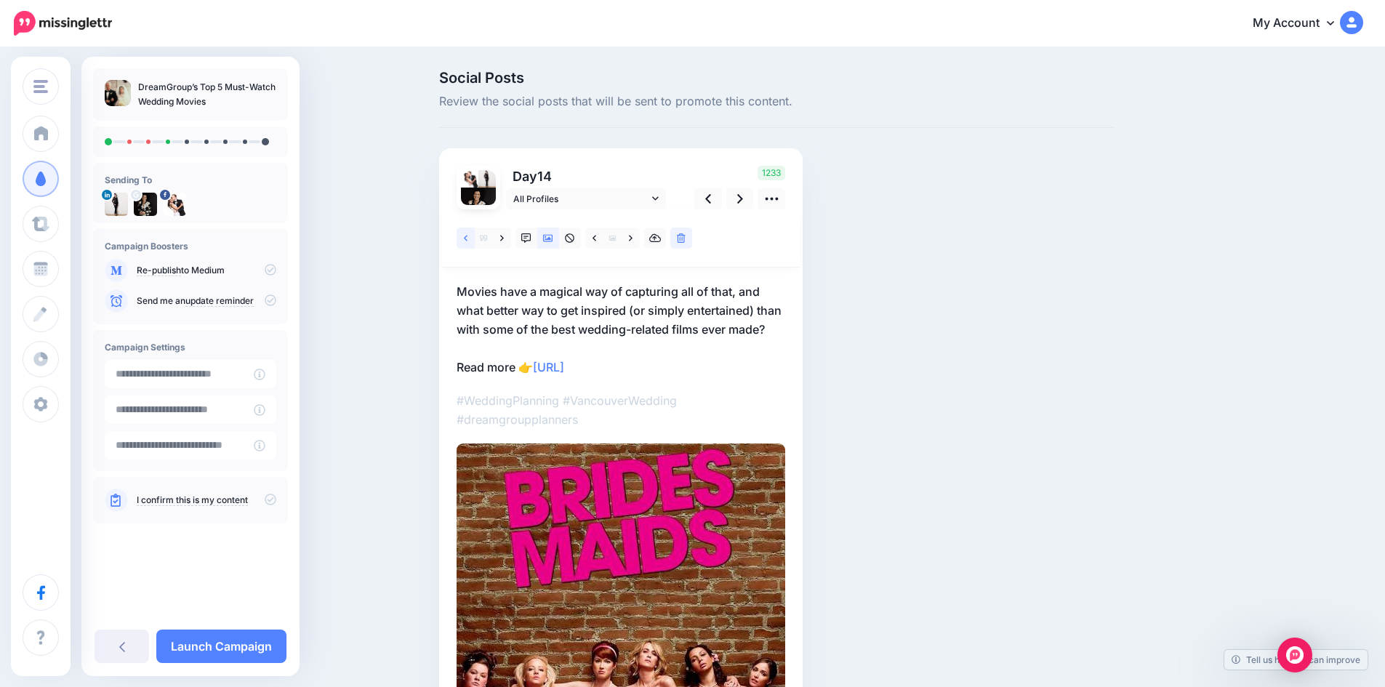
click at [468, 239] on icon at bounding box center [466, 238] width 4 height 10
click at [553, 241] on icon at bounding box center [548, 238] width 10 height 10
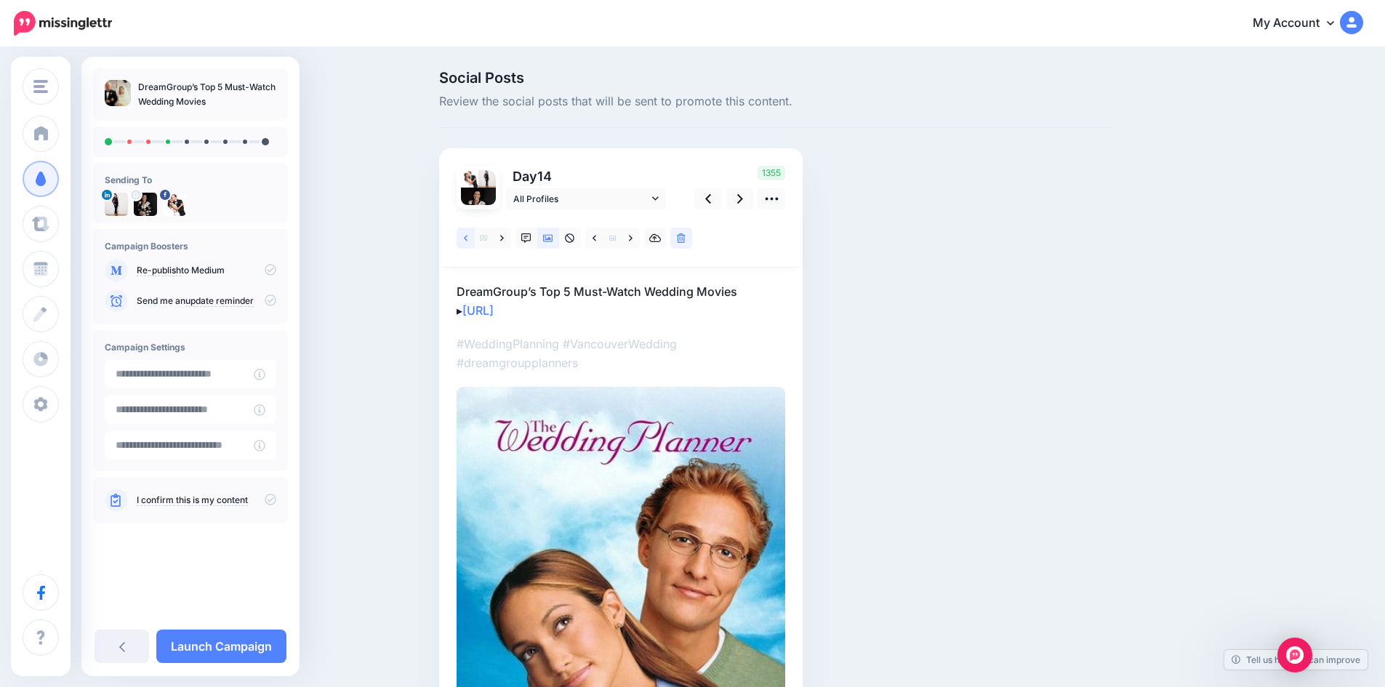
click at [468, 235] on icon at bounding box center [466, 238] width 4 height 10
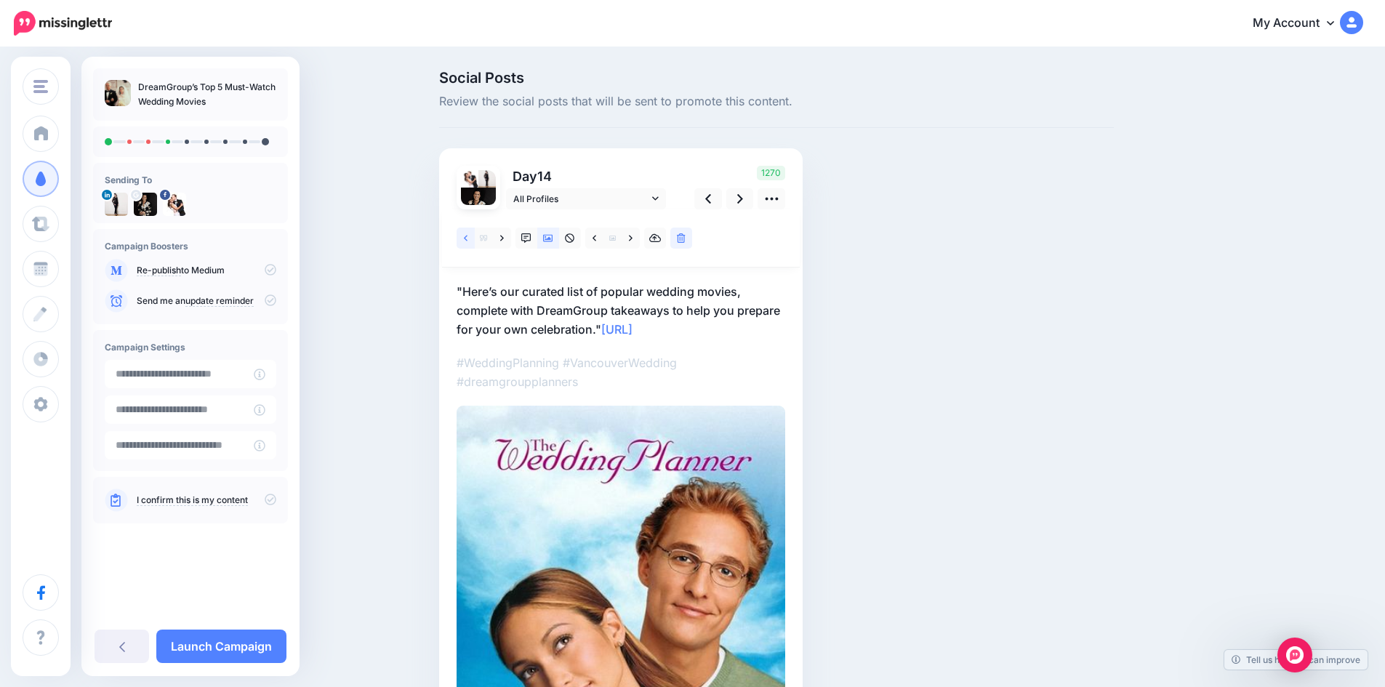
click at [467, 233] on link at bounding box center [466, 238] width 18 height 21
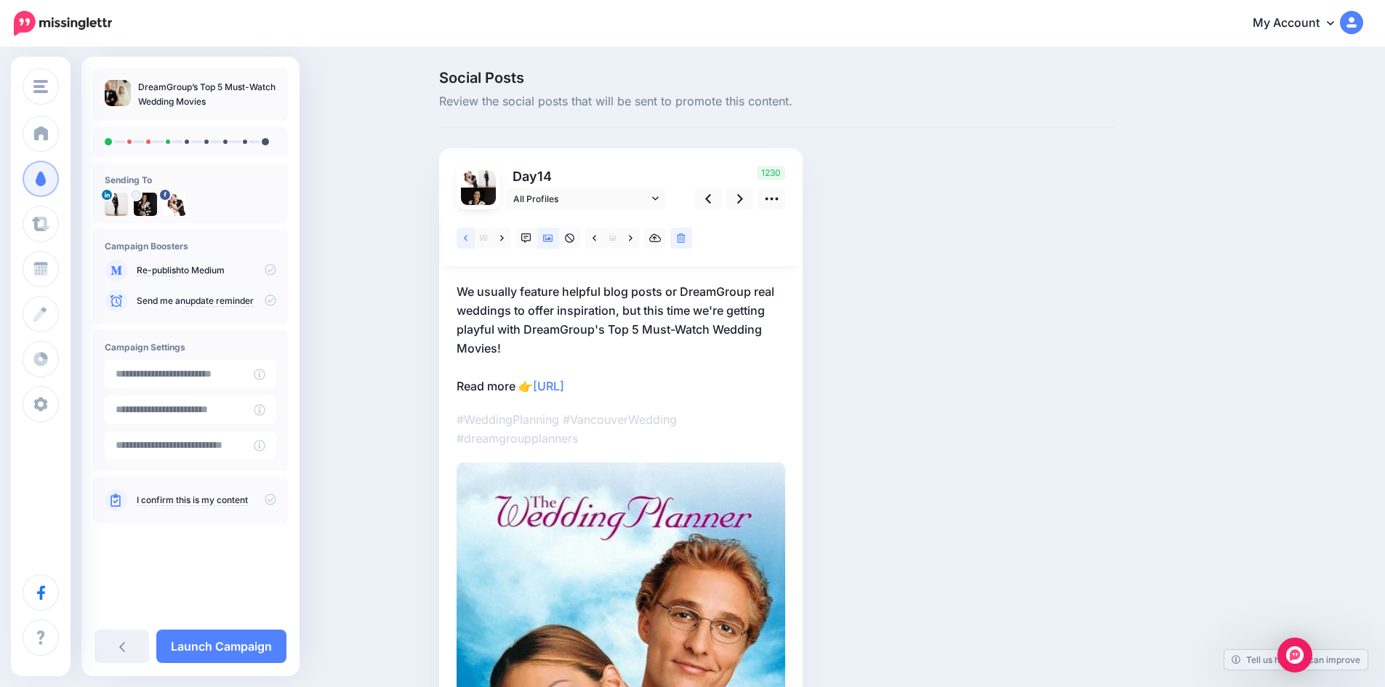
click at [467, 233] on link at bounding box center [466, 238] width 18 height 21
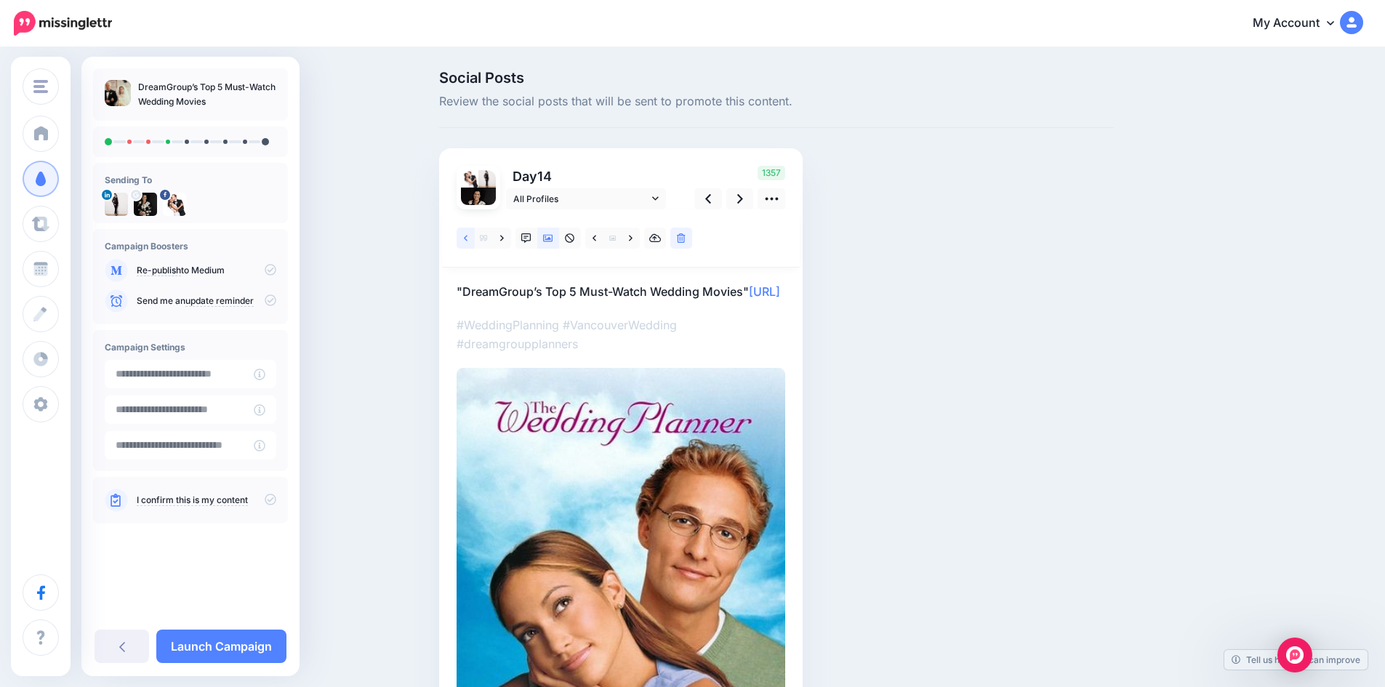
click at [467, 233] on link at bounding box center [466, 238] width 18 height 21
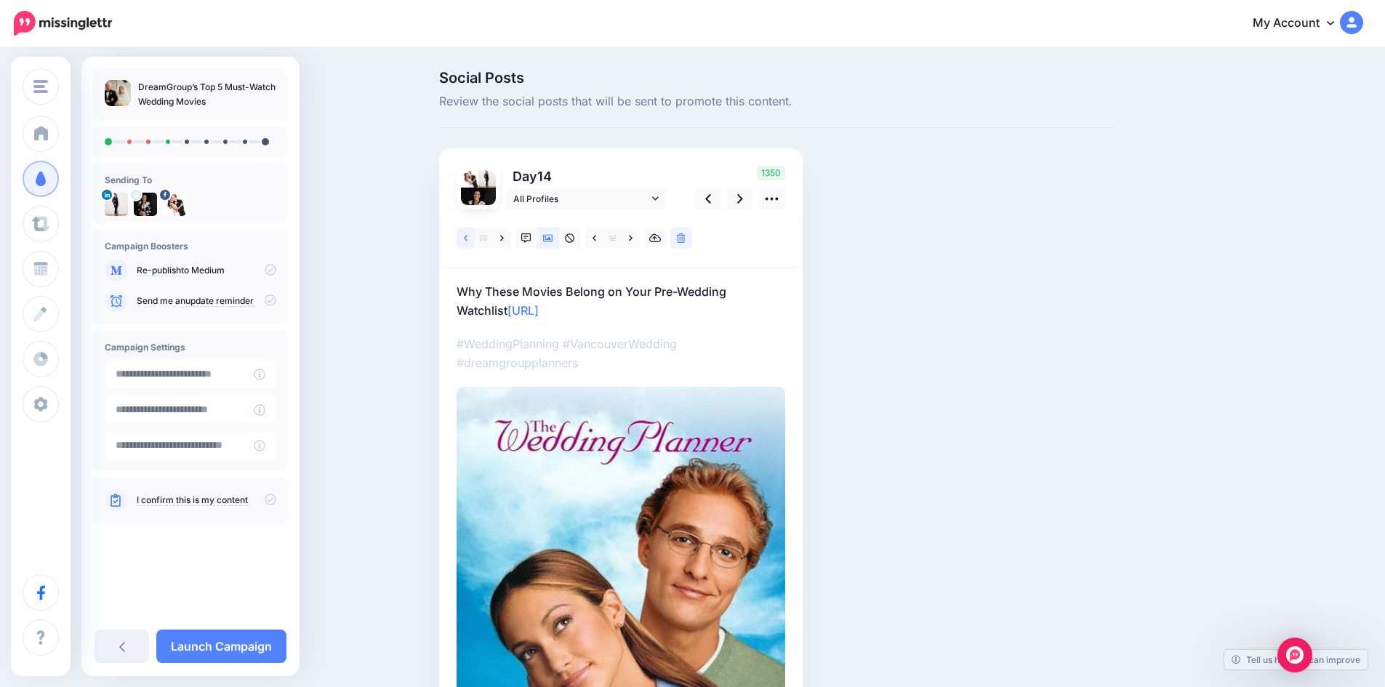
click at [467, 233] on link at bounding box center [466, 238] width 18 height 21
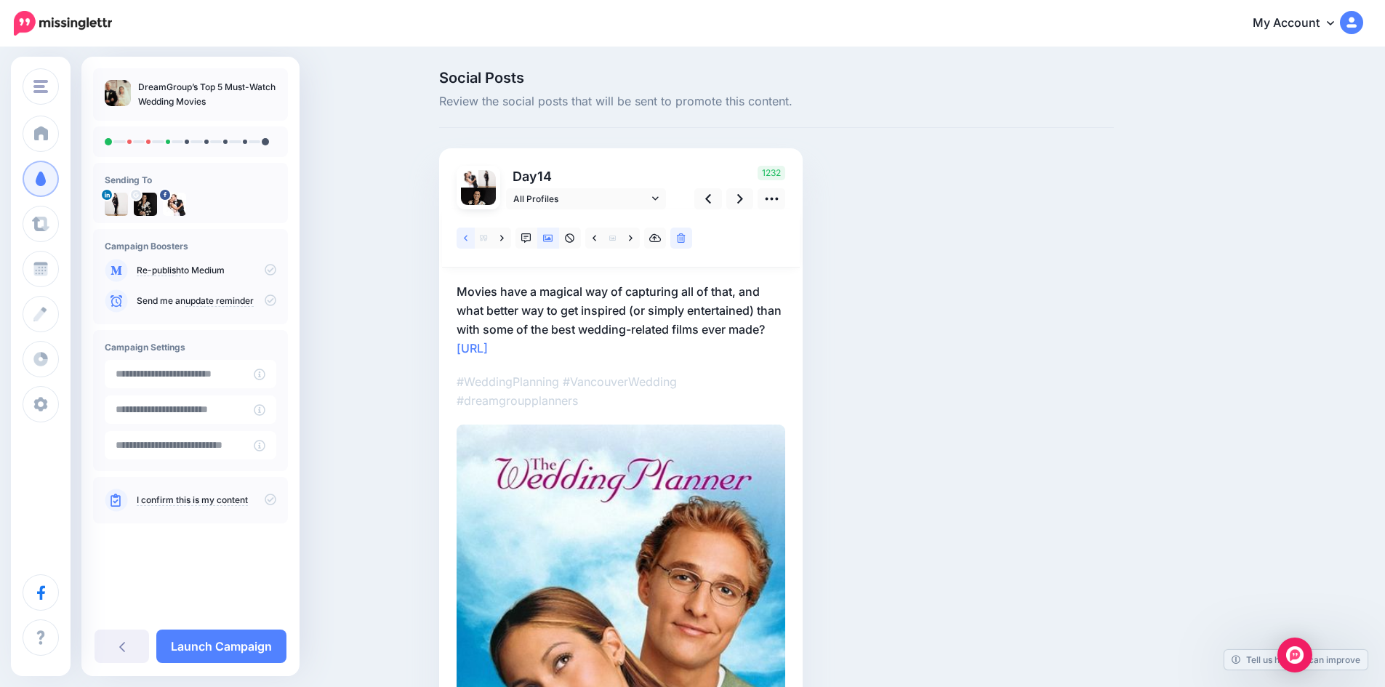
click at [468, 233] on link at bounding box center [466, 238] width 18 height 21
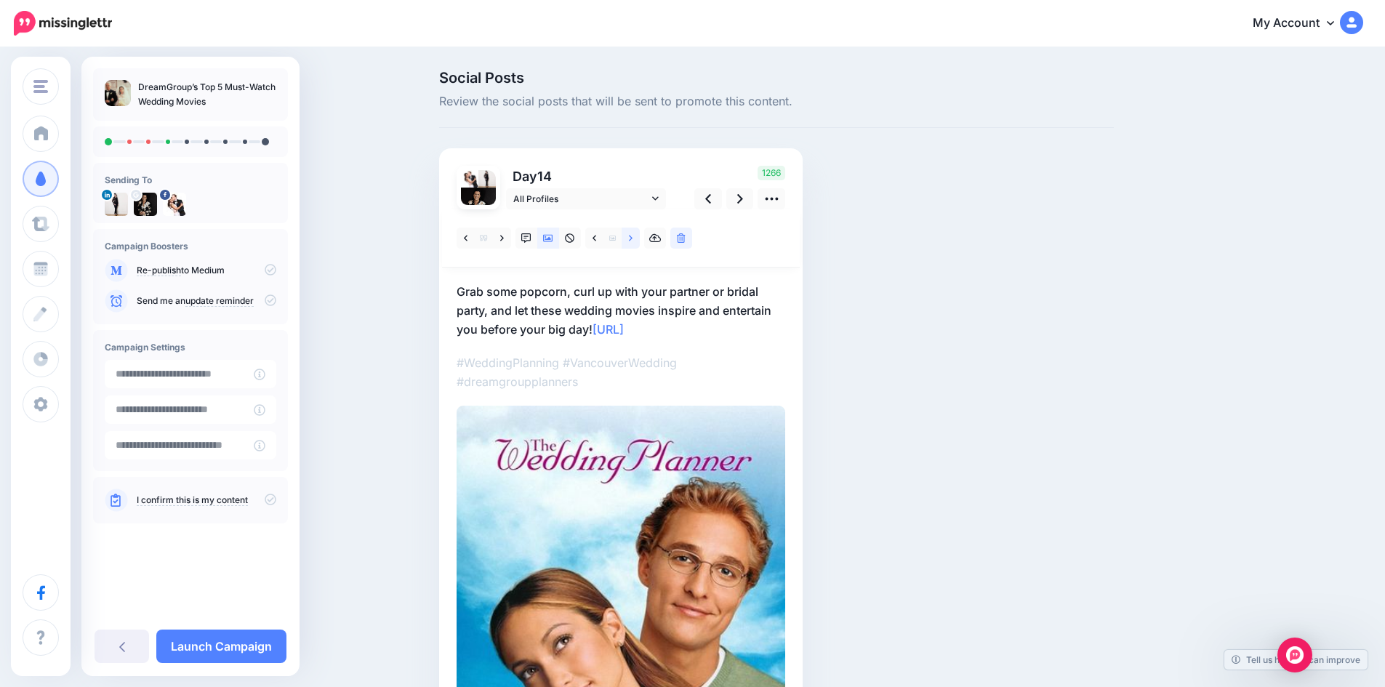
click at [633, 238] on icon at bounding box center [631, 238] width 4 height 10
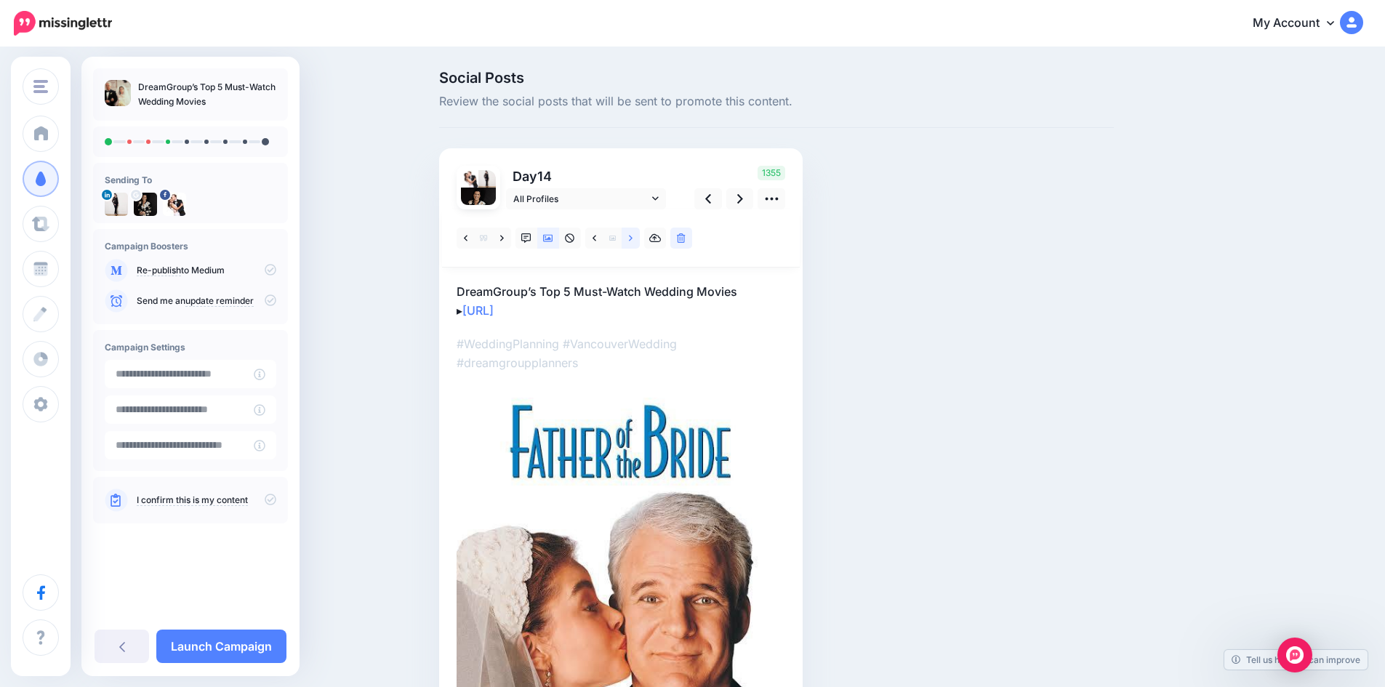
click at [633, 236] on icon at bounding box center [631, 238] width 4 height 6
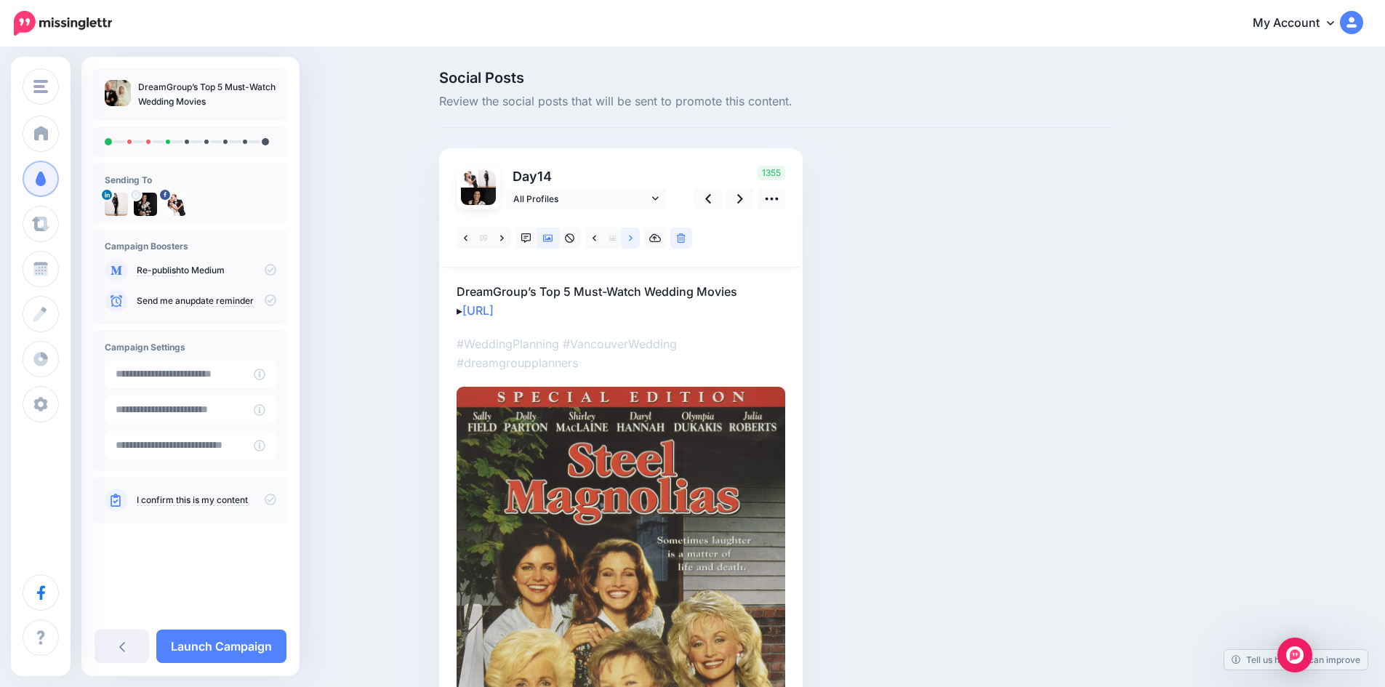
click at [633, 236] on icon at bounding box center [631, 238] width 4 height 6
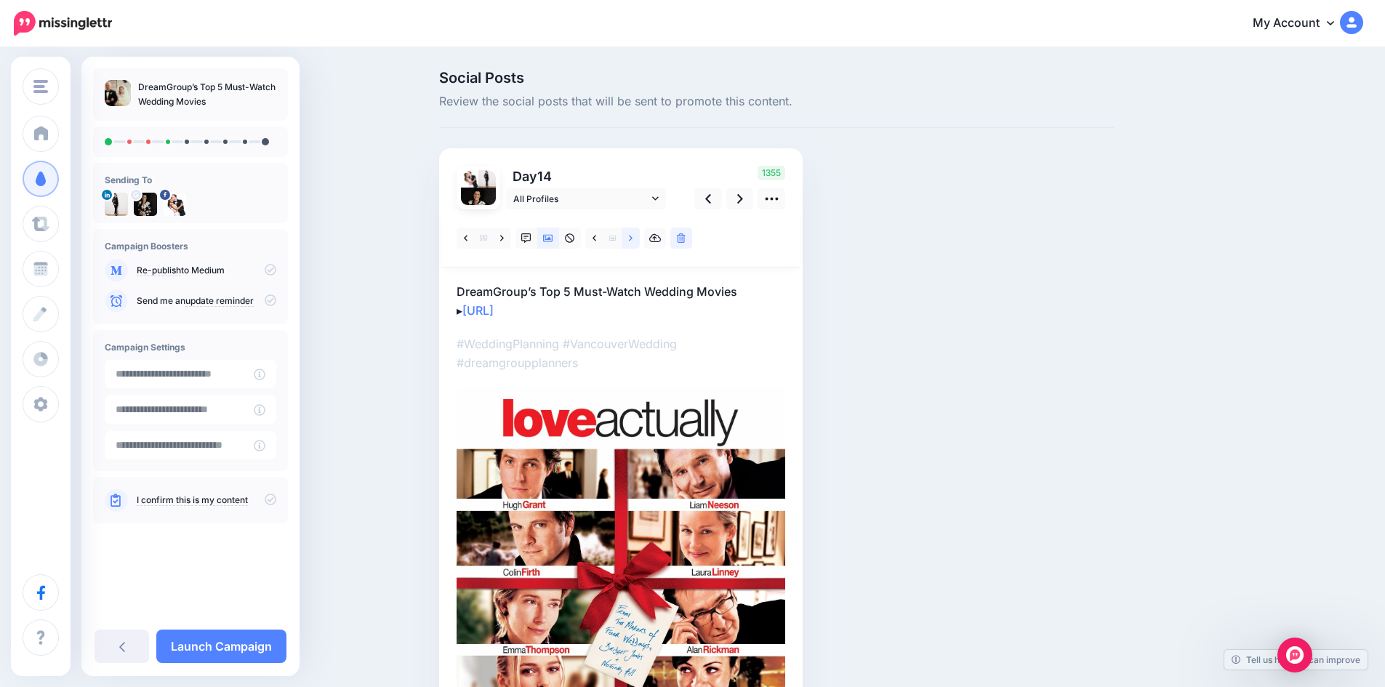
click at [633, 236] on icon at bounding box center [631, 238] width 4 height 6
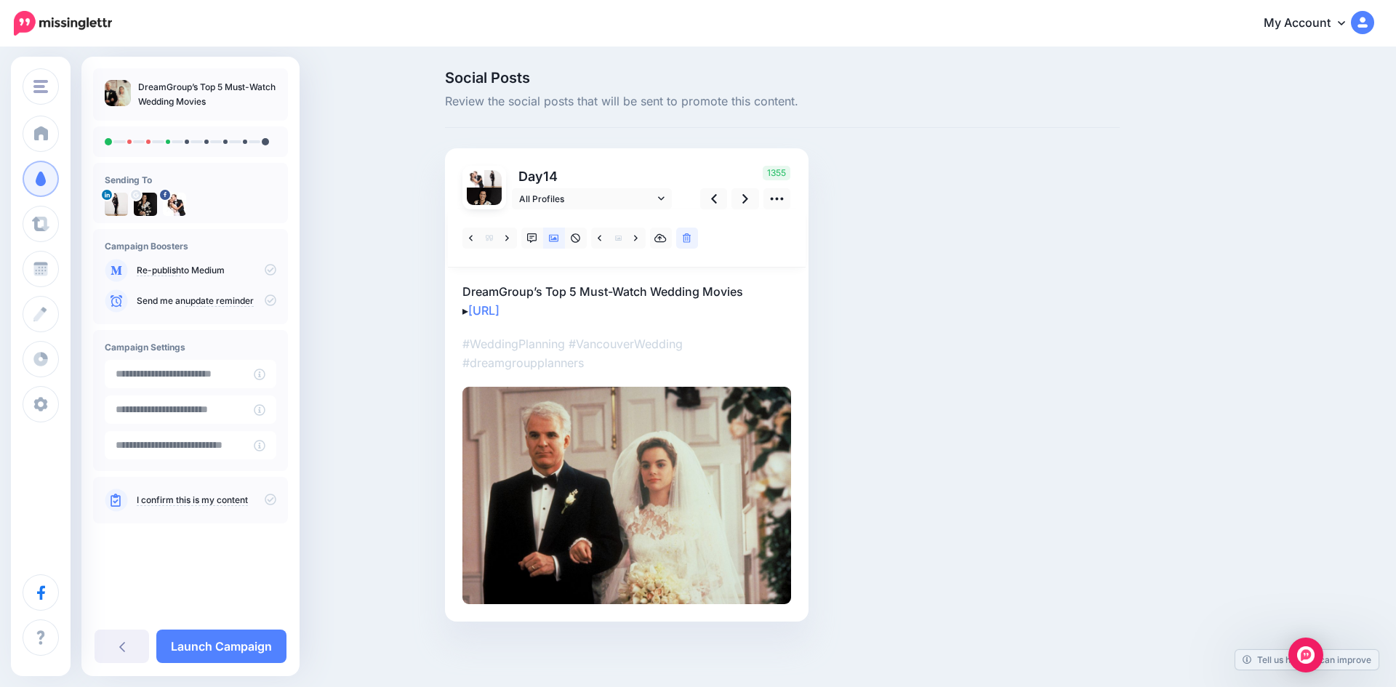
click at [619, 293] on p "DreamGroup’s Top 5 Must-Watch Wedding Movies ▸ https://lttr.ai/AiEtF" at bounding box center [626, 301] width 329 height 38
click at [512, 233] on link at bounding box center [508, 238] width 18 height 21
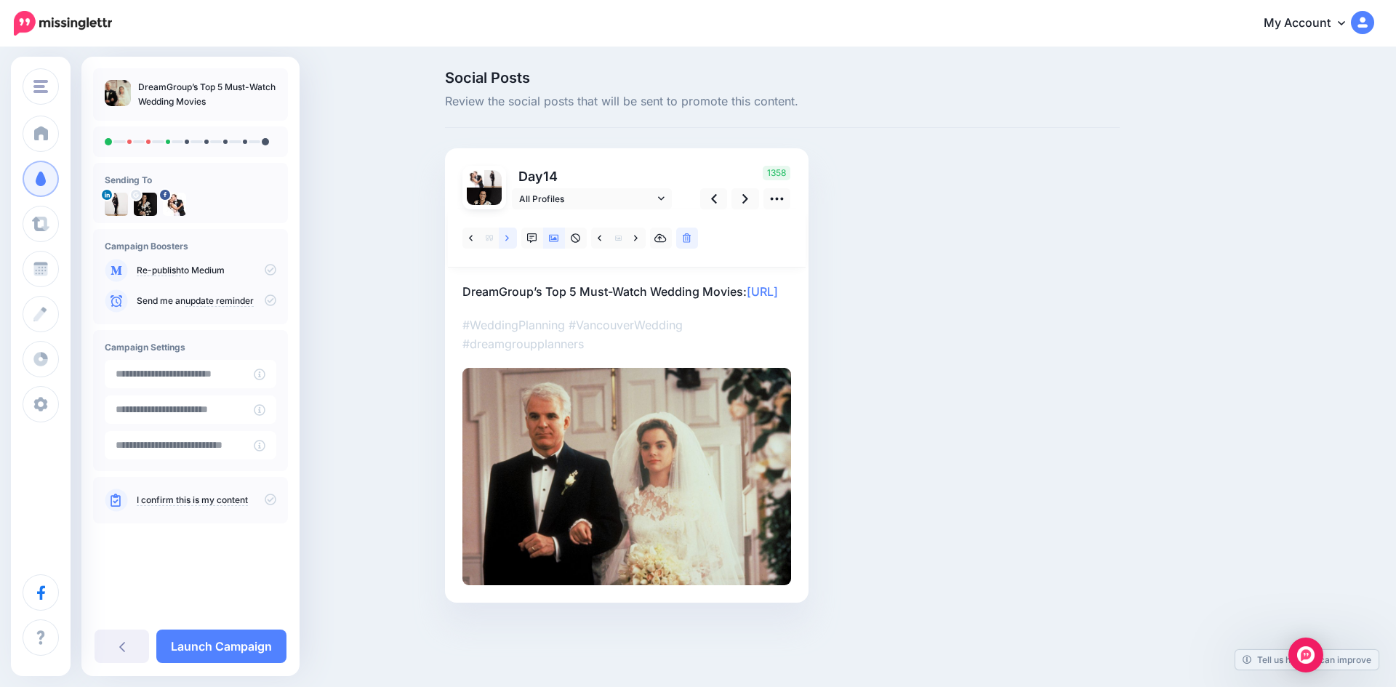
click at [512, 233] on link at bounding box center [508, 238] width 18 height 21
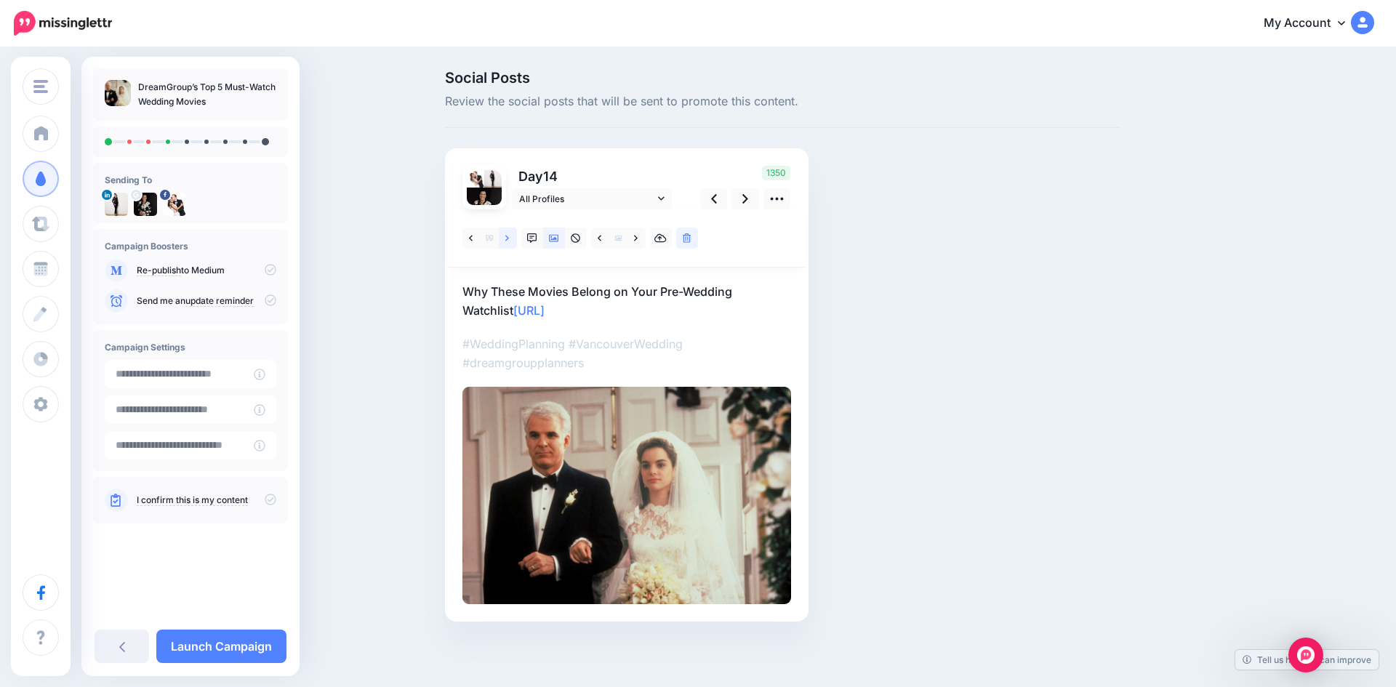
click at [512, 233] on link at bounding box center [508, 238] width 18 height 21
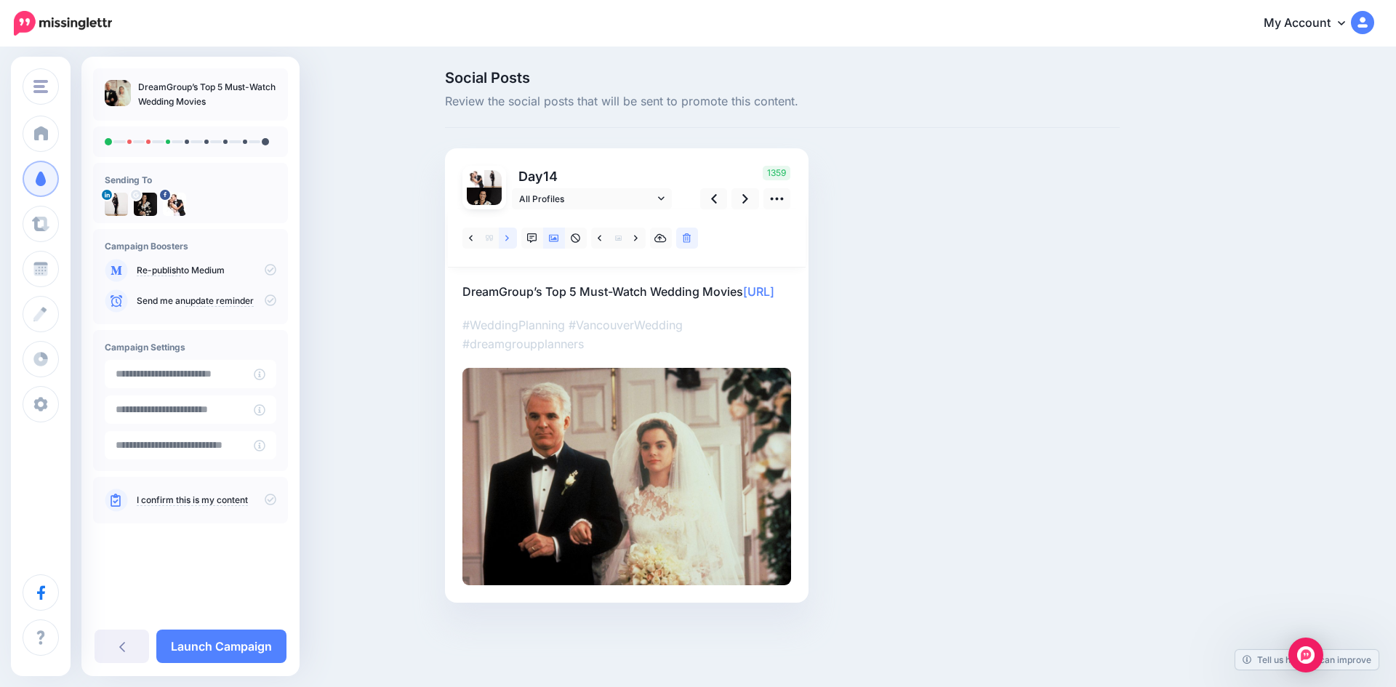
click at [512, 233] on link at bounding box center [508, 238] width 18 height 21
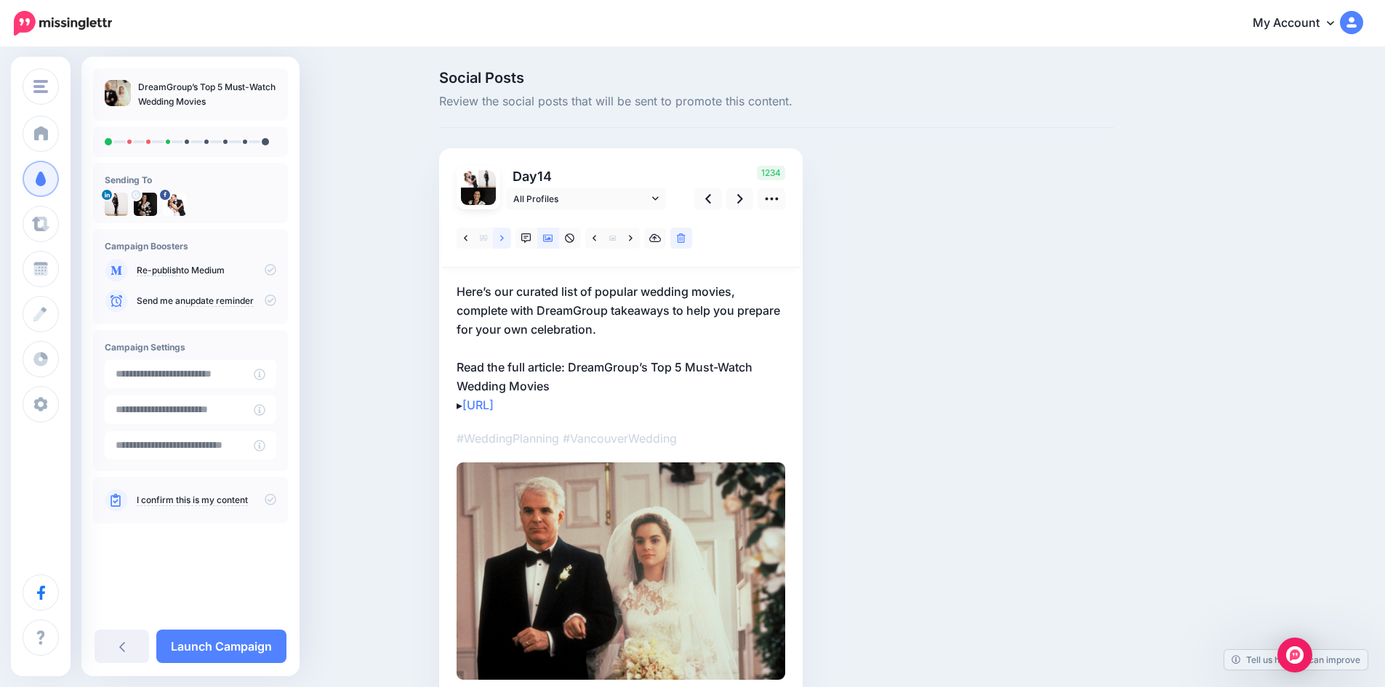
click at [511, 233] on link at bounding box center [502, 238] width 18 height 21
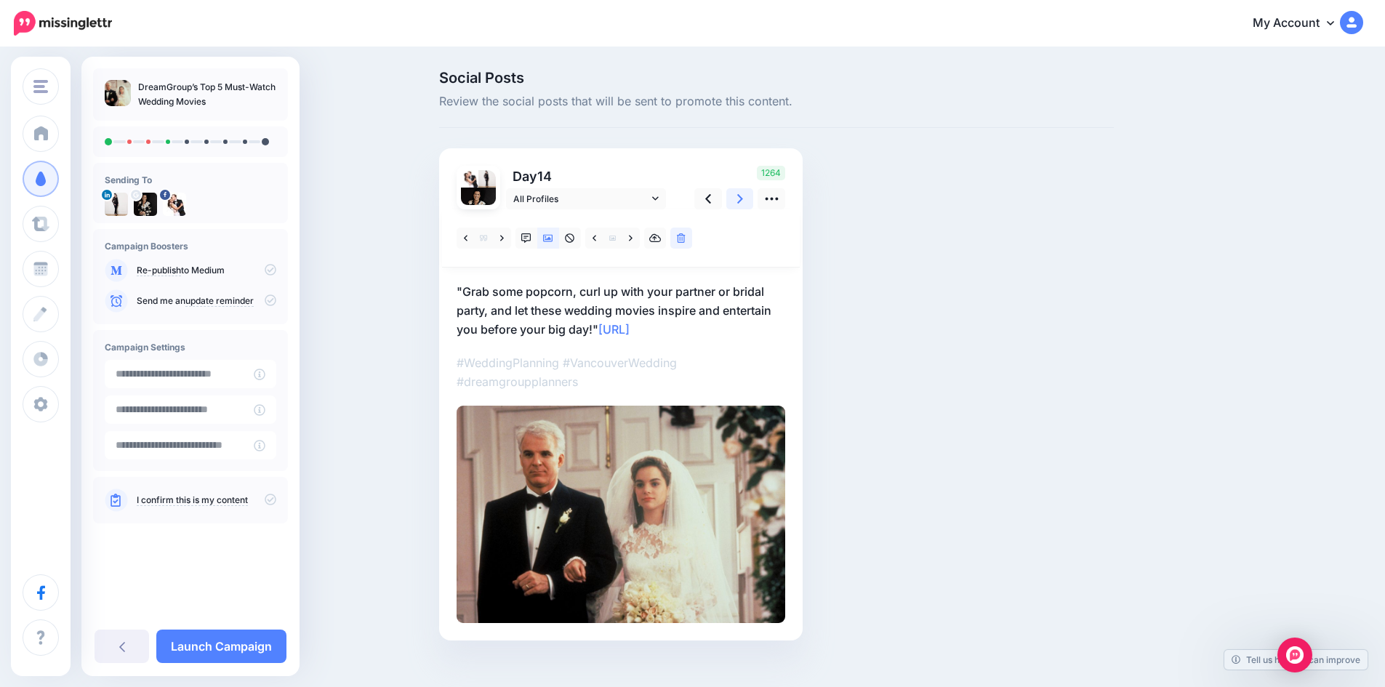
click at [743, 197] on icon at bounding box center [740, 198] width 6 height 9
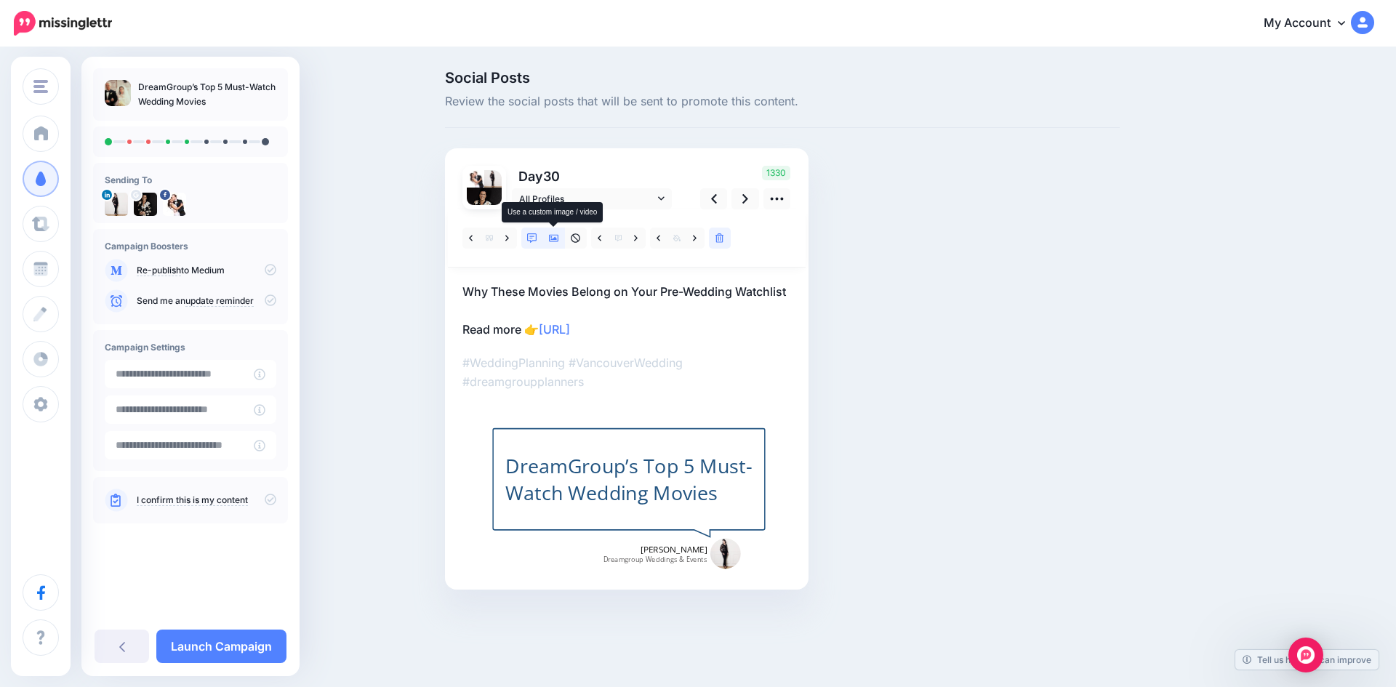
click at [550, 233] on icon at bounding box center [554, 238] width 10 height 10
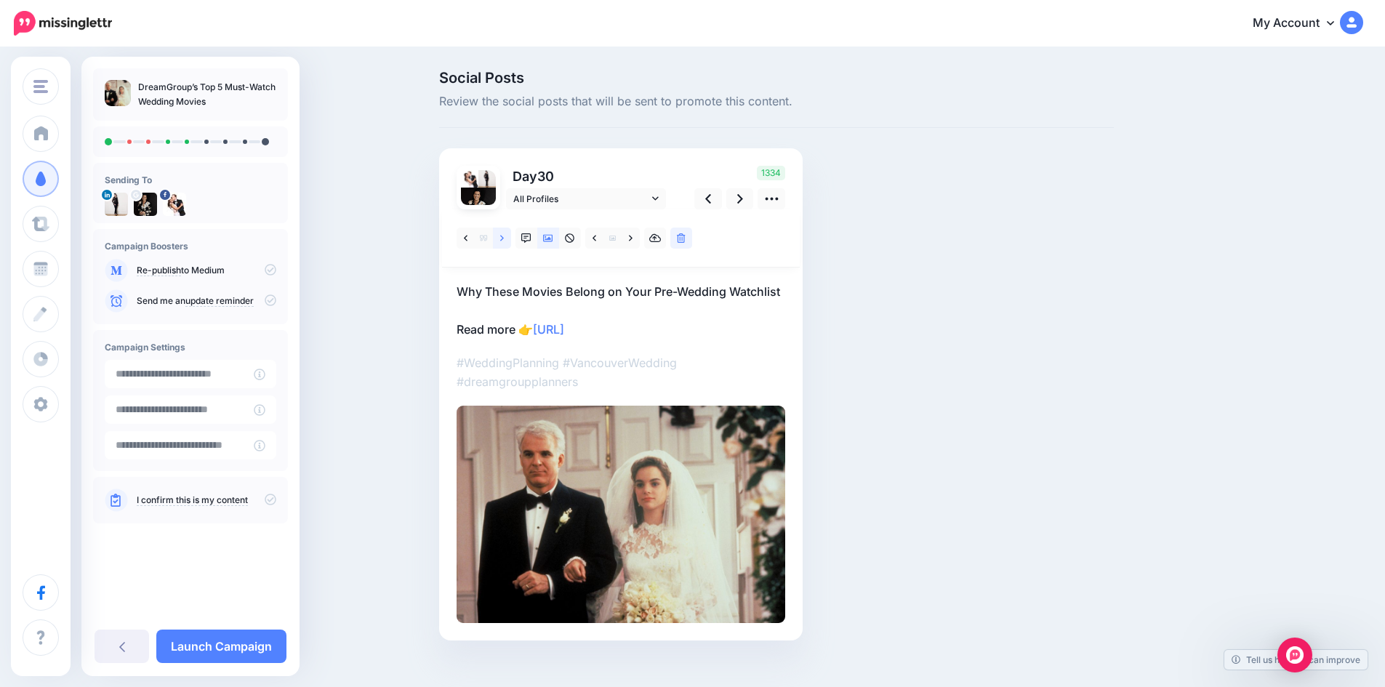
click at [504, 238] on icon at bounding box center [502, 238] width 4 height 6
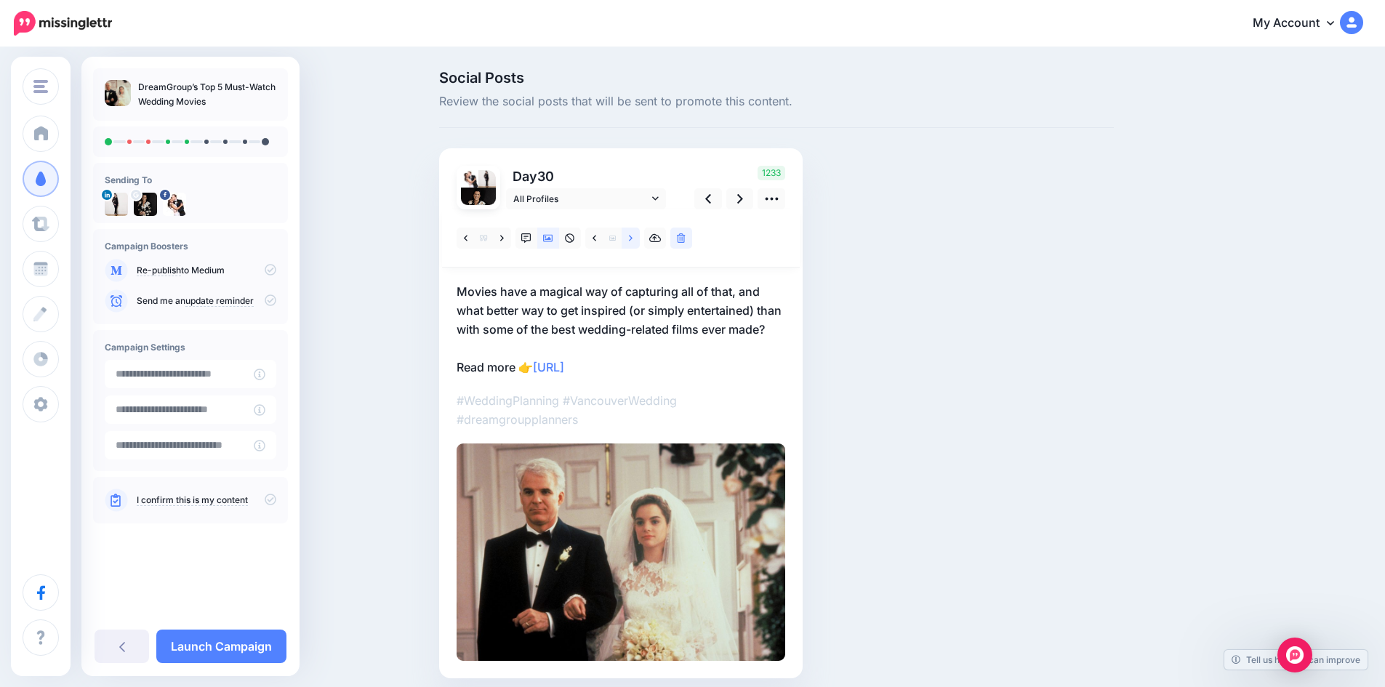
click at [633, 238] on icon at bounding box center [631, 238] width 4 height 6
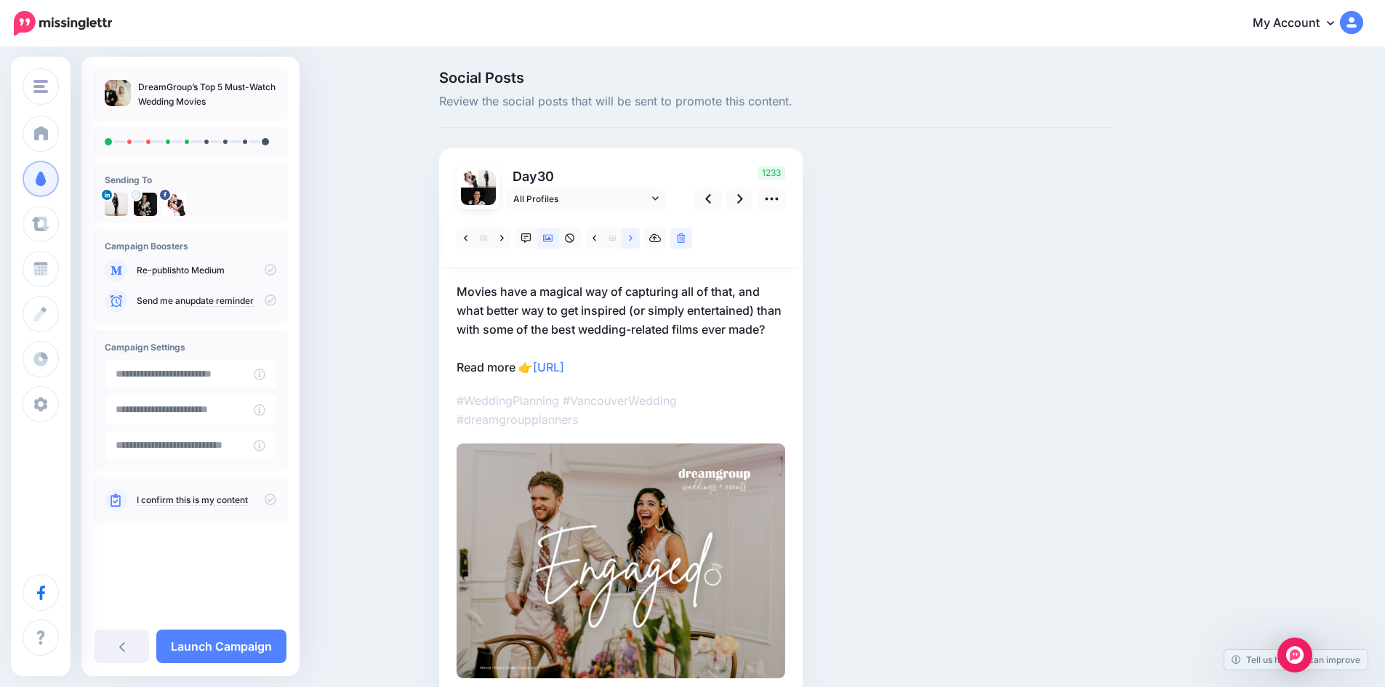
click at [633, 238] on icon at bounding box center [631, 238] width 4 height 6
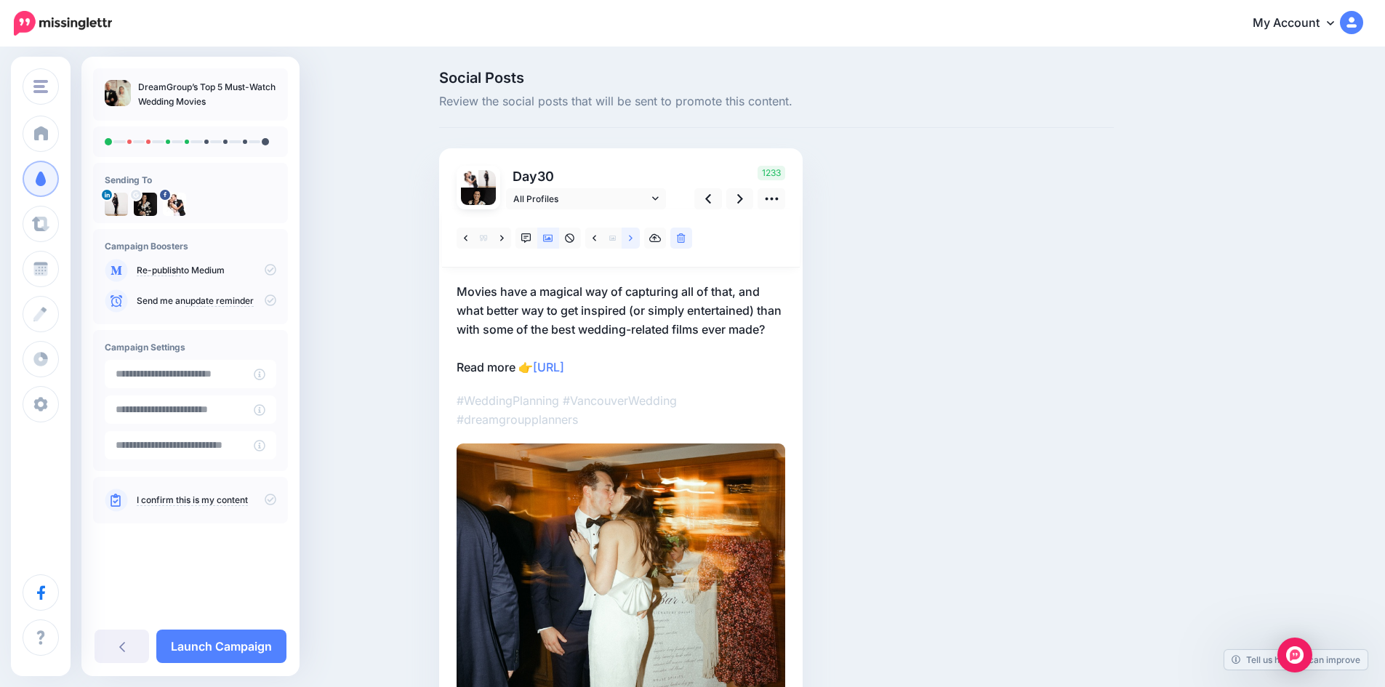
click at [633, 238] on icon at bounding box center [631, 238] width 4 height 6
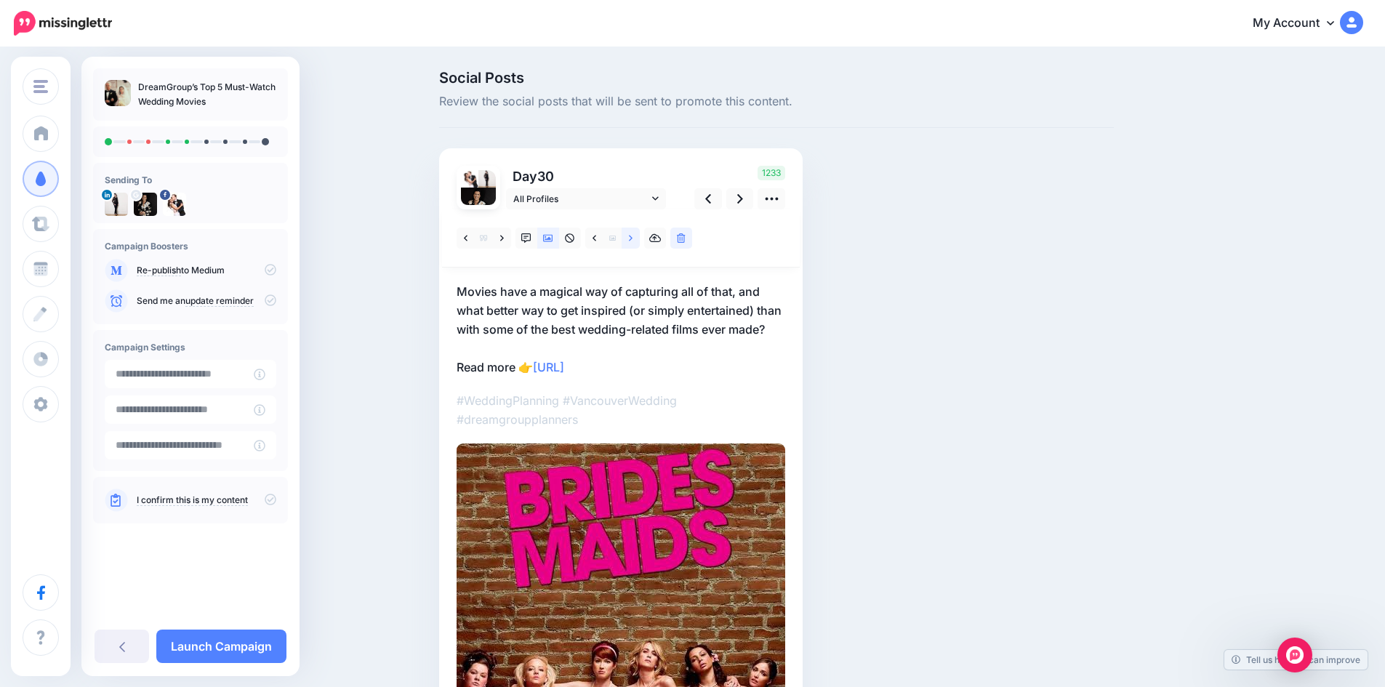
click at [633, 238] on icon at bounding box center [631, 238] width 4 height 6
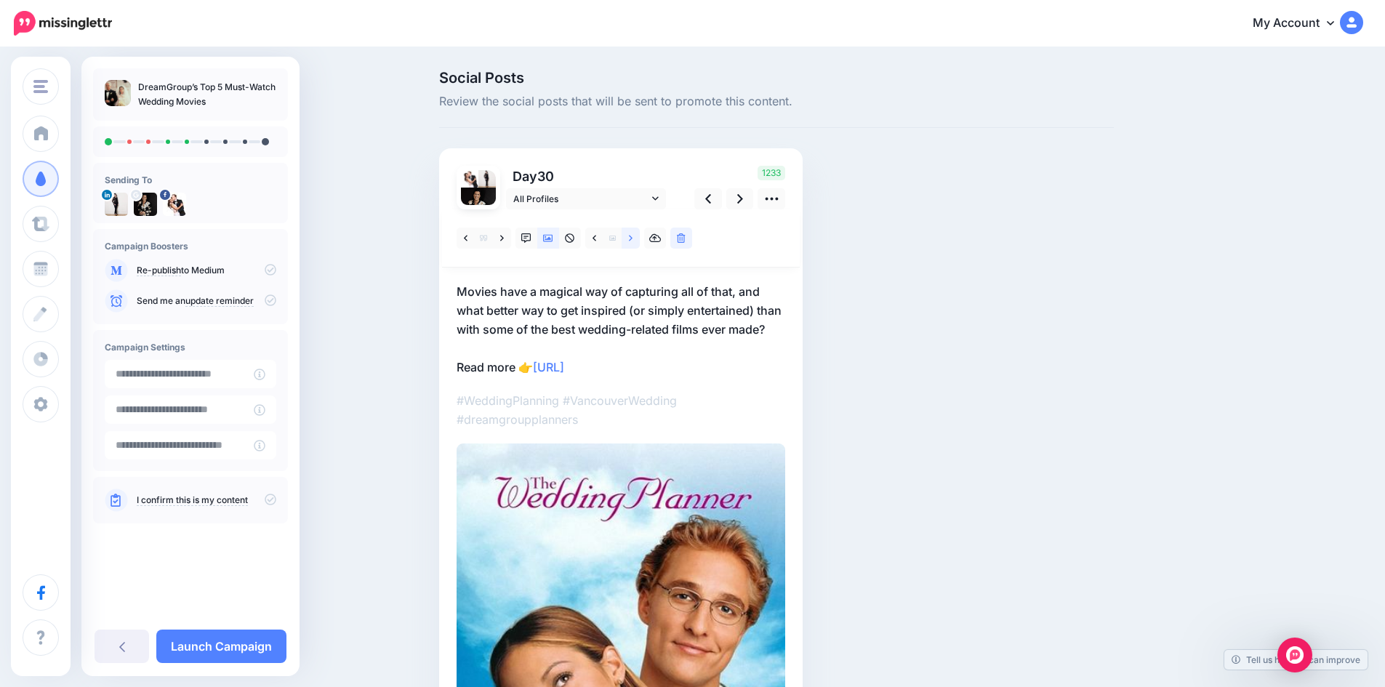
click at [637, 236] on link at bounding box center [631, 238] width 18 height 21
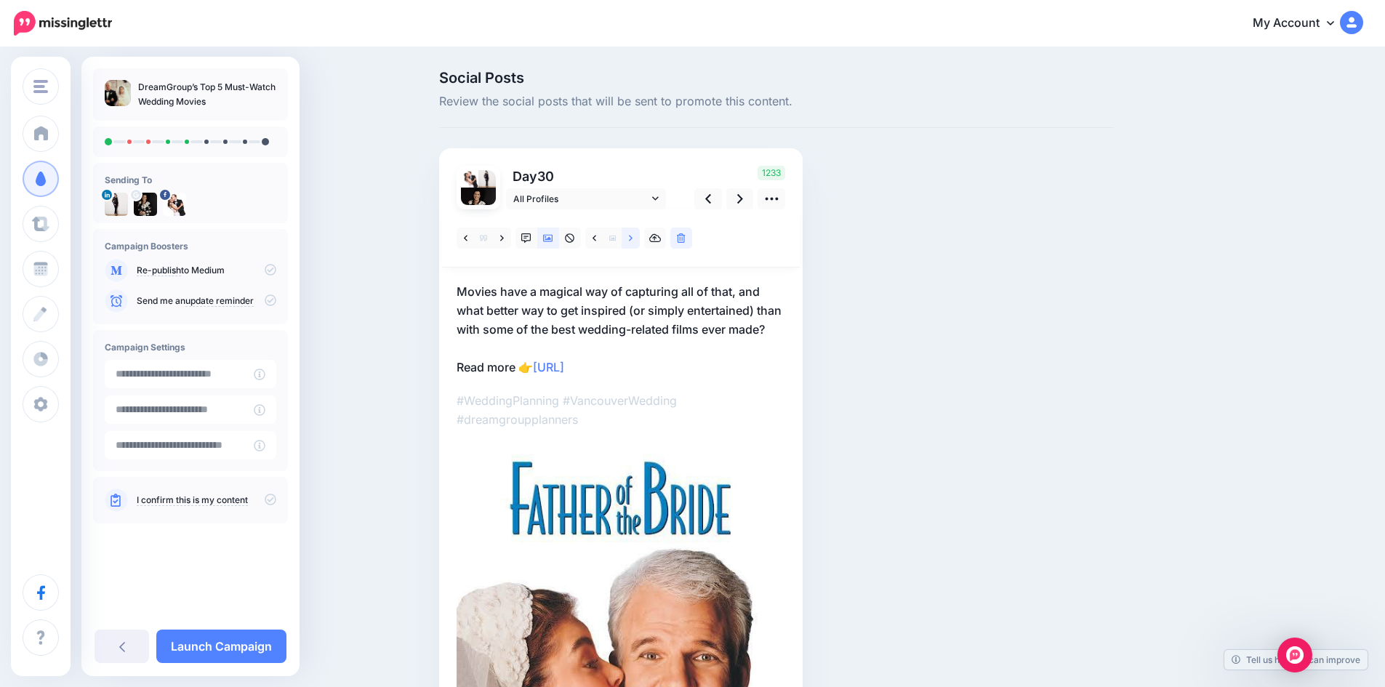
click at [633, 236] on icon at bounding box center [631, 238] width 4 height 10
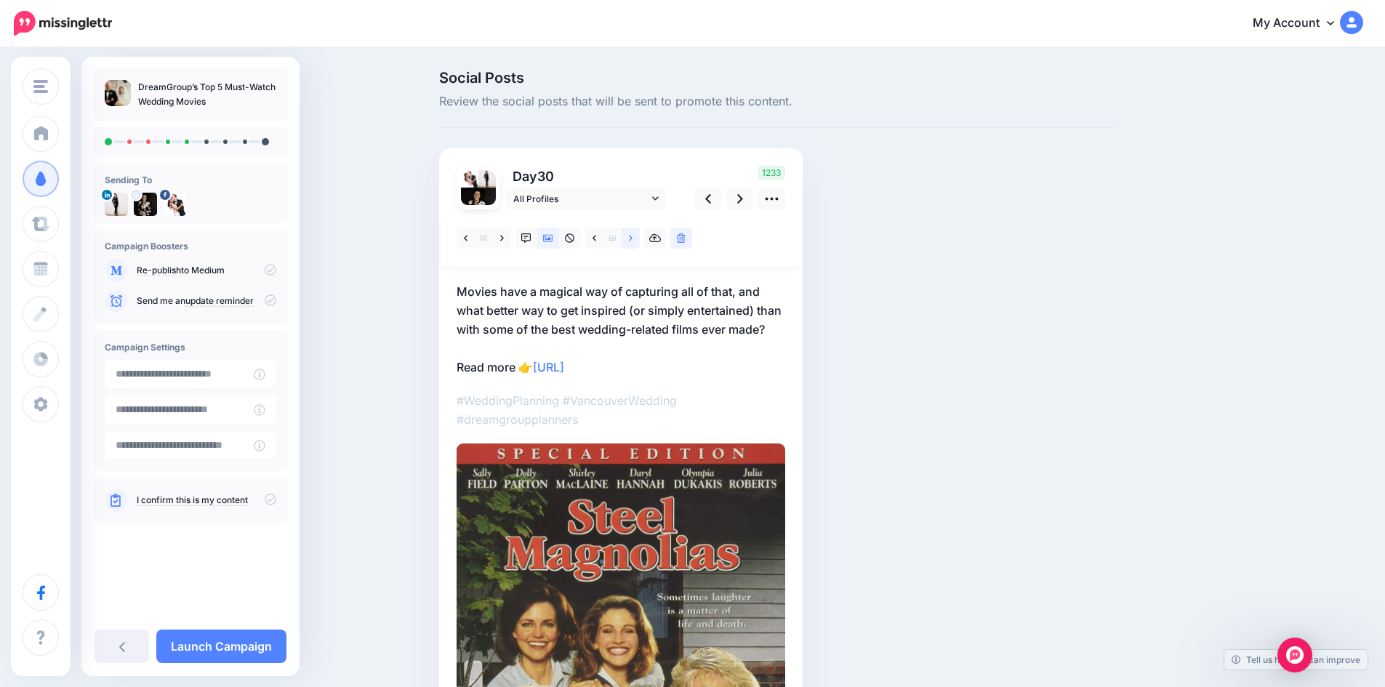
click at [633, 236] on icon at bounding box center [631, 238] width 4 height 10
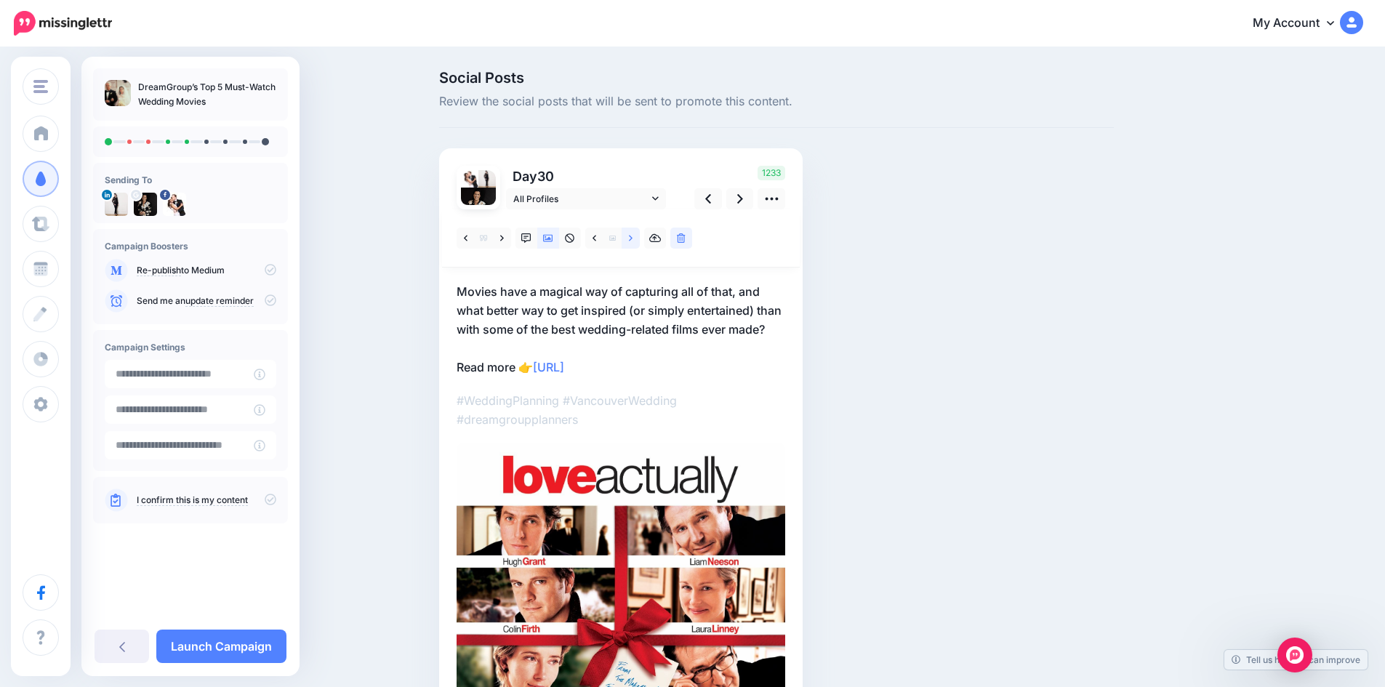
click at [633, 236] on icon at bounding box center [631, 238] width 4 height 10
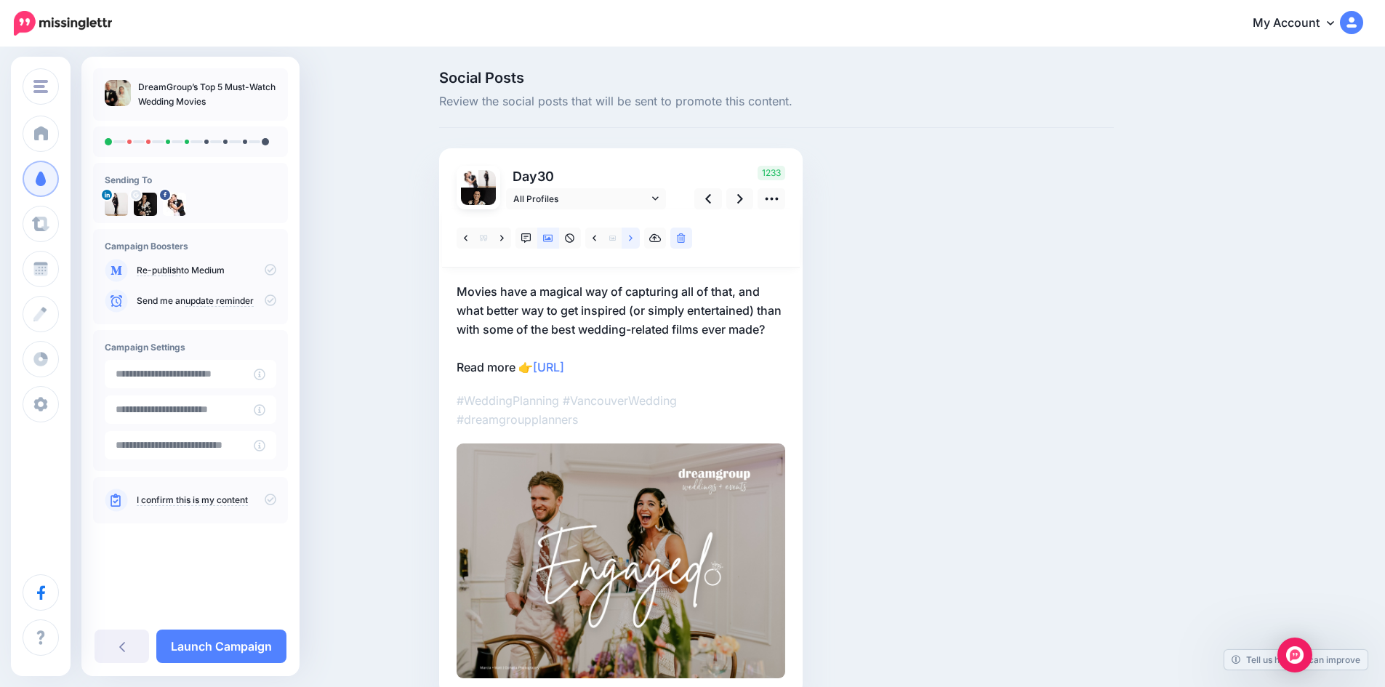
click at [633, 236] on icon at bounding box center [631, 238] width 4 height 10
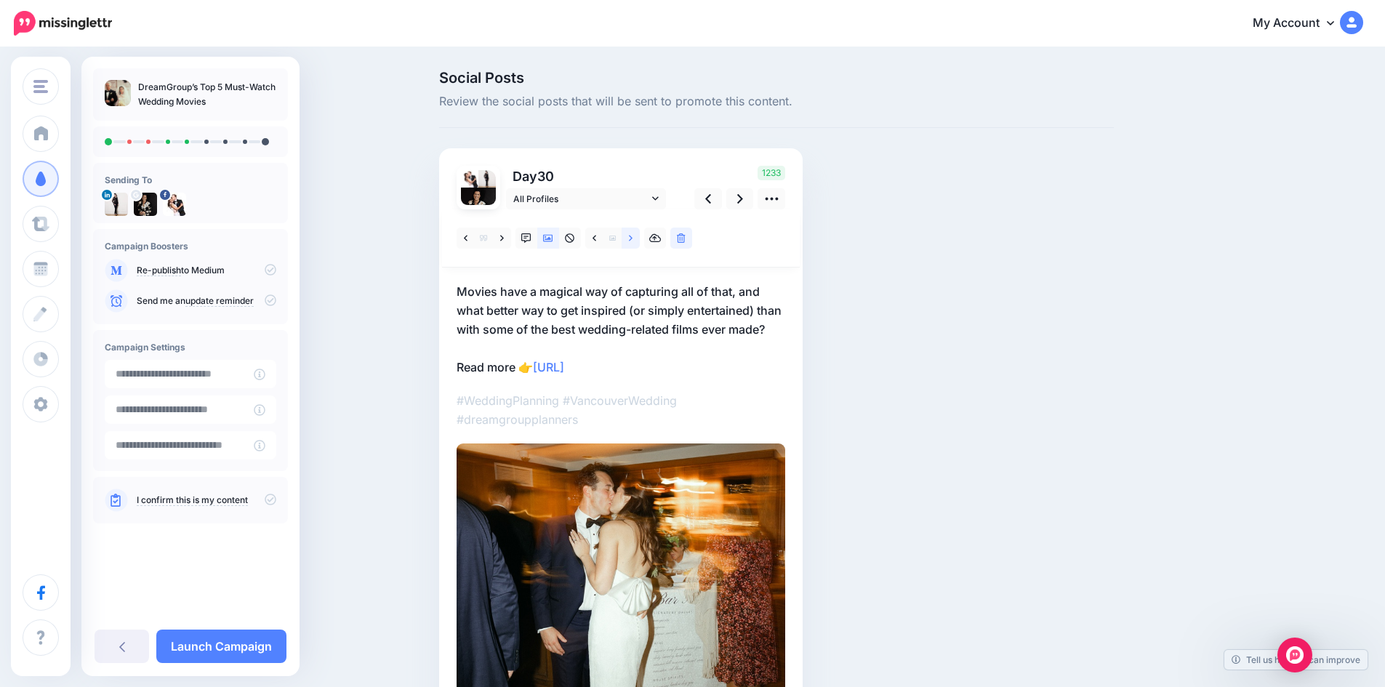
click at [633, 236] on icon at bounding box center [631, 238] width 4 height 10
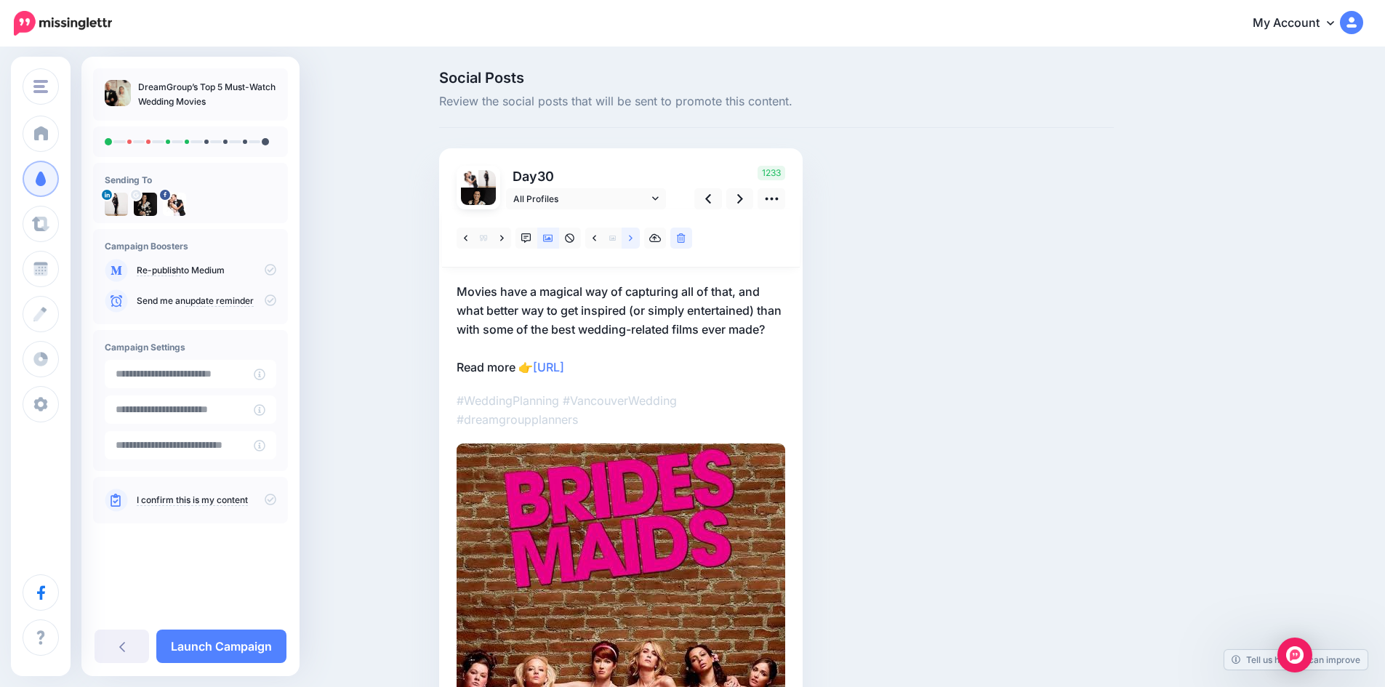
click at [633, 236] on icon at bounding box center [631, 238] width 4 height 10
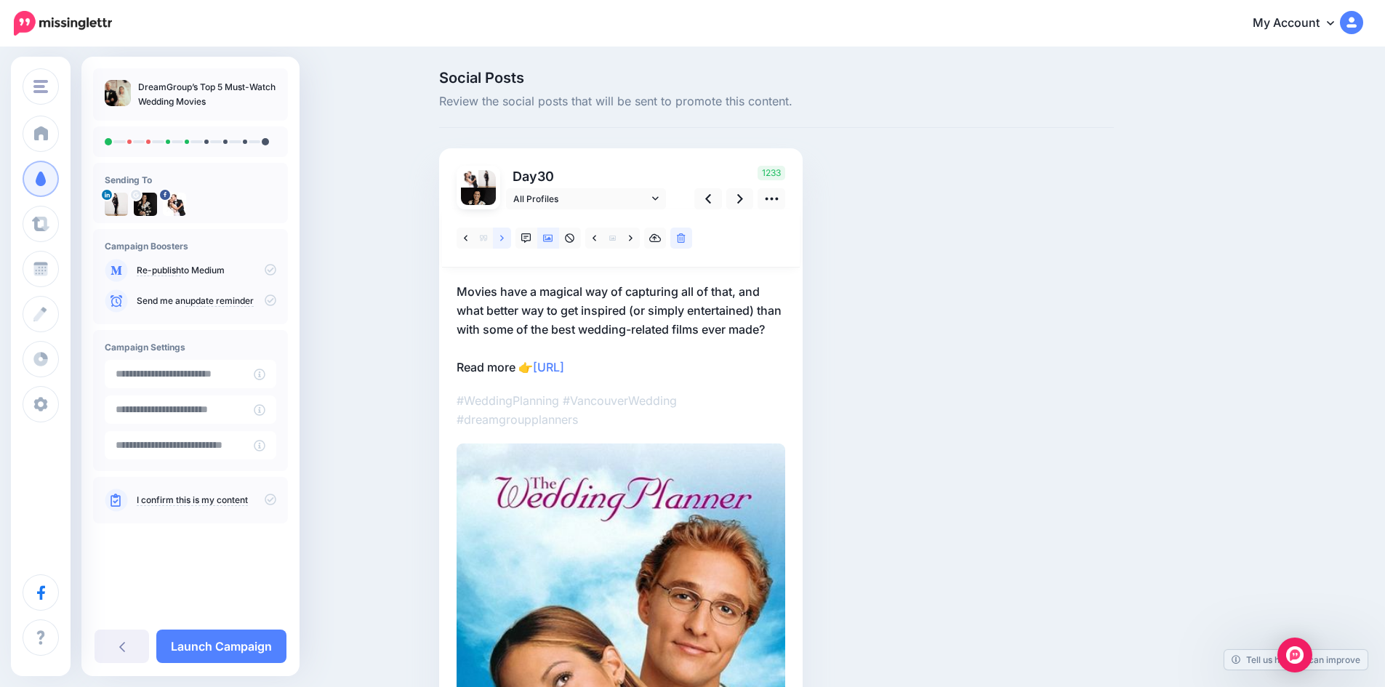
click at [504, 233] on icon at bounding box center [502, 238] width 4 height 10
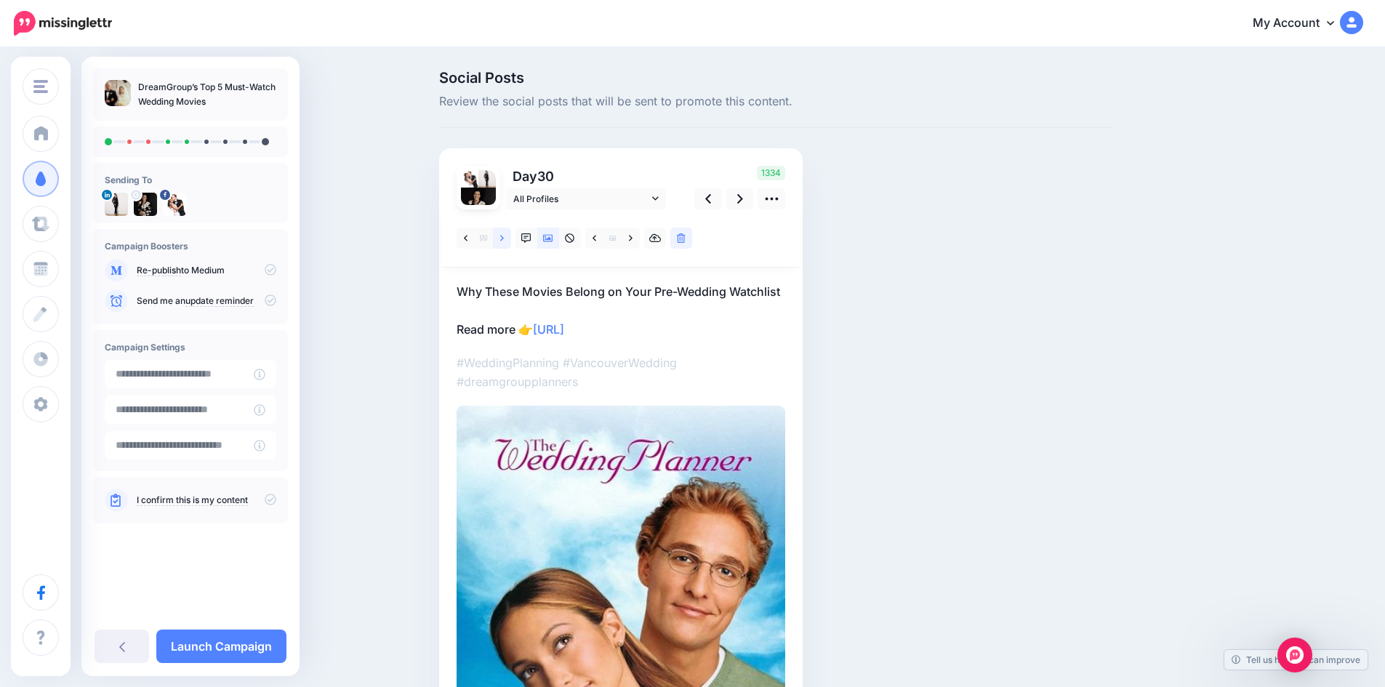
click at [504, 233] on icon at bounding box center [502, 238] width 4 height 10
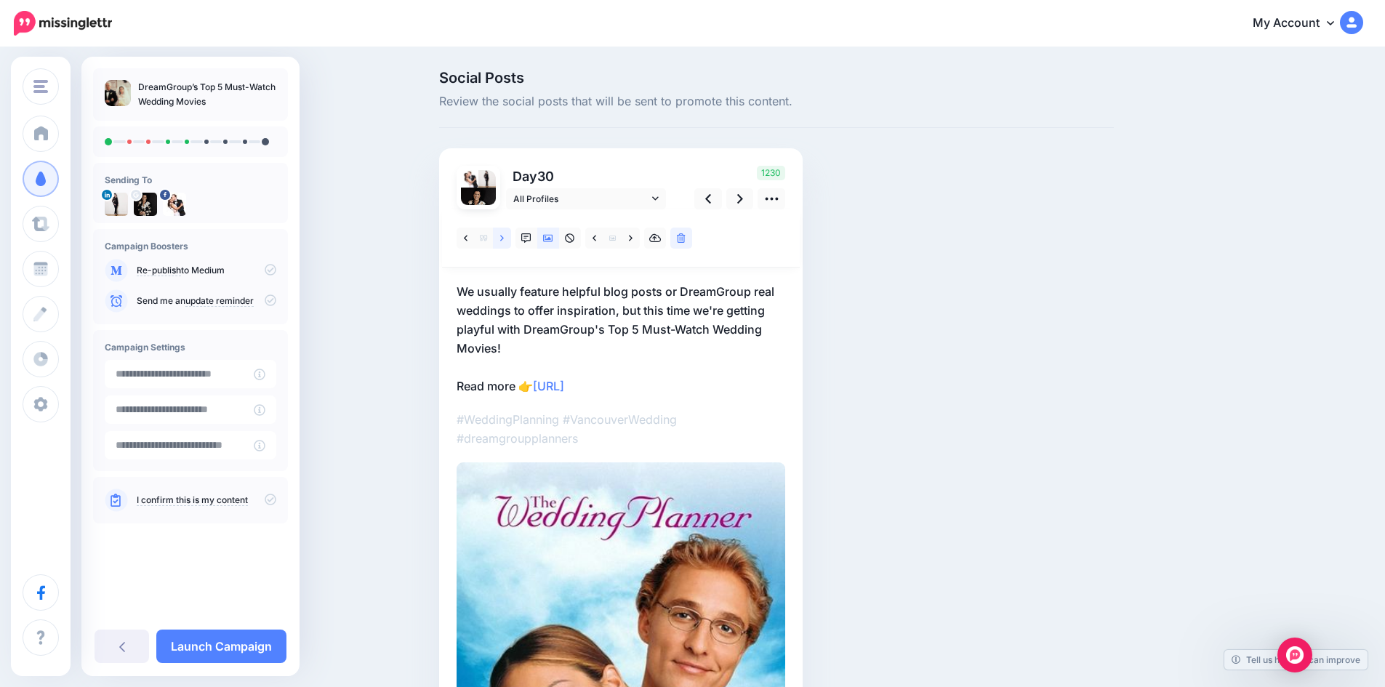
click at [504, 233] on icon at bounding box center [502, 238] width 4 height 10
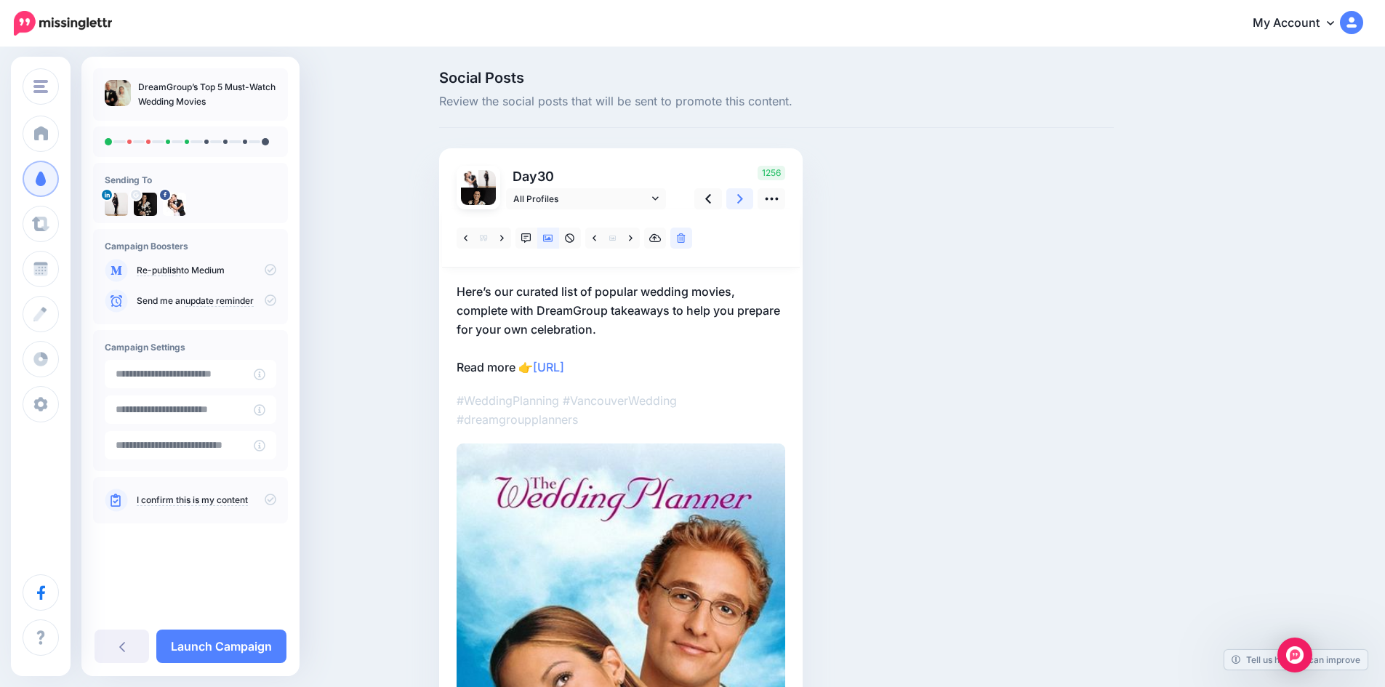
click at [750, 196] on link at bounding box center [740, 198] width 28 height 21
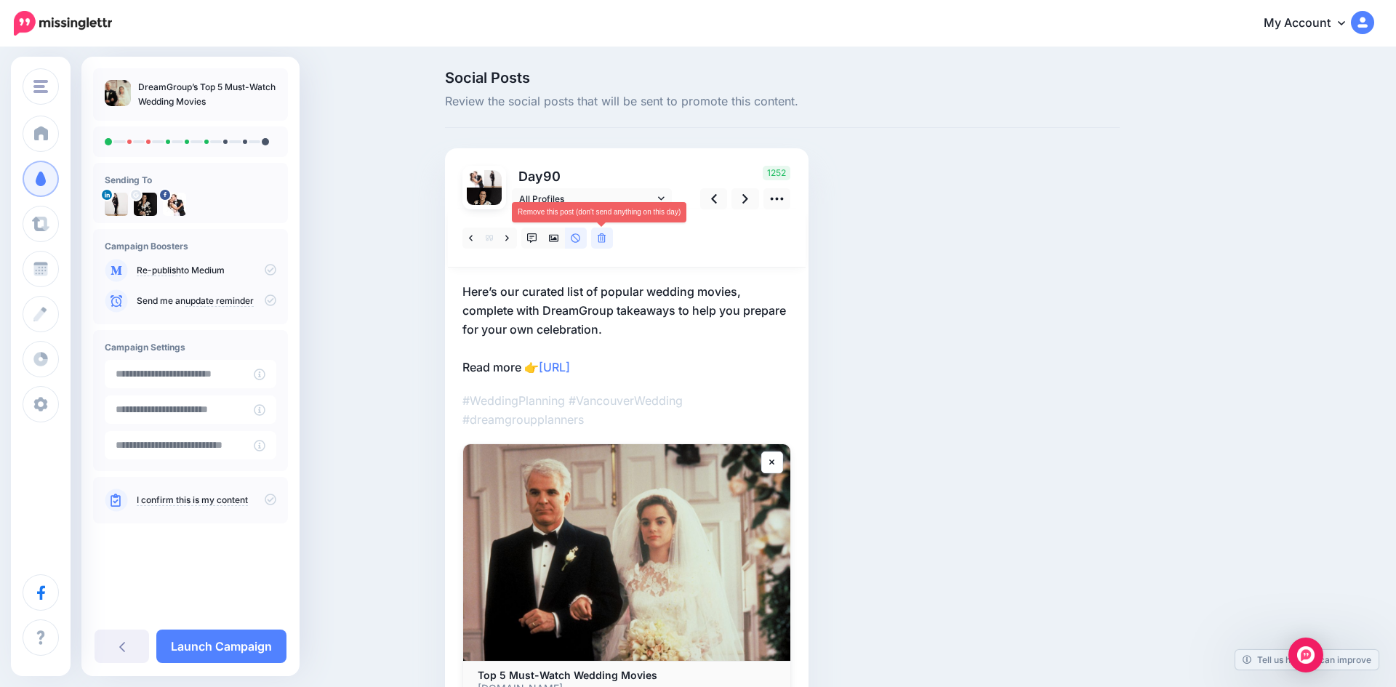
click at [602, 237] on icon at bounding box center [602, 238] width 9 height 10
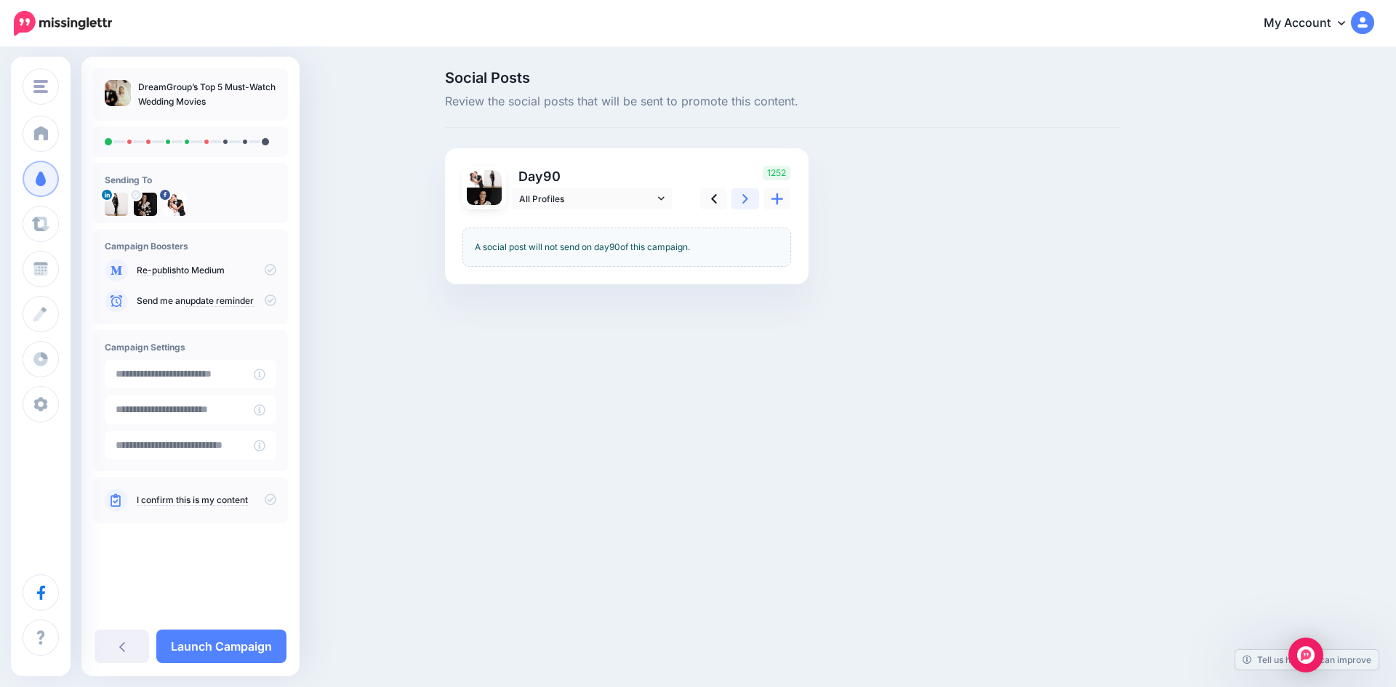
click at [742, 201] on icon at bounding box center [745, 198] width 6 height 15
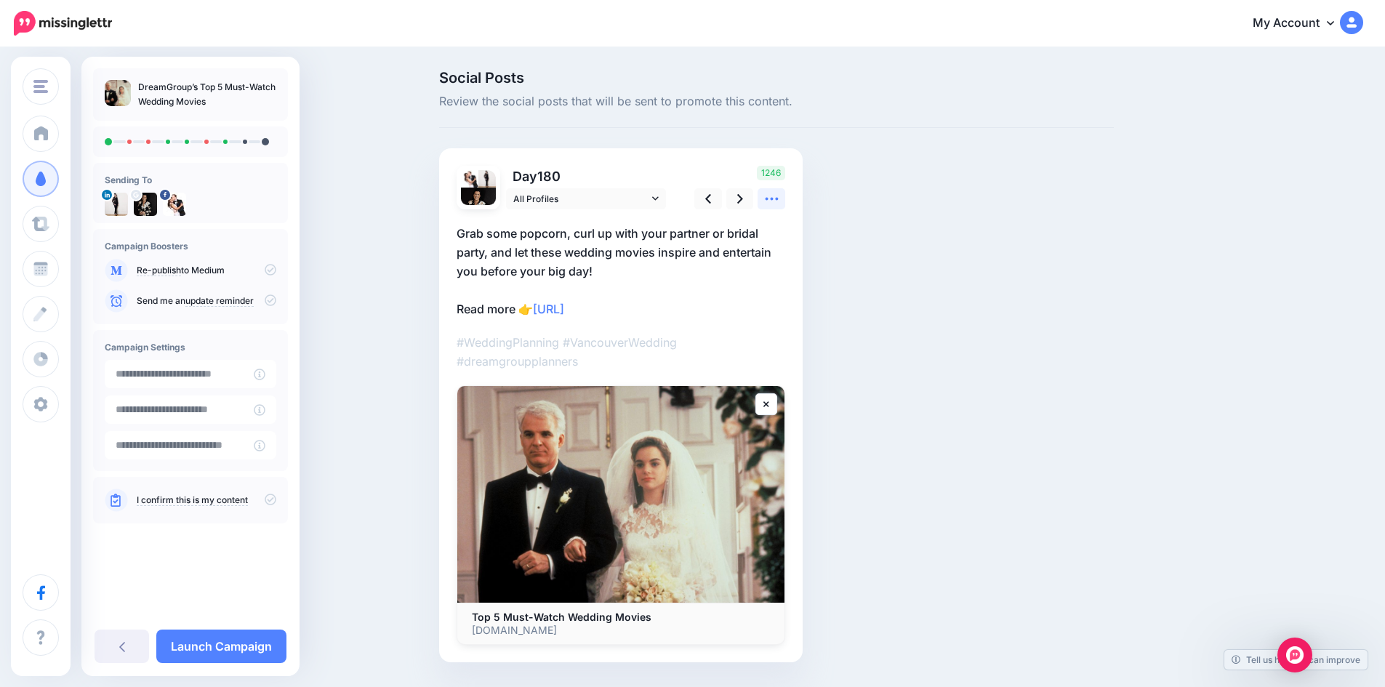
click at [778, 199] on icon at bounding box center [771, 199] width 13 height 3
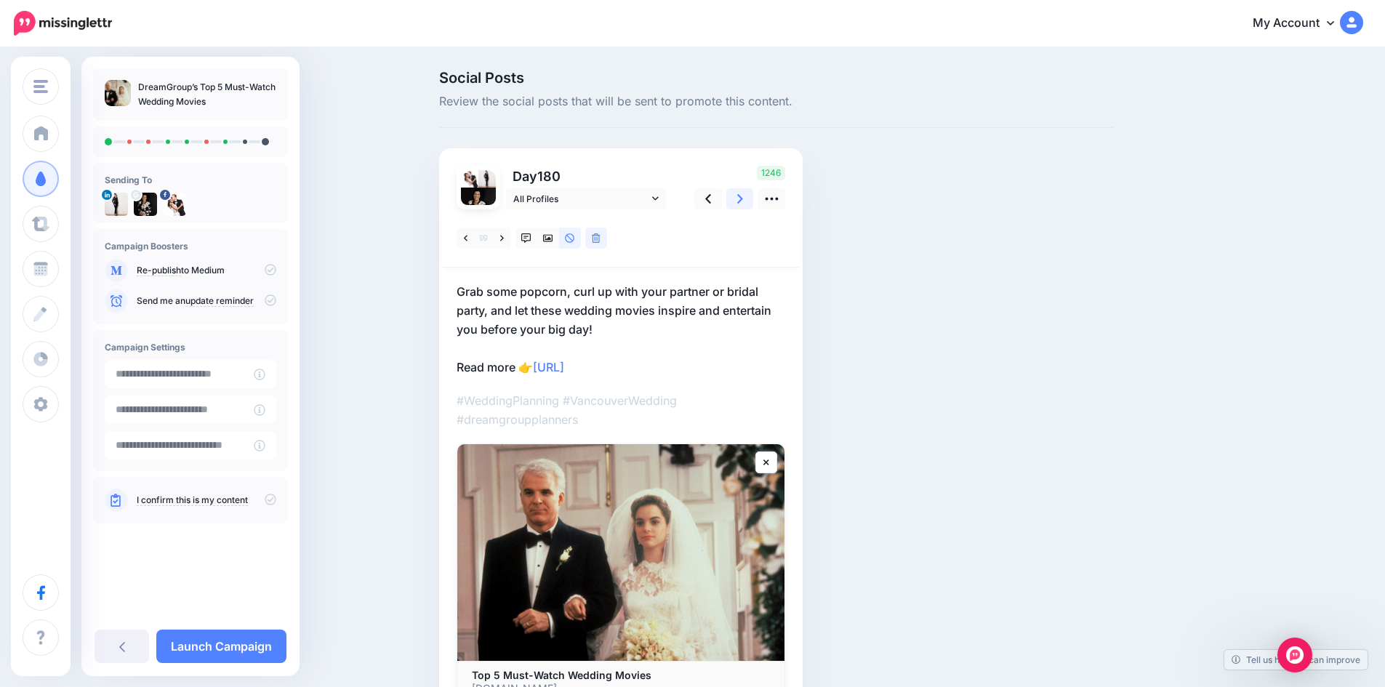
click at [743, 195] on icon at bounding box center [740, 198] width 6 height 9
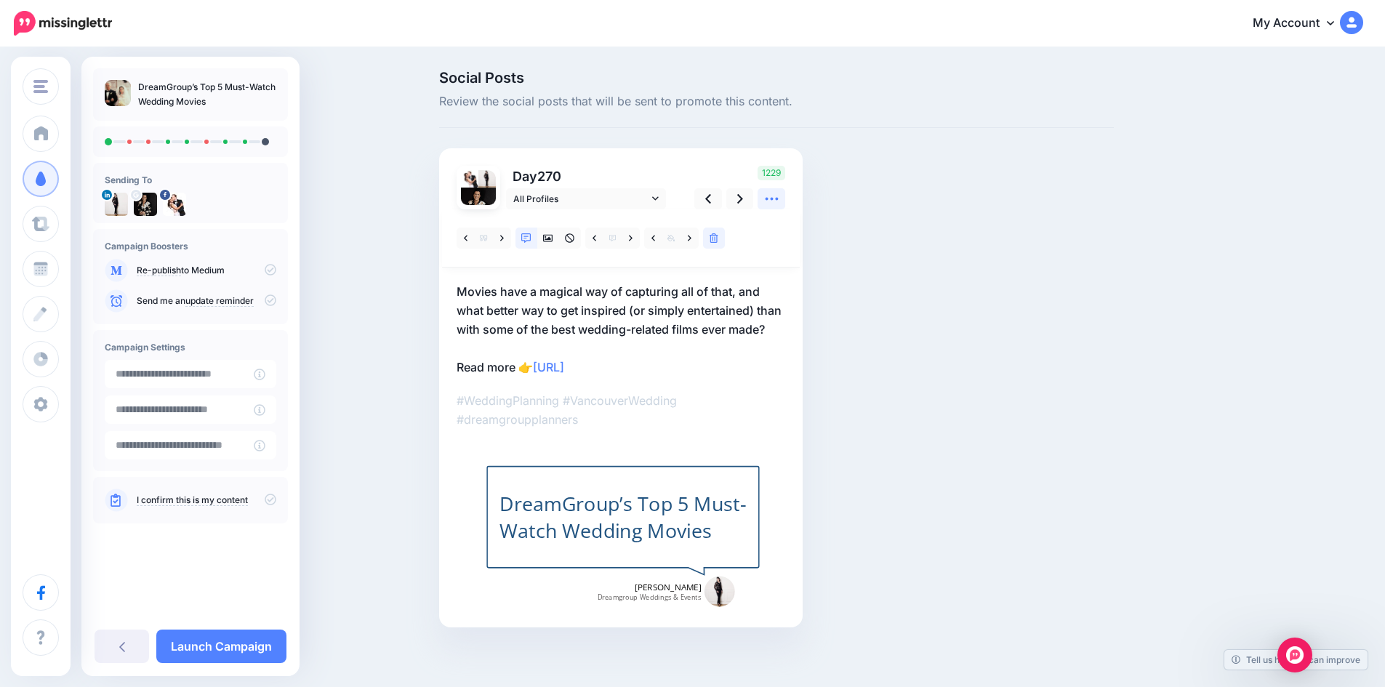
click at [770, 199] on icon at bounding box center [771, 198] width 15 height 15
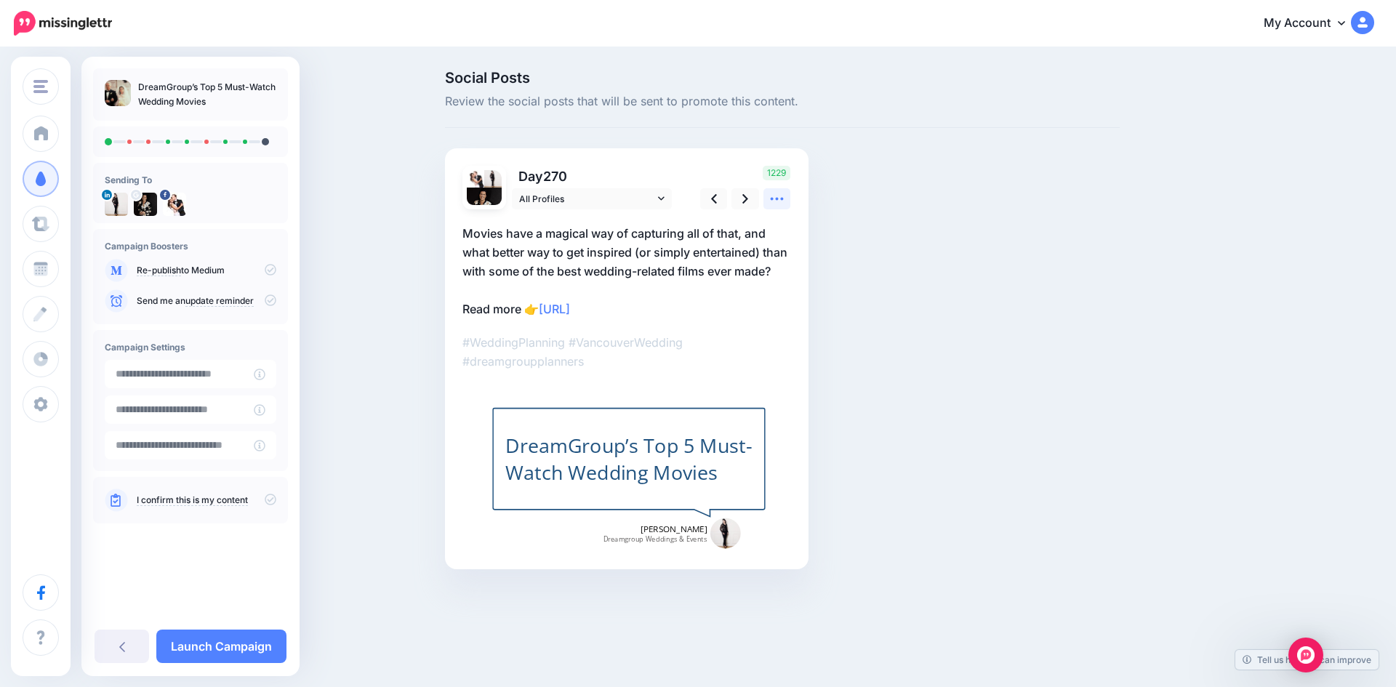
click at [770, 199] on icon at bounding box center [776, 198] width 15 height 15
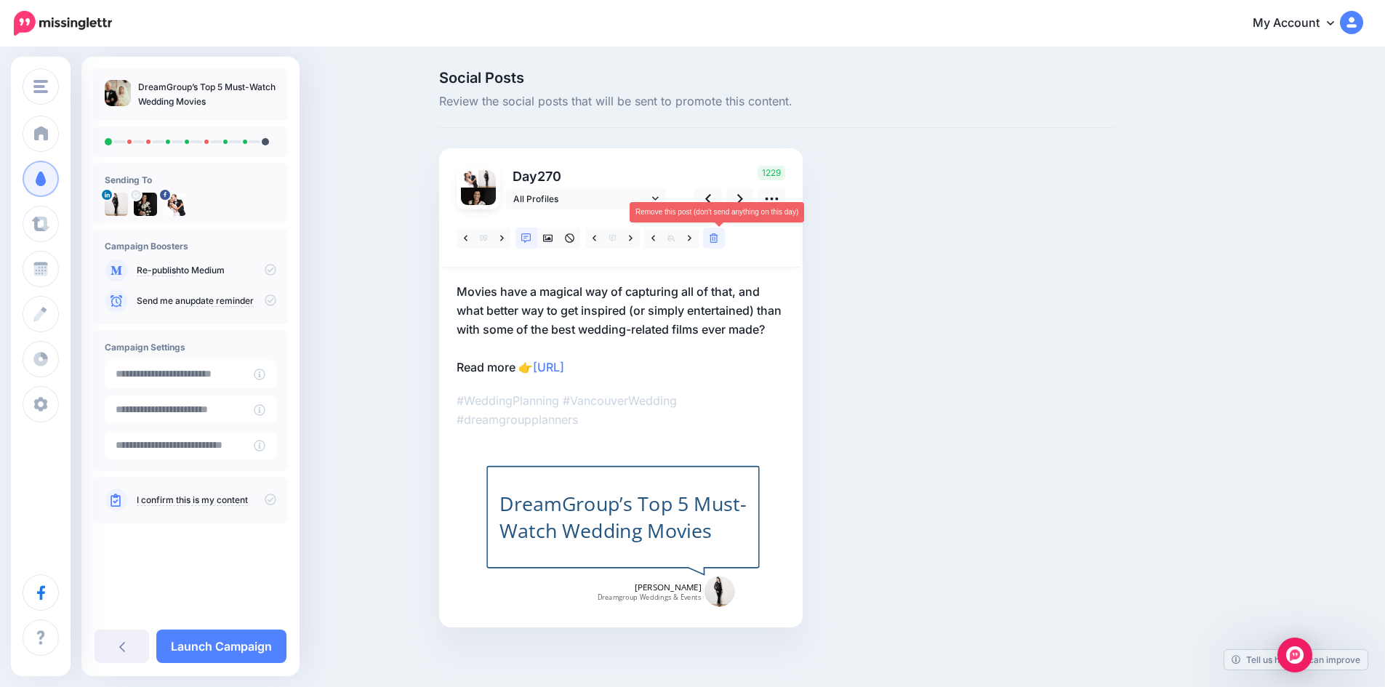
click at [718, 235] on icon at bounding box center [714, 238] width 9 height 10
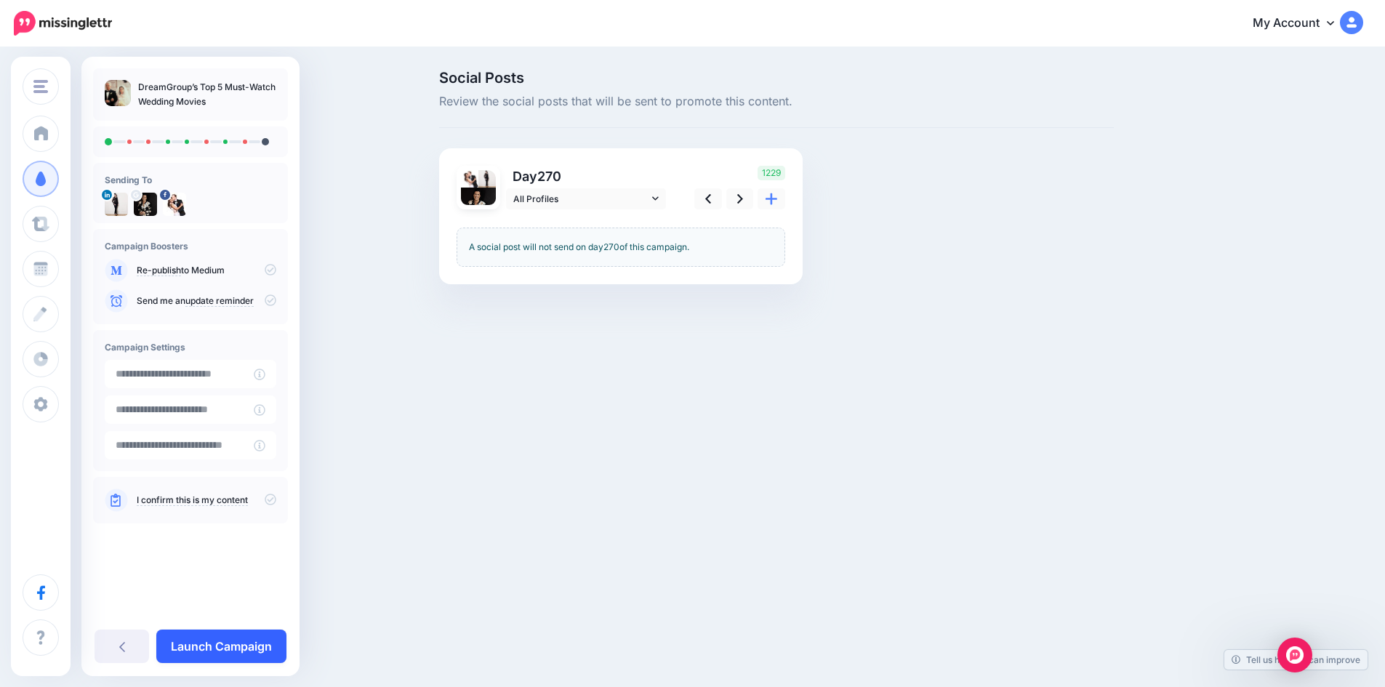
click at [219, 636] on link "Launch Campaign" at bounding box center [221, 646] width 130 height 33
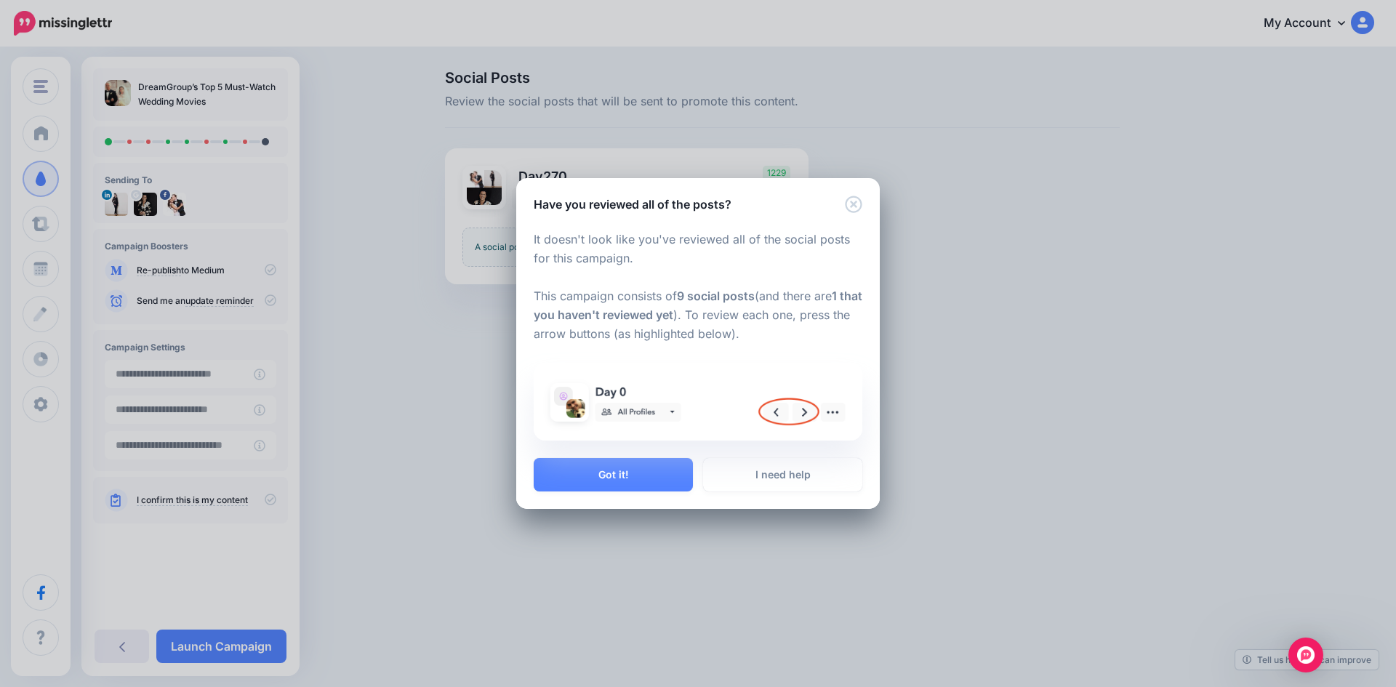
click at [570, 497] on div "Got it! I need help" at bounding box center [698, 483] width 364 height 51
click at [604, 472] on button "Got it!" at bounding box center [613, 474] width 159 height 33
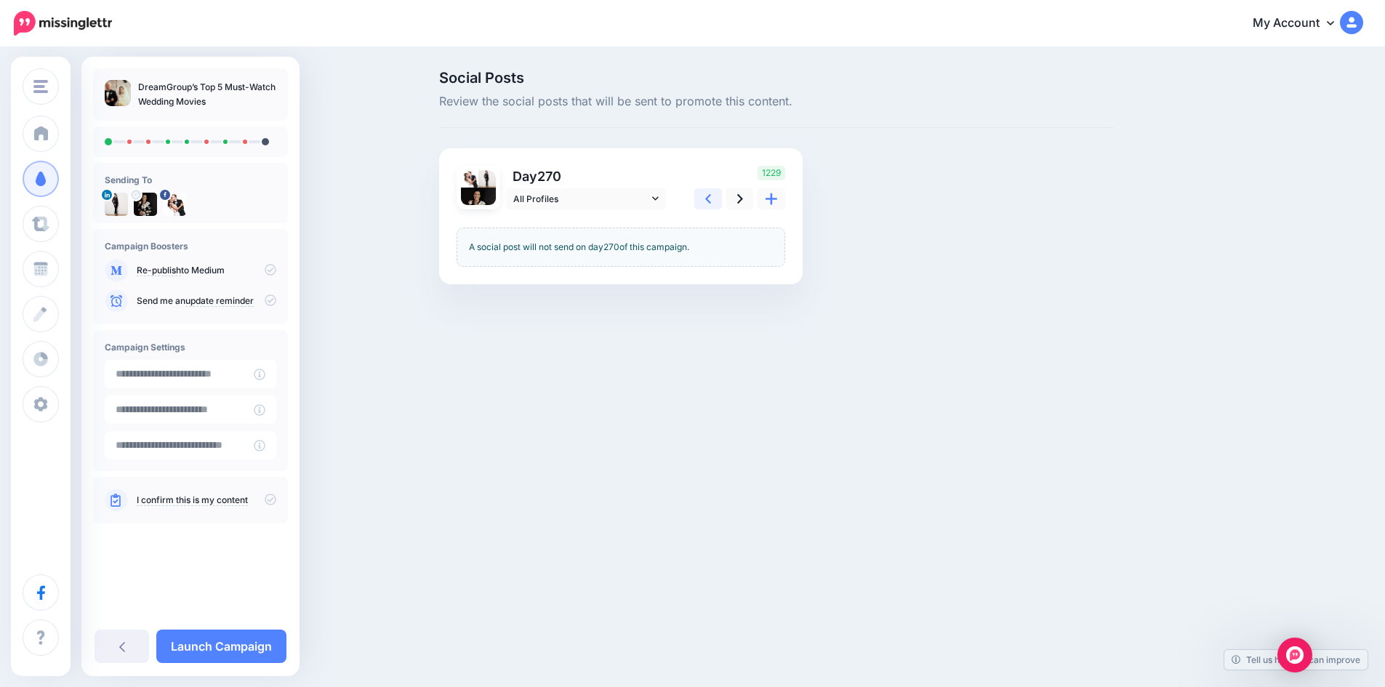
click at [711, 201] on icon at bounding box center [708, 198] width 6 height 9
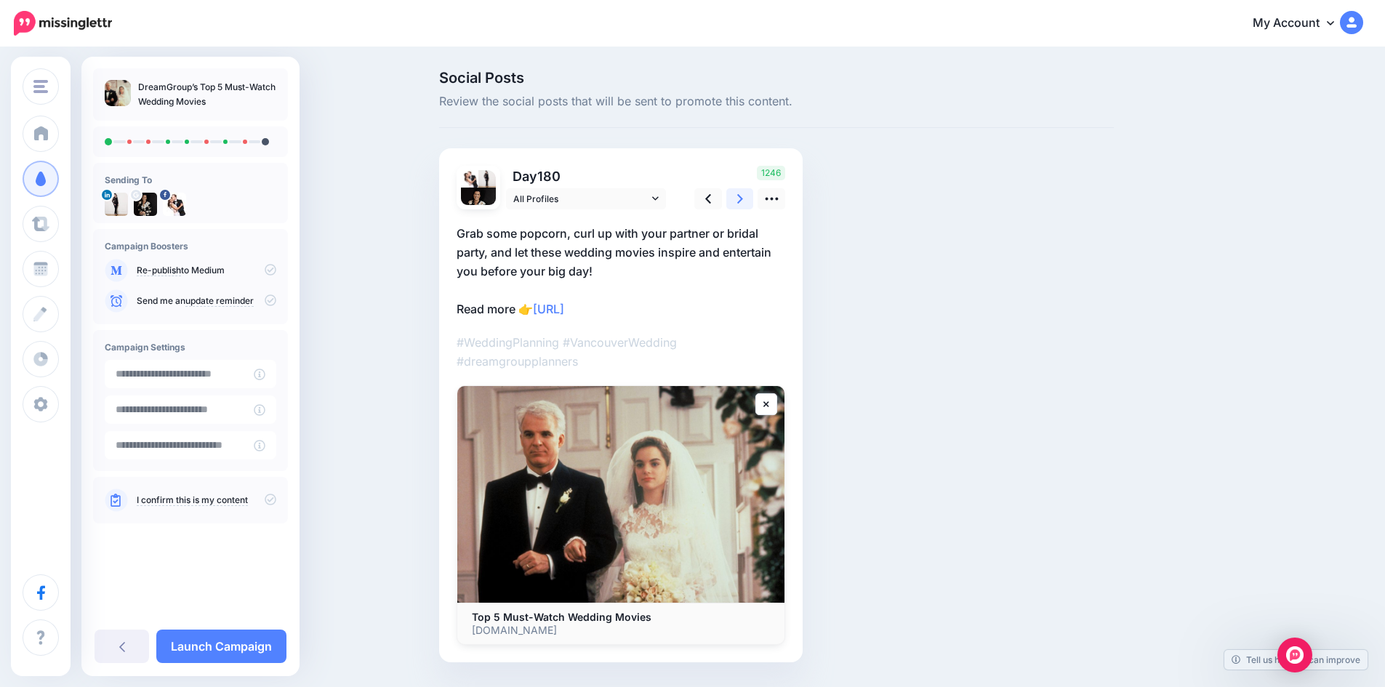
click at [743, 199] on icon at bounding box center [740, 198] width 6 height 15
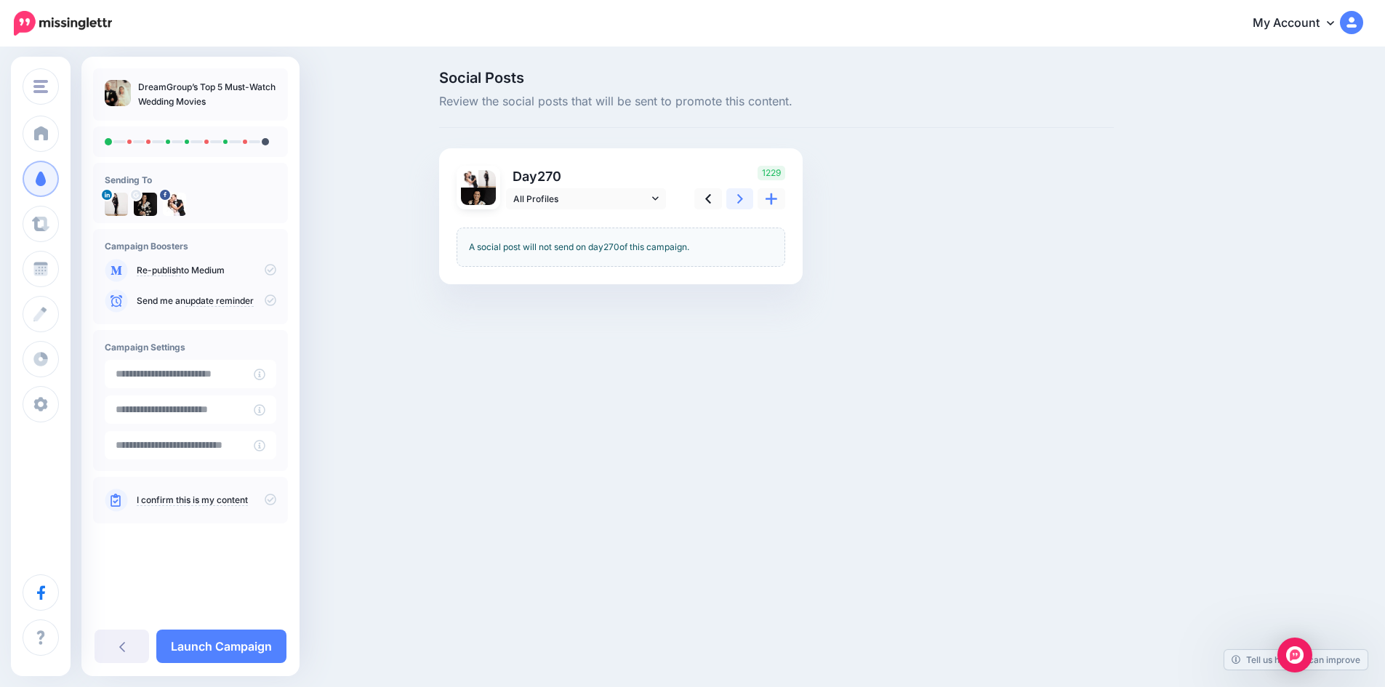
click at [743, 199] on icon at bounding box center [740, 198] width 6 height 15
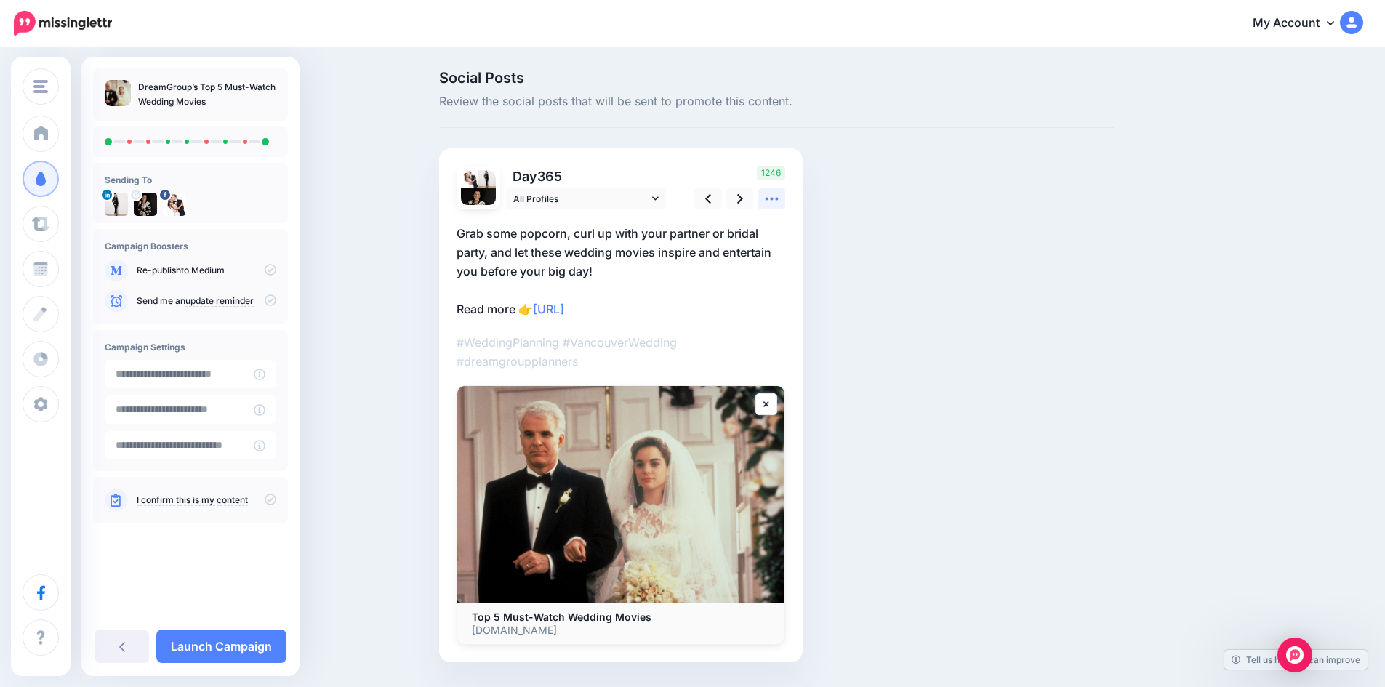
click at [779, 199] on icon at bounding box center [771, 198] width 15 height 15
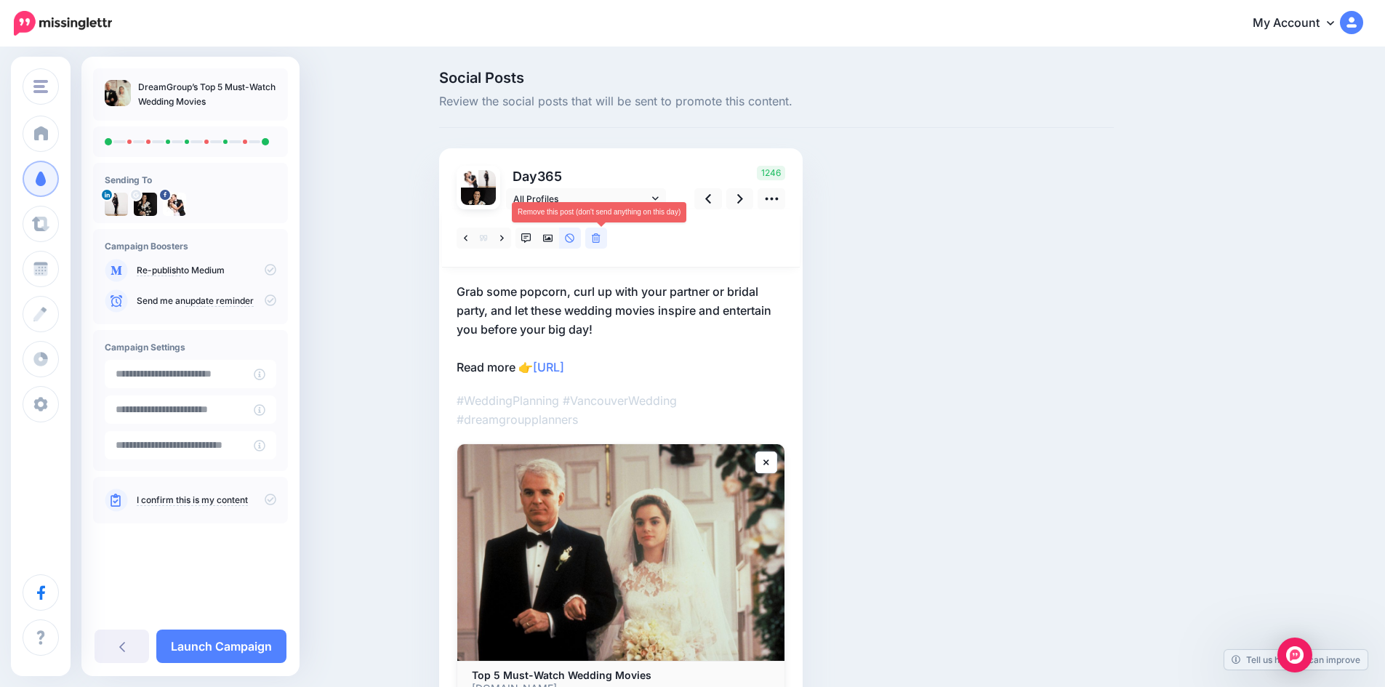
click at [598, 236] on icon at bounding box center [596, 238] width 9 height 10
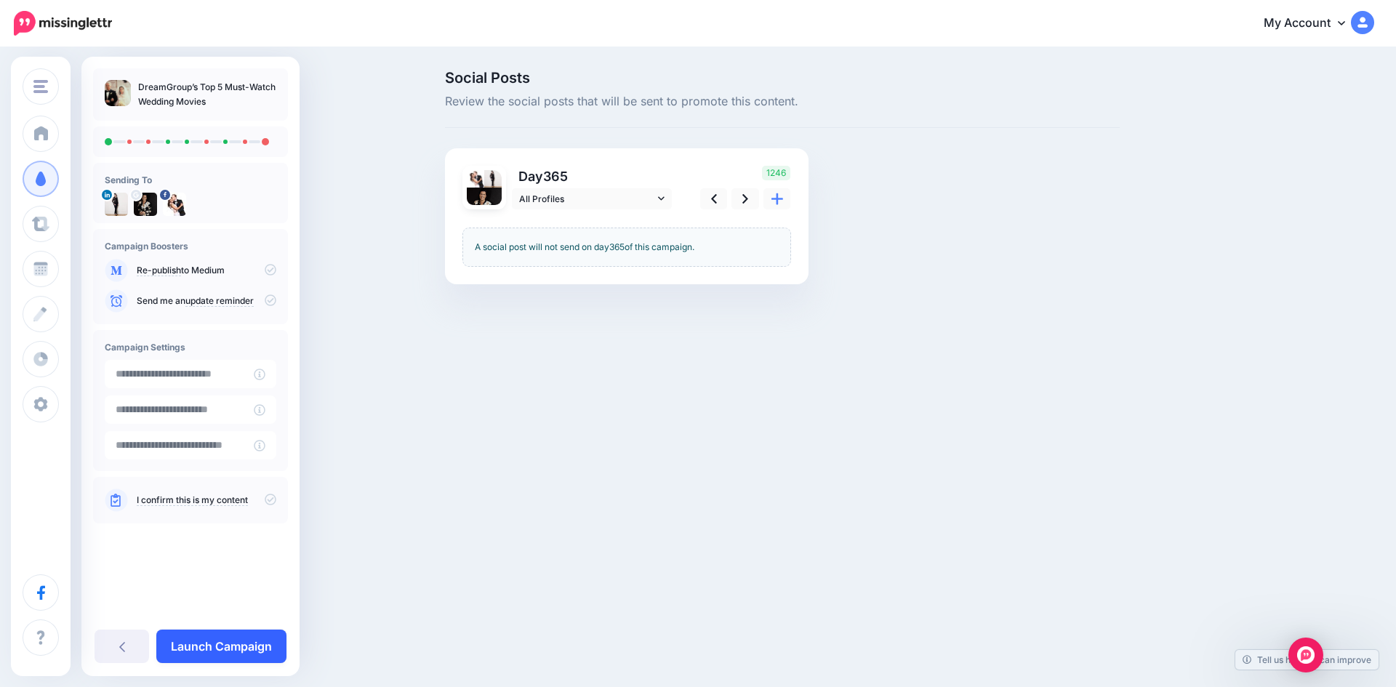
click at [220, 641] on link "Launch Campaign" at bounding box center [221, 646] width 130 height 33
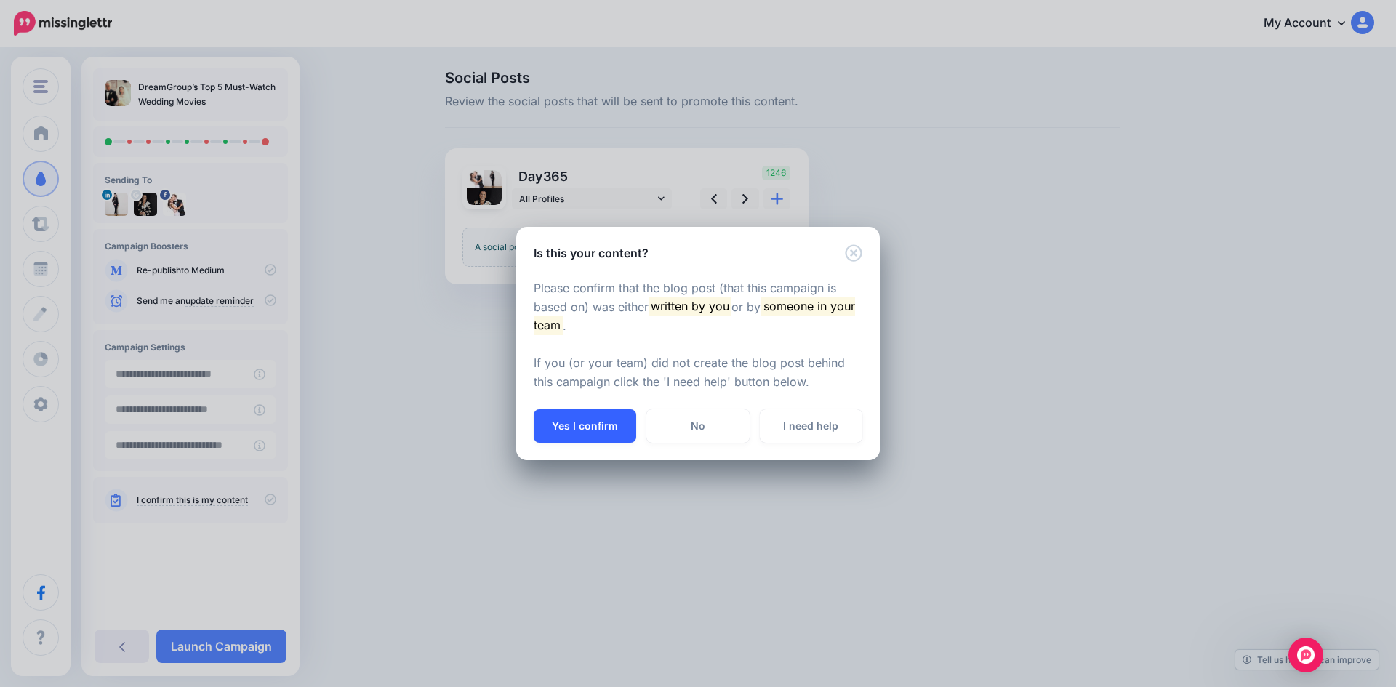
click at [577, 430] on button "Yes I confirm" at bounding box center [585, 425] width 103 height 33
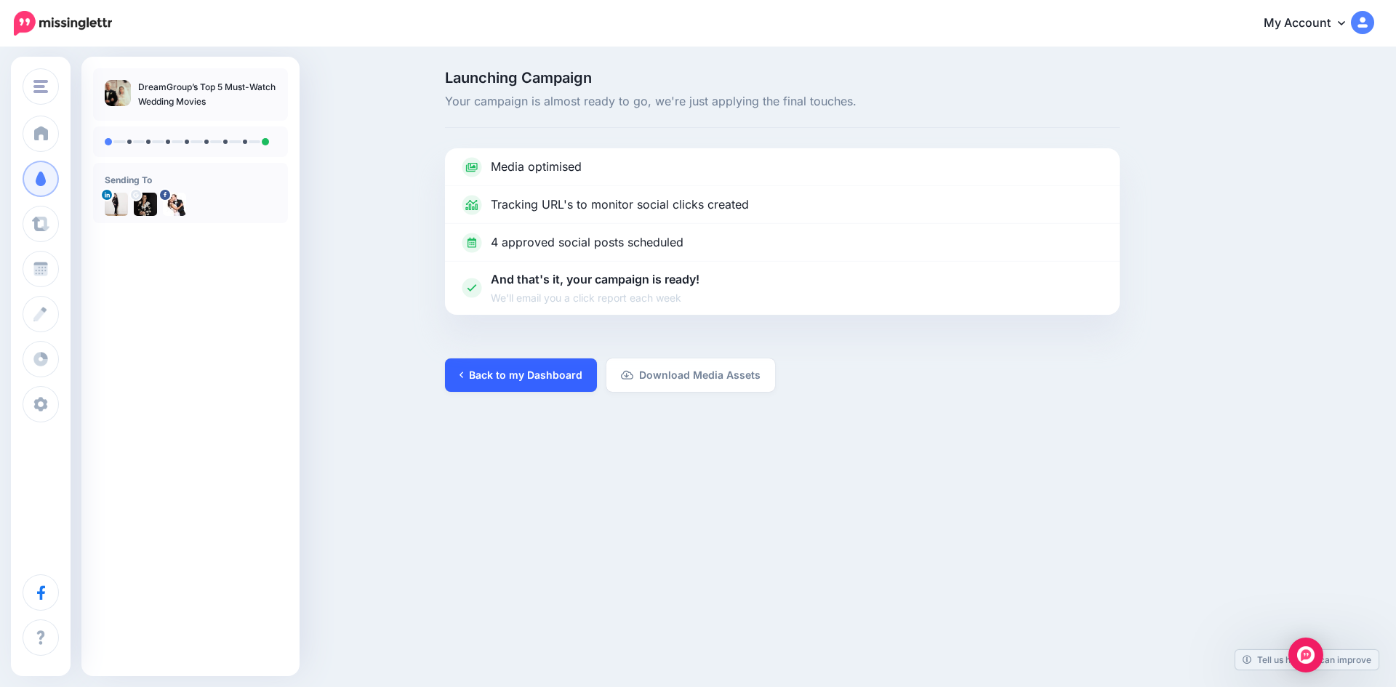
click at [513, 364] on link "Back to my Dashboard" at bounding box center [521, 374] width 152 height 33
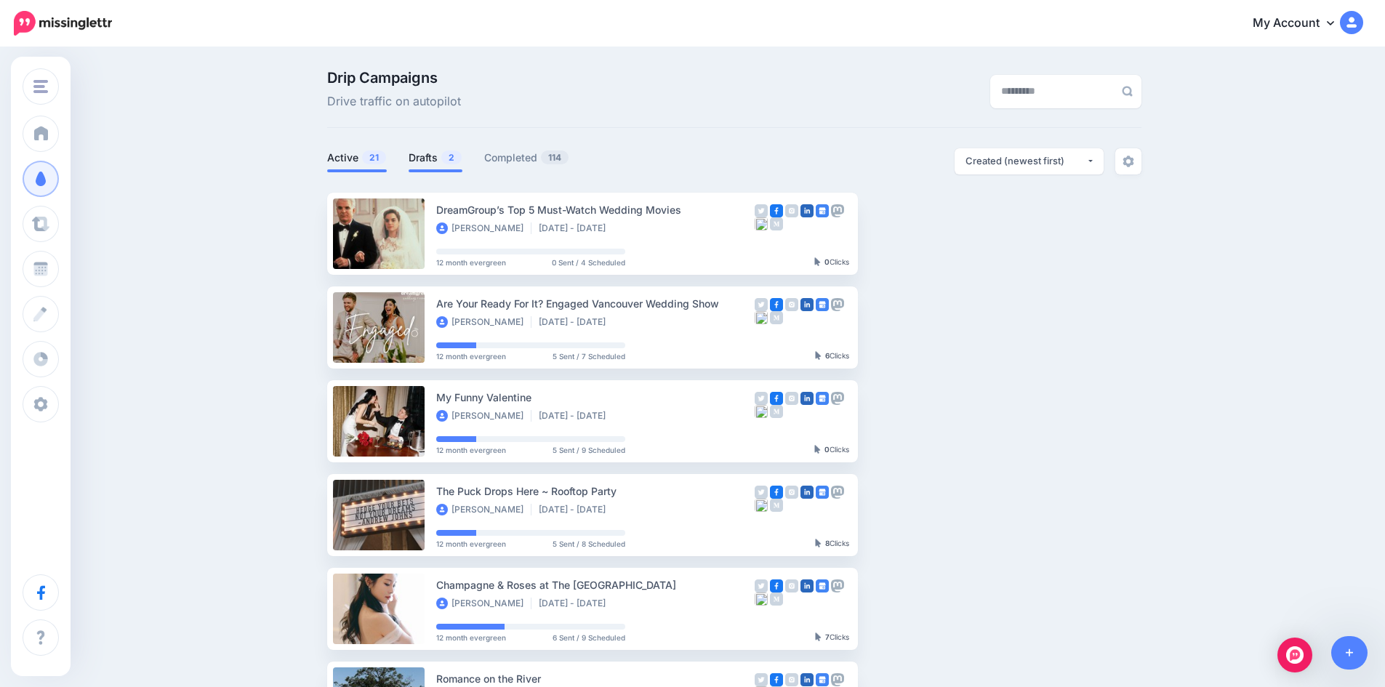
click at [421, 156] on link "Drafts 2" at bounding box center [436, 157] width 54 height 17
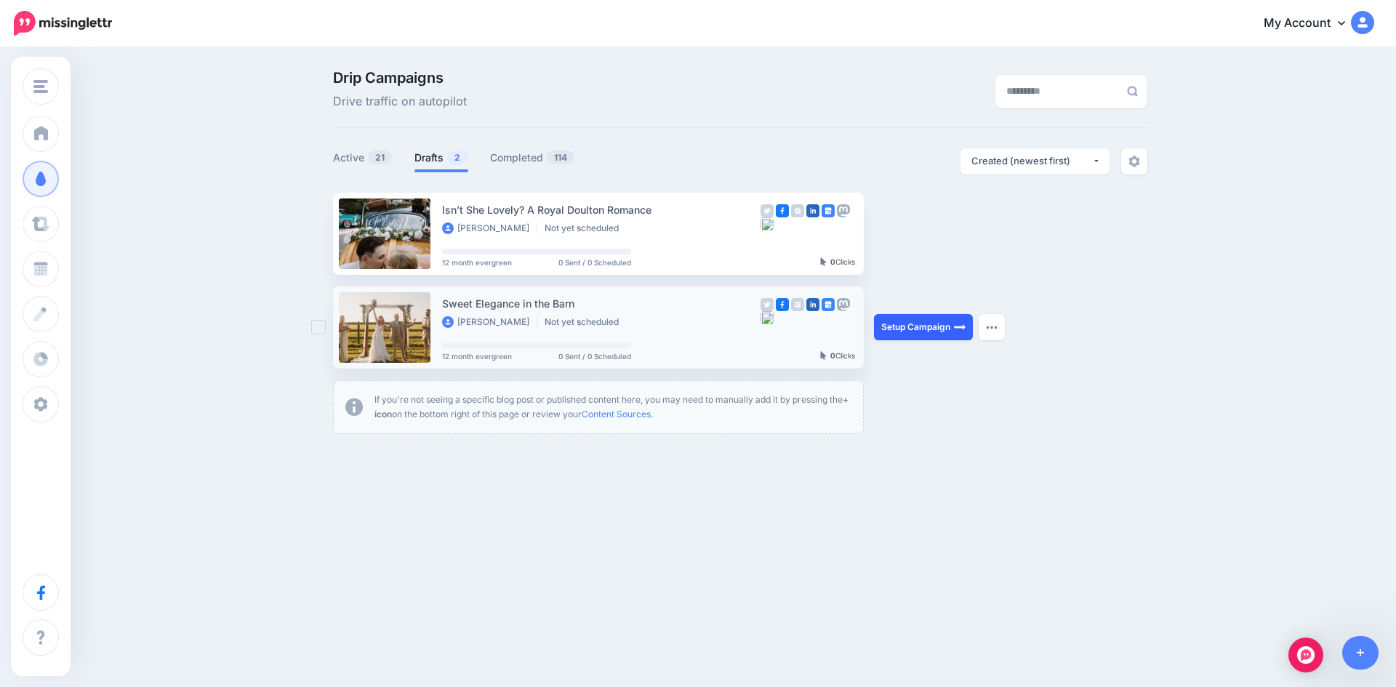
click at [915, 329] on link "Setup Campaign" at bounding box center [923, 327] width 99 height 26
